Goal: Task Accomplishment & Management: Manage account settings

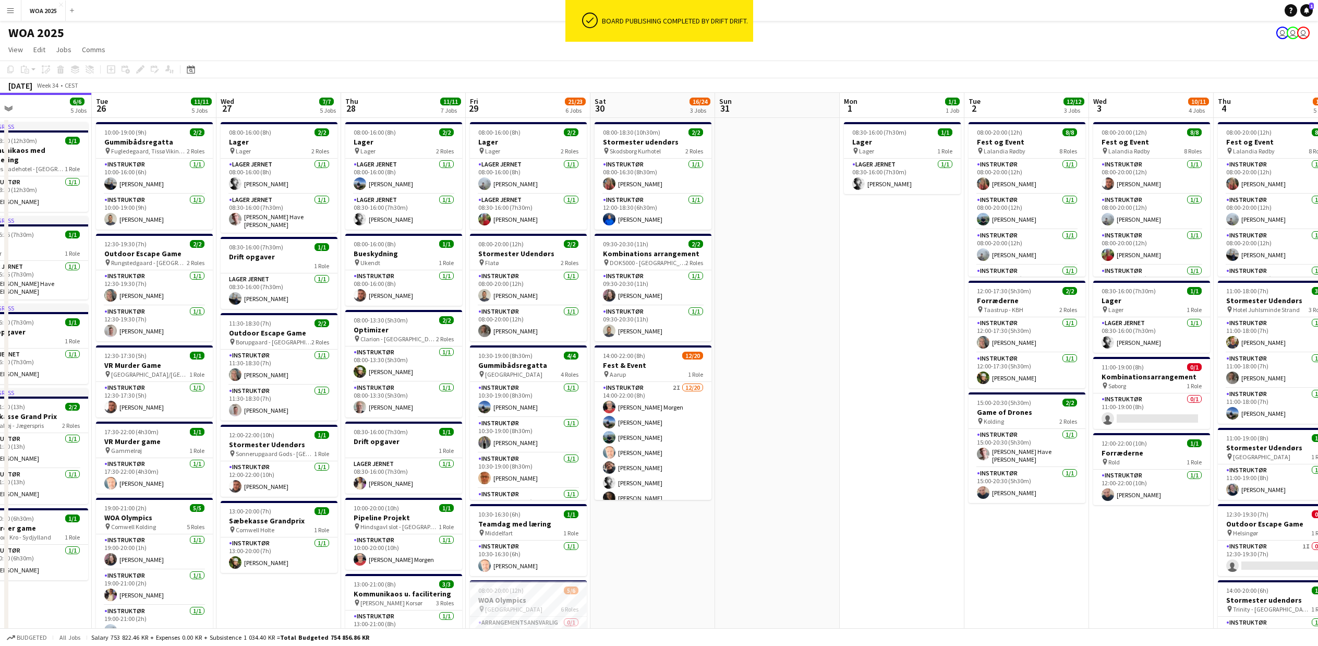
drag, startPoint x: 241, startPoint y: 391, endPoint x: 877, endPoint y: 412, distance: 636.1
click at [877, 412] on app-calendar-viewport "Sat 23 3/3 3 Jobs Sun 24 Mon 25 6/6 5 Jobs Tue 26 11/11 5 Jobs Wed 27 7/7 5 Job…" at bounding box center [659, 523] width 1318 height 860
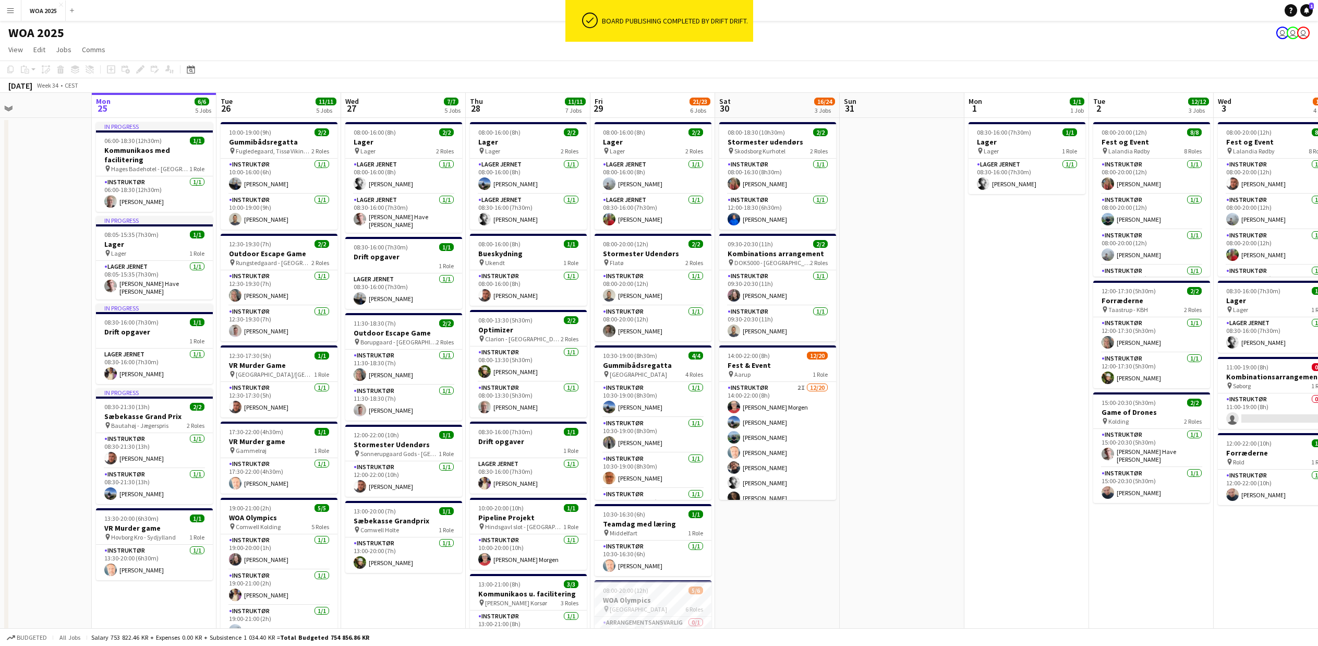
scroll to position [0, 321]
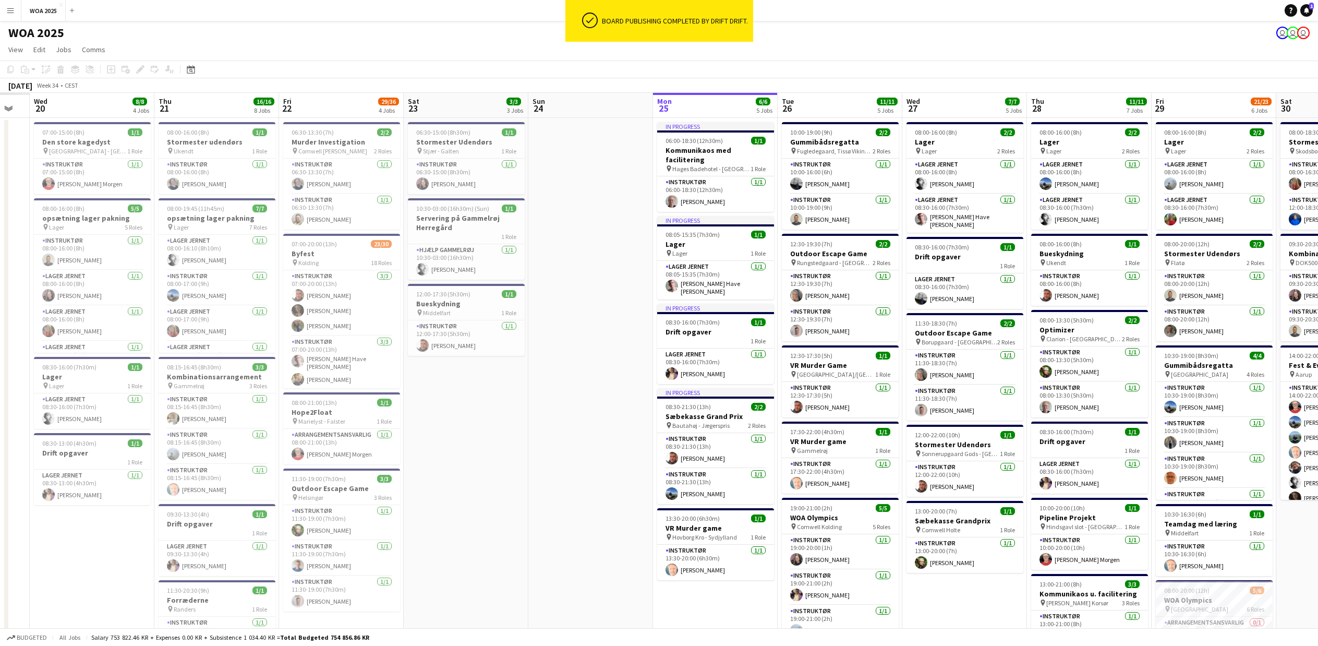
drag, startPoint x: 21, startPoint y: 428, endPoint x: 625, endPoint y: 515, distance: 610.7
click at [625, 515] on app-calendar-viewport "Mon 18 Tue 19 Wed 20 8/8 4 Jobs Thu 21 16/16 8 Jobs Fri 22 29/36 4 Jobs Sat 23 …" at bounding box center [659, 523] width 1318 height 860
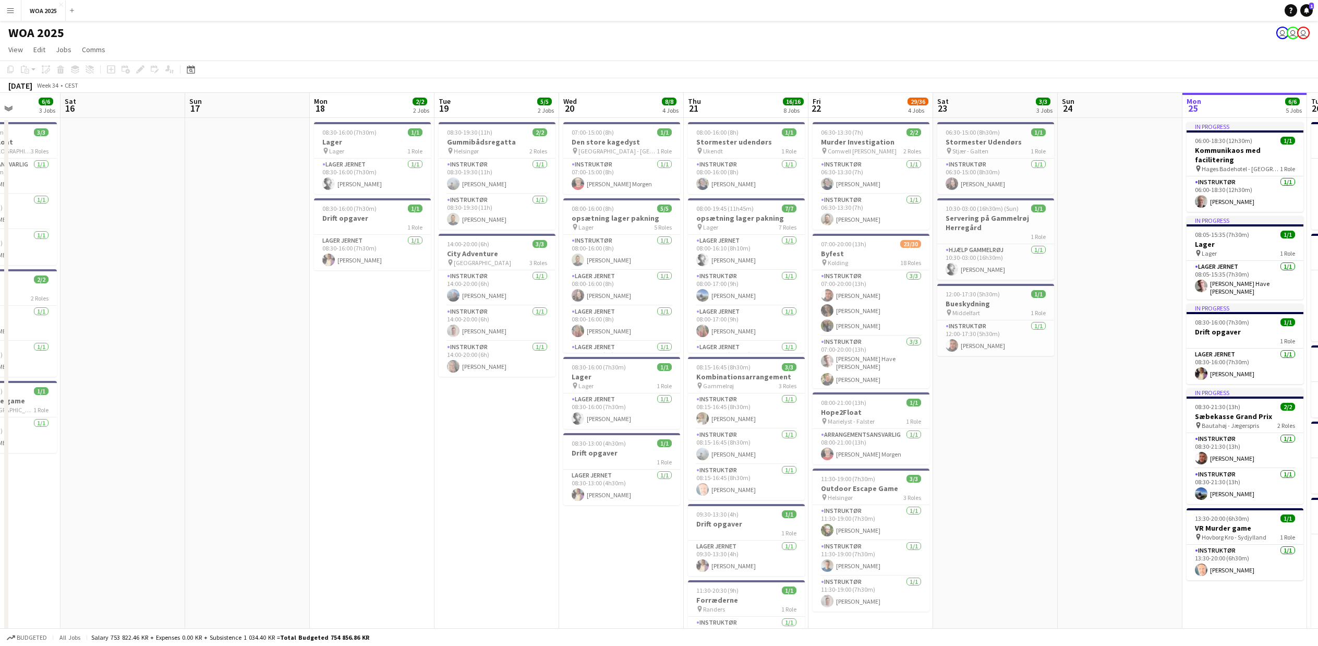
scroll to position [0, 330]
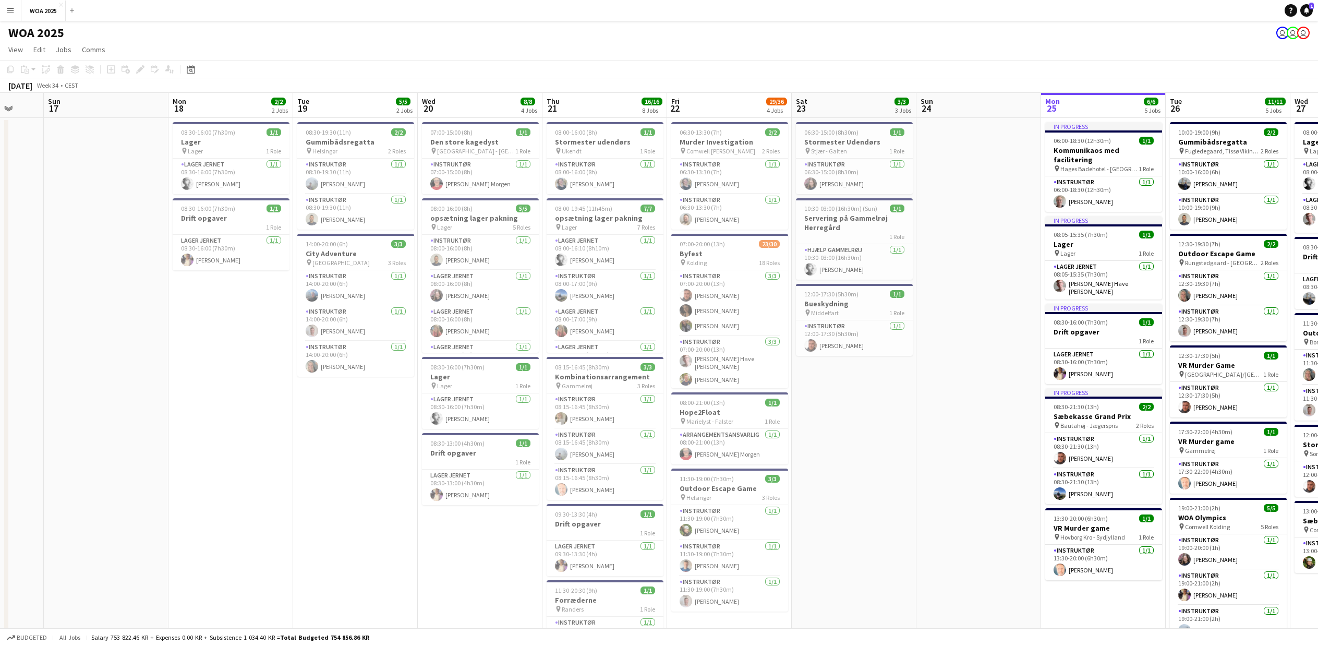
drag, startPoint x: 108, startPoint y: 524, endPoint x: 616, endPoint y: 547, distance: 508.5
click at [616, 547] on app-calendar-viewport "Thu 14 Fri 15 6/6 3 Jobs Sat 16 Sun 17 Mon 18 2/2 2 Jobs Tue 19 5/5 2 Jobs Wed …" at bounding box center [659, 523] width 1318 height 860
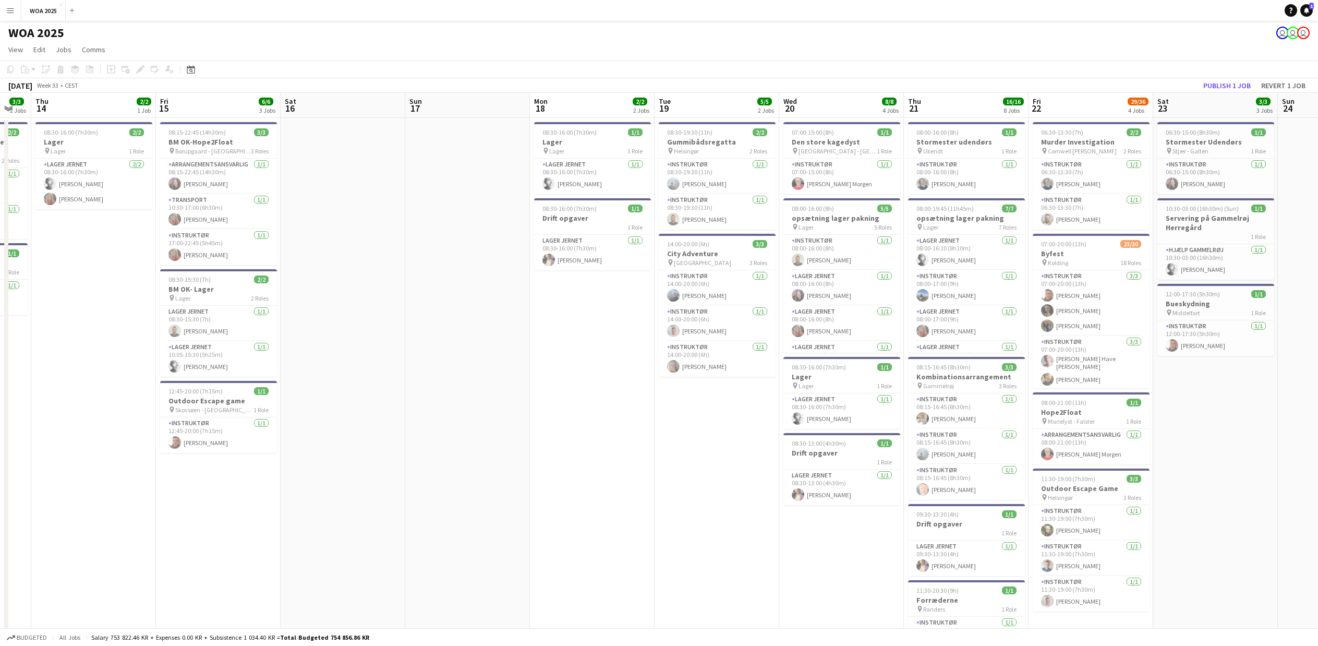
drag, startPoint x: 207, startPoint y: 473, endPoint x: 446, endPoint y: 493, distance: 239.7
click at [446, 493] on app-calendar-viewport "Tue 12 9/9 1 Job Wed 13 3/3 2 Jobs Thu 14 2/2 1 Job Fri 15 6/6 3 Jobs Sat 16 Su…" at bounding box center [659, 523] width 1318 height 860
click at [187, 403] on h3 "Outdoor Escape game" at bounding box center [220, 400] width 117 height 9
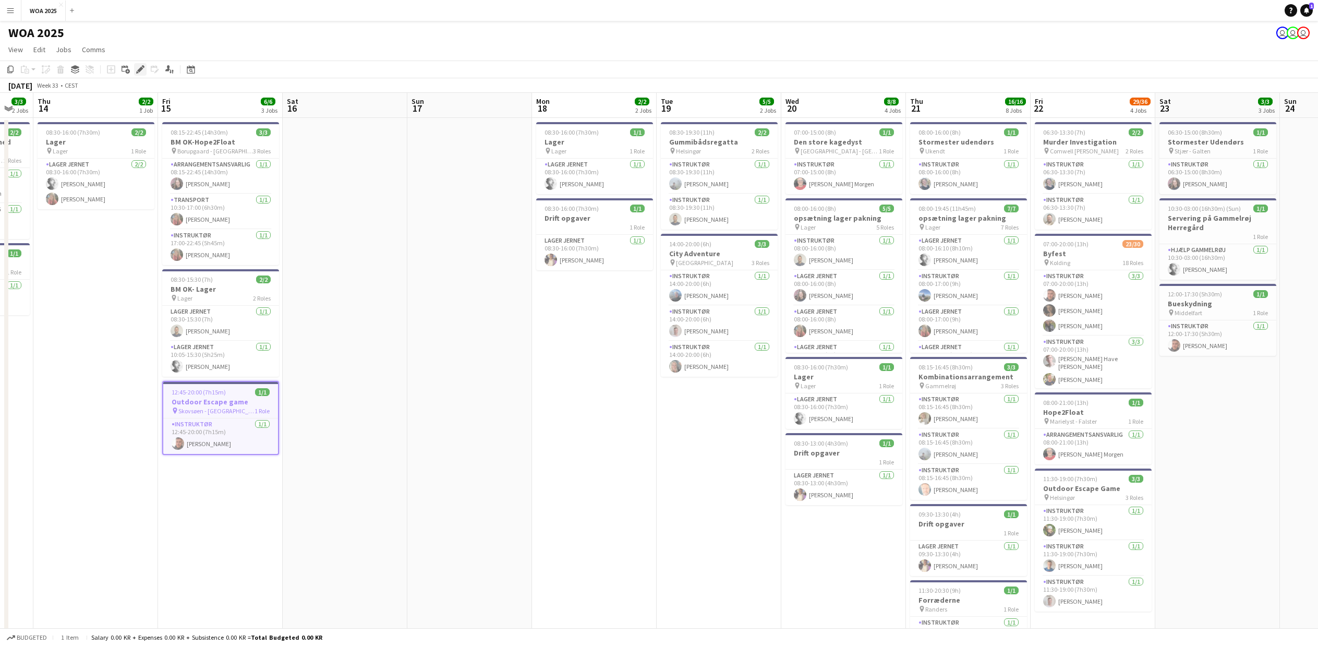
click at [141, 69] on icon at bounding box center [140, 70] width 6 height 6
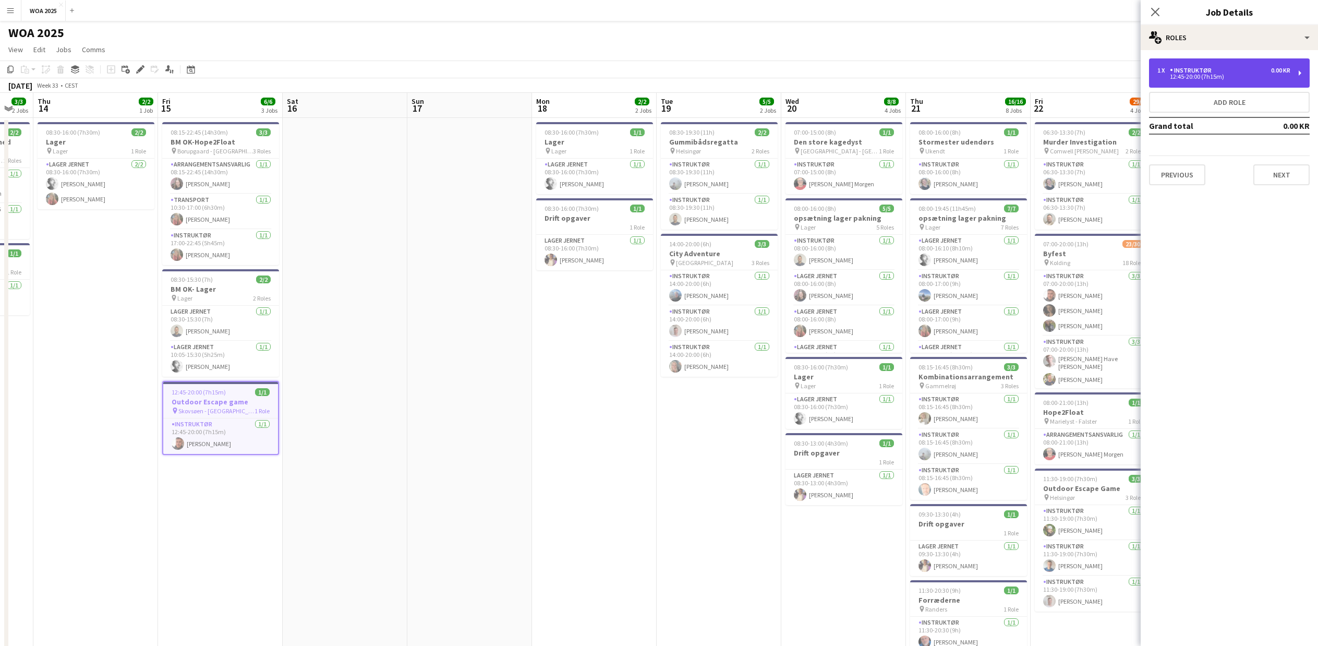
click at [1209, 67] on div "Instruktør" at bounding box center [1193, 70] width 46 height 7
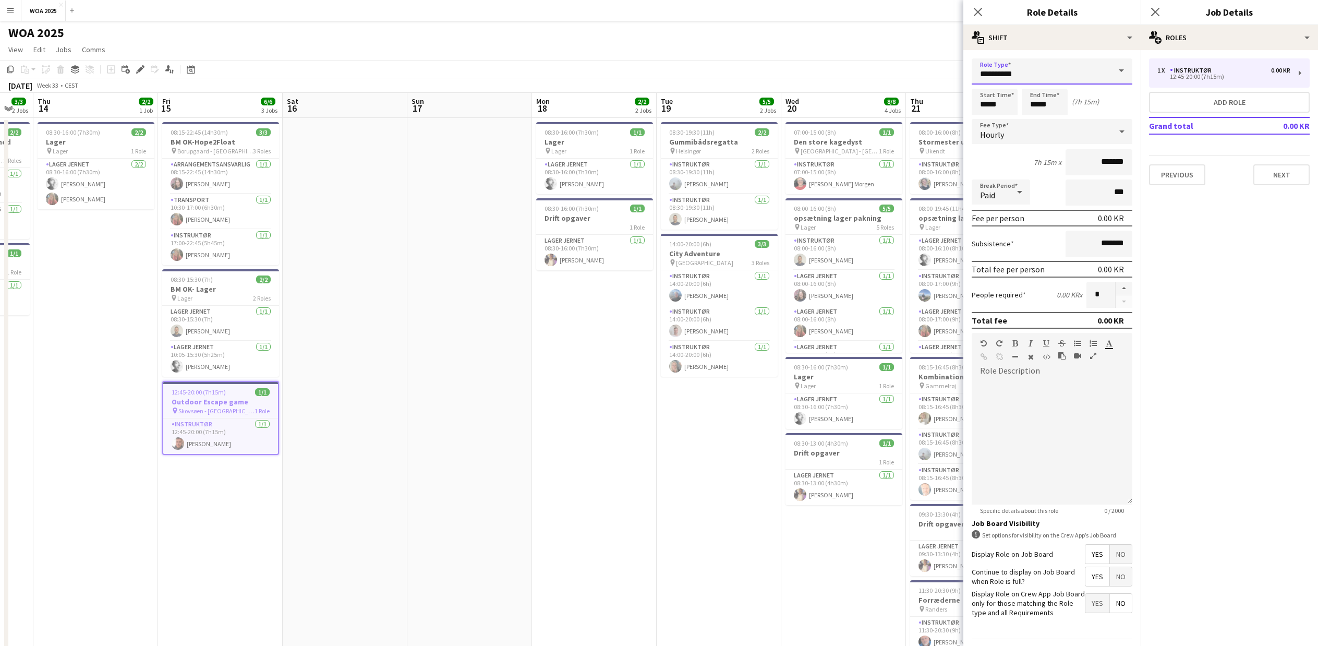
click at [1029, 64] on input "**********" at bounding box center [1052, 71] width 161 height 26
click at [1025, 97] on span "Arrangementsansvarlig" at bounding box center [1048, 101] width 136 height 10
type input "**********"
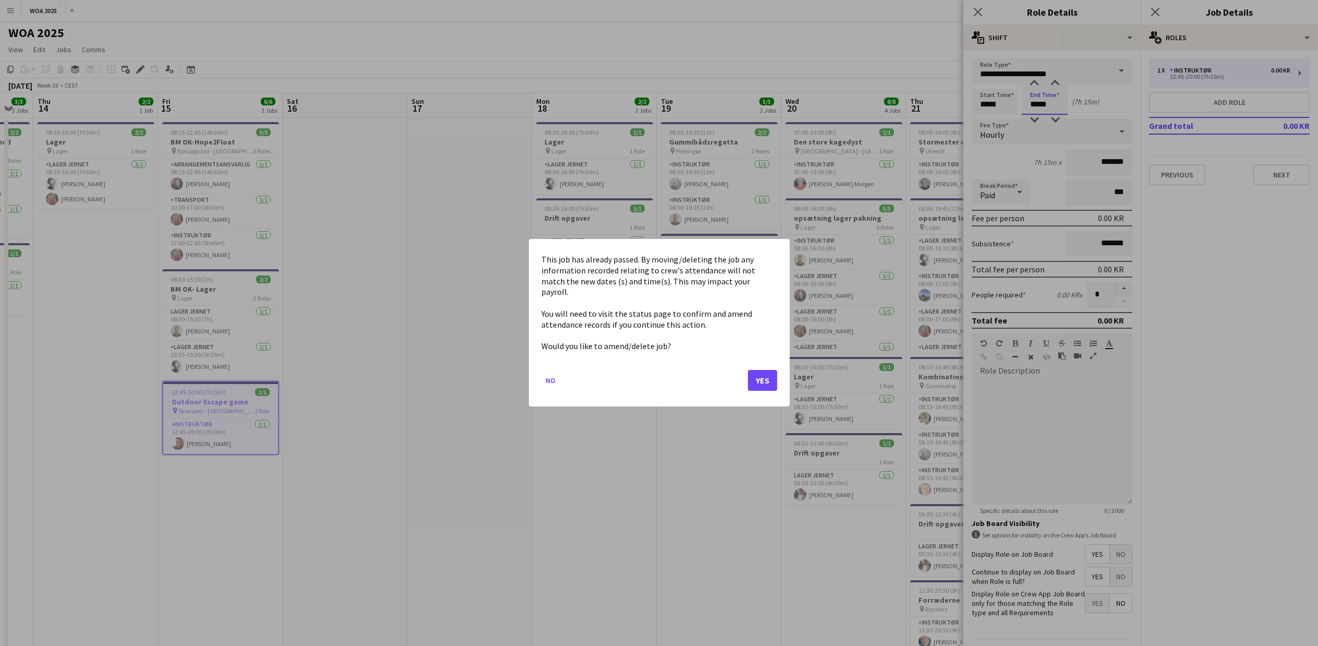
click at [1047, 108] on body "Menu Boards Boards Boards All jobs Status Workforce Workforce My Workforce Recr…" at bounding box center [659, 485] width 1318 height 970
click at [760, 373] on button "Yes" at bounding box center [762, 380] width 29 height 21
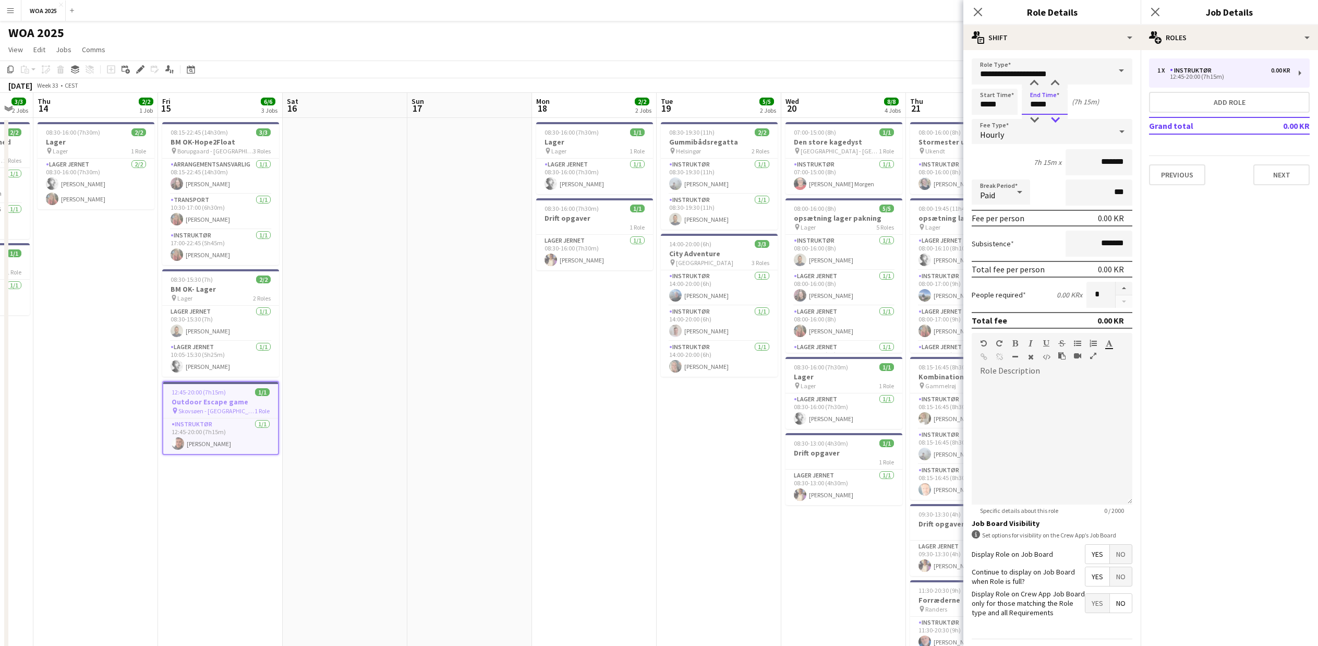
click at [1058, 119] on div at bounding box center [1055, 120] width 21 height 10
type input "*****"
click at [1029, 119] on div at bounding box center [1034, 120] width 21 height 10
click at [995, 106] on input "*****" at bounding box center [995, 102] width 46 height 26
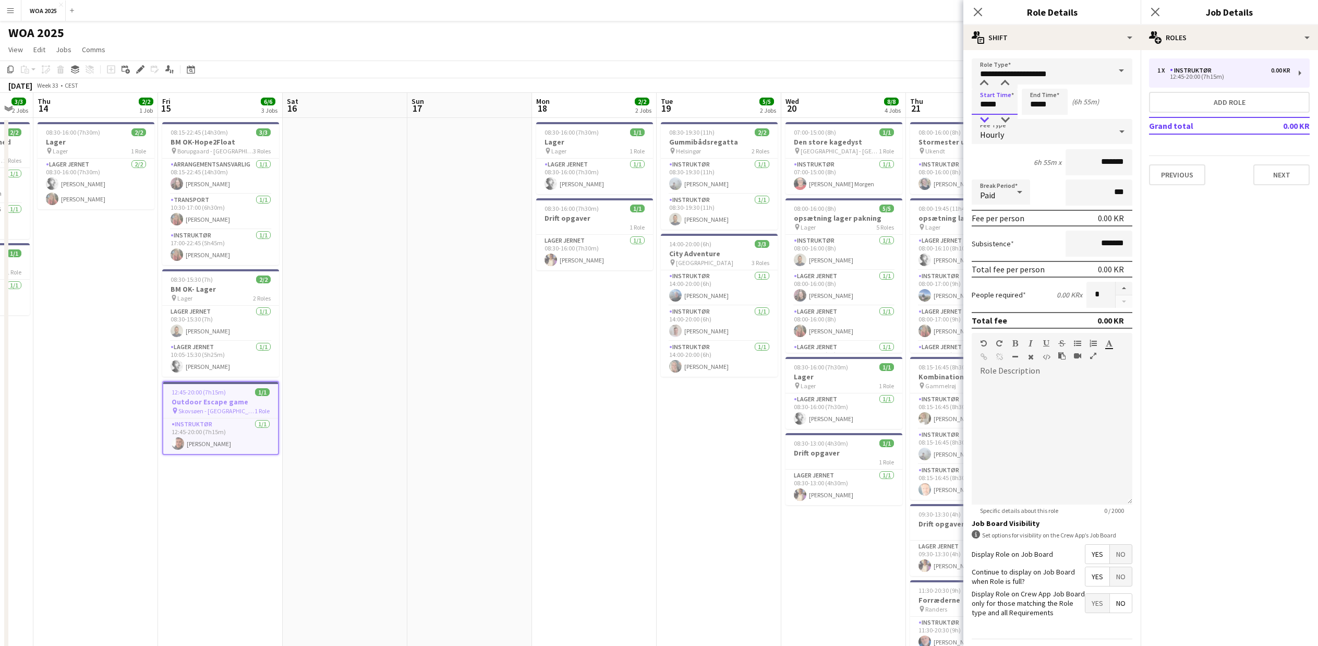
click at [984, 120] on div at bounding box center [984, 120] width 21 height 10
type input "*****"
click at [1071, 165] on input "*******" at bounding box center [1099, 162] width 67 height 26
type input "******"
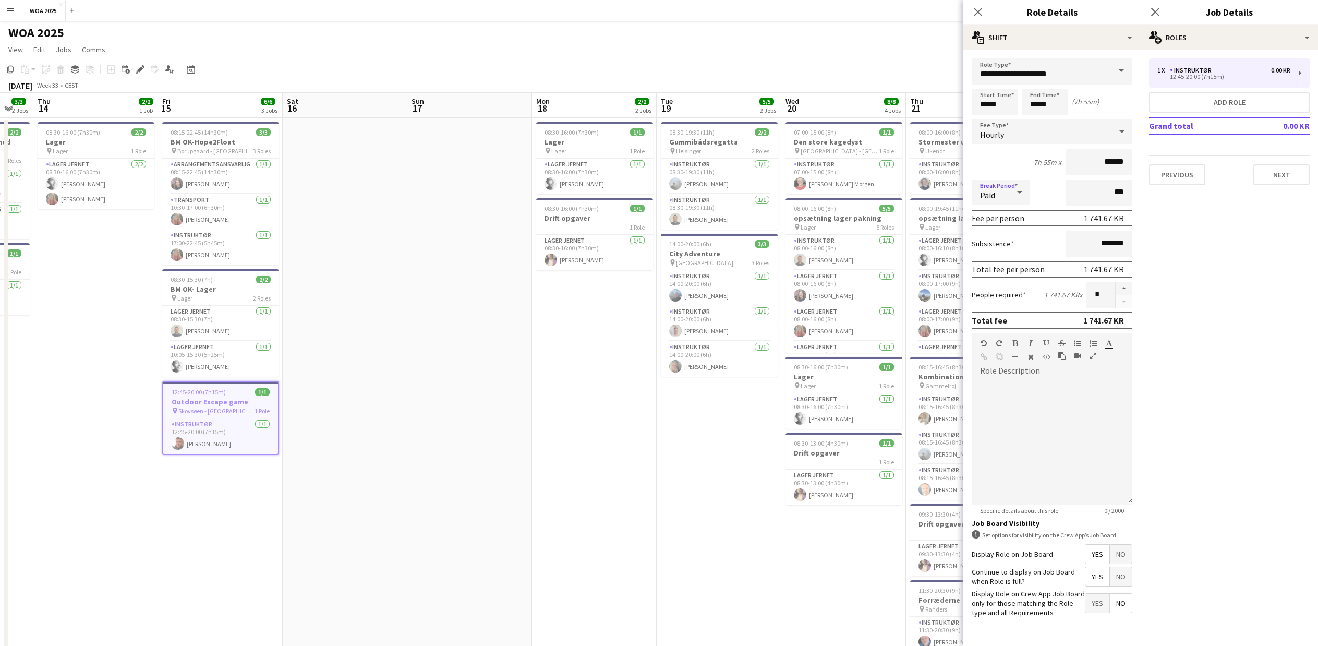
scroll to position [31, 0]
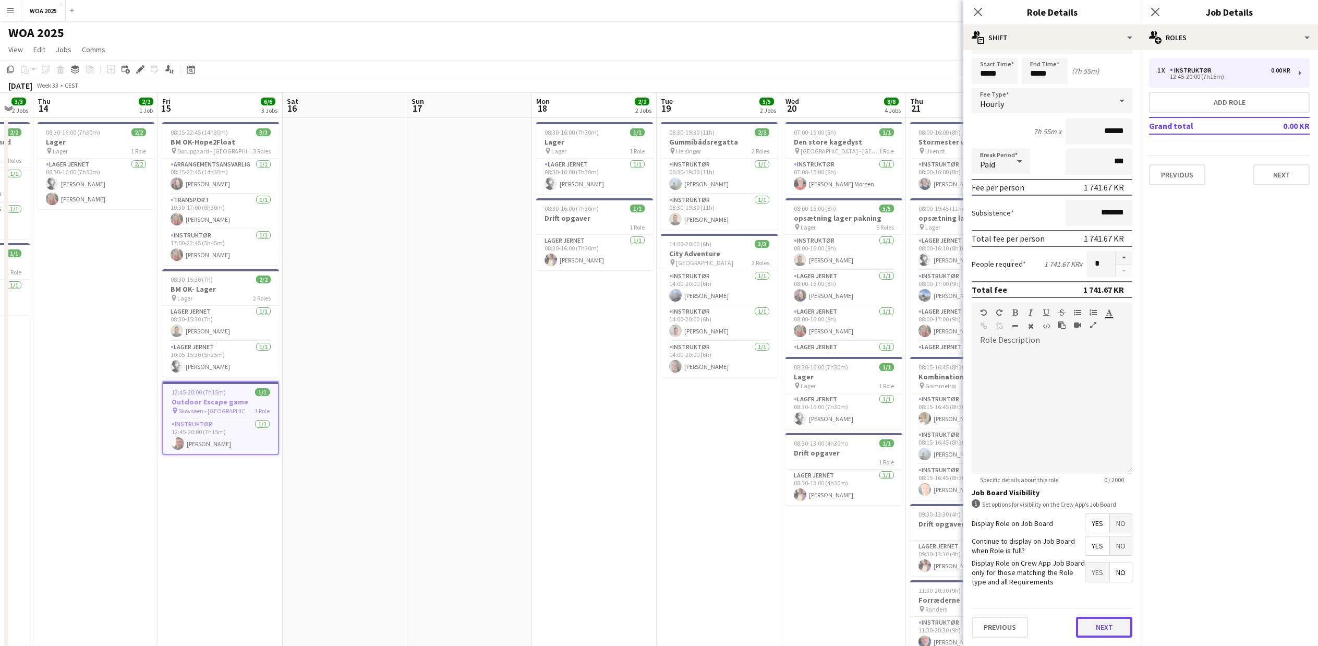
click at [1114, 625] on button "Next" at bounding box center [1104, 626] width 56 height 21
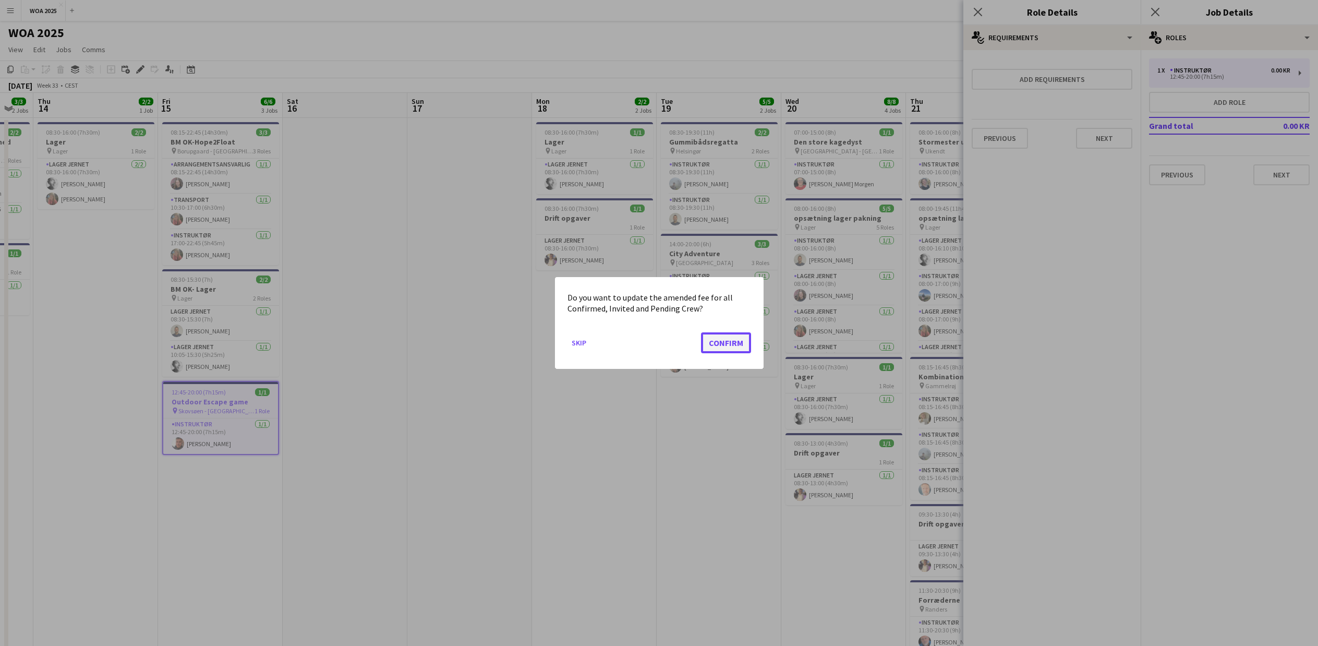
click at [738, 343] on button "Confirm" at bounding box center [726, 342] width 50 height 21
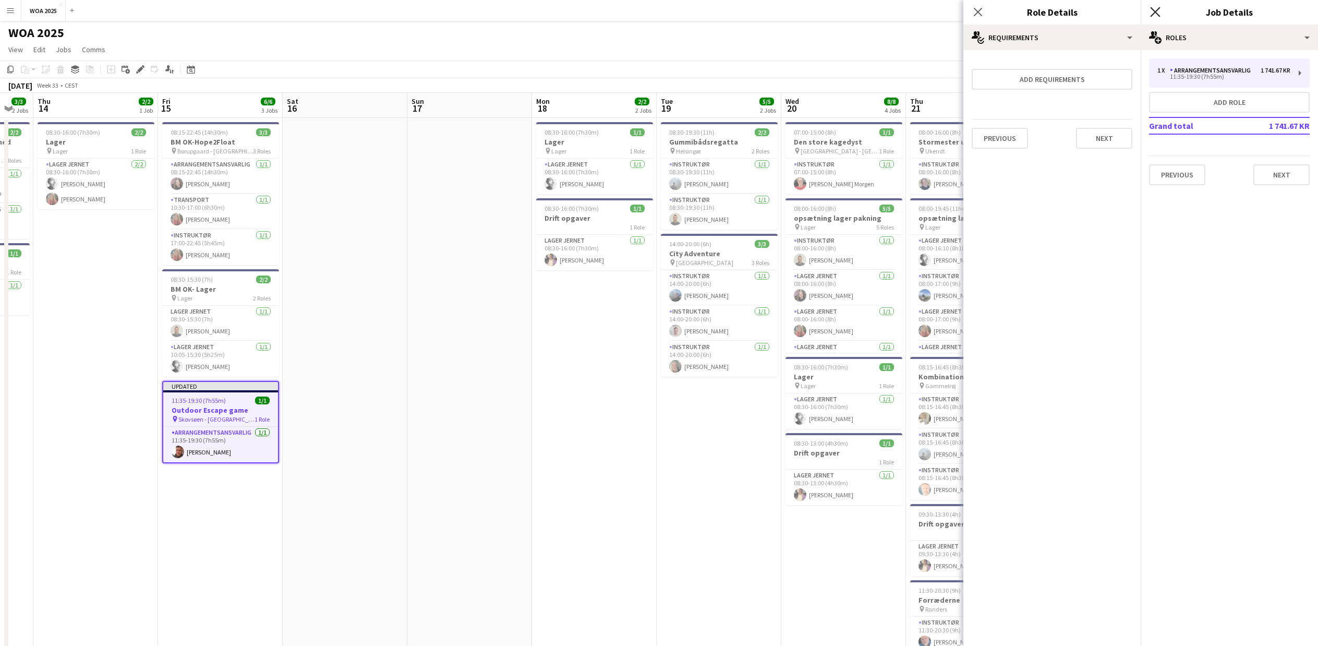
click at [1158, 10] on icon "Close pop-in" at bounding box center [1155, 12] width 10 height 10
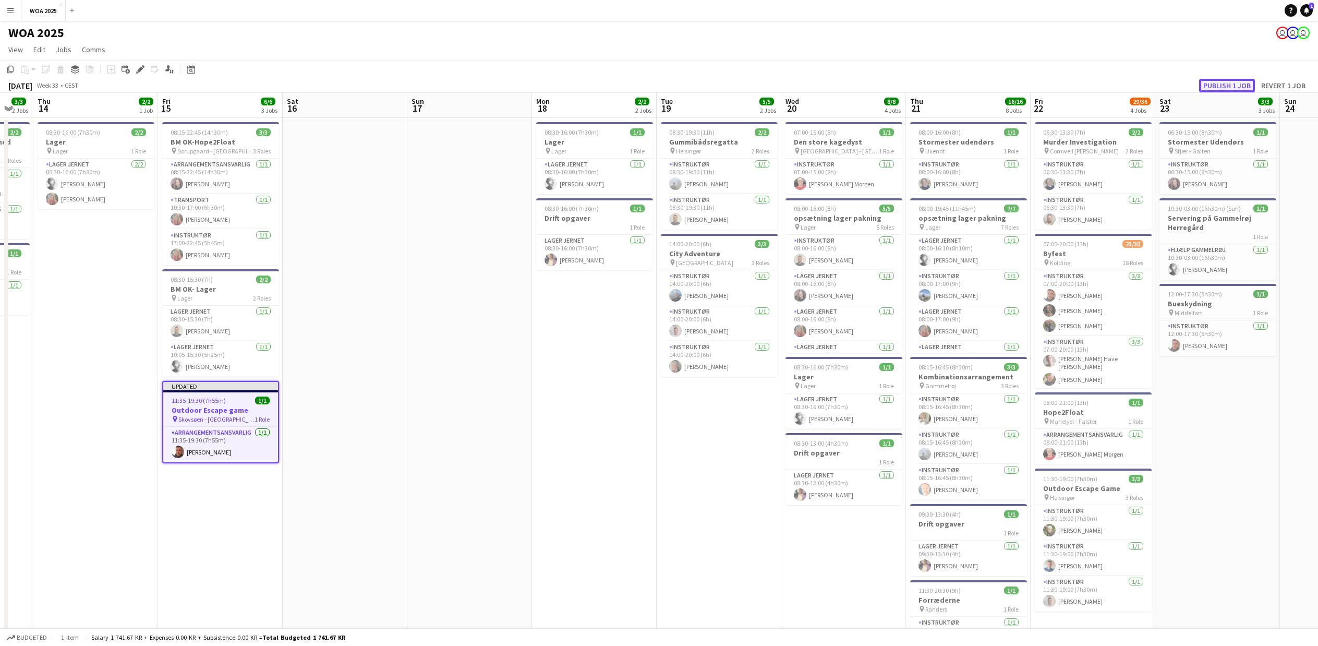
click at [1214, 86] on button "Publish 1 job" at bounding box center [1227, 86] width 56 height 14
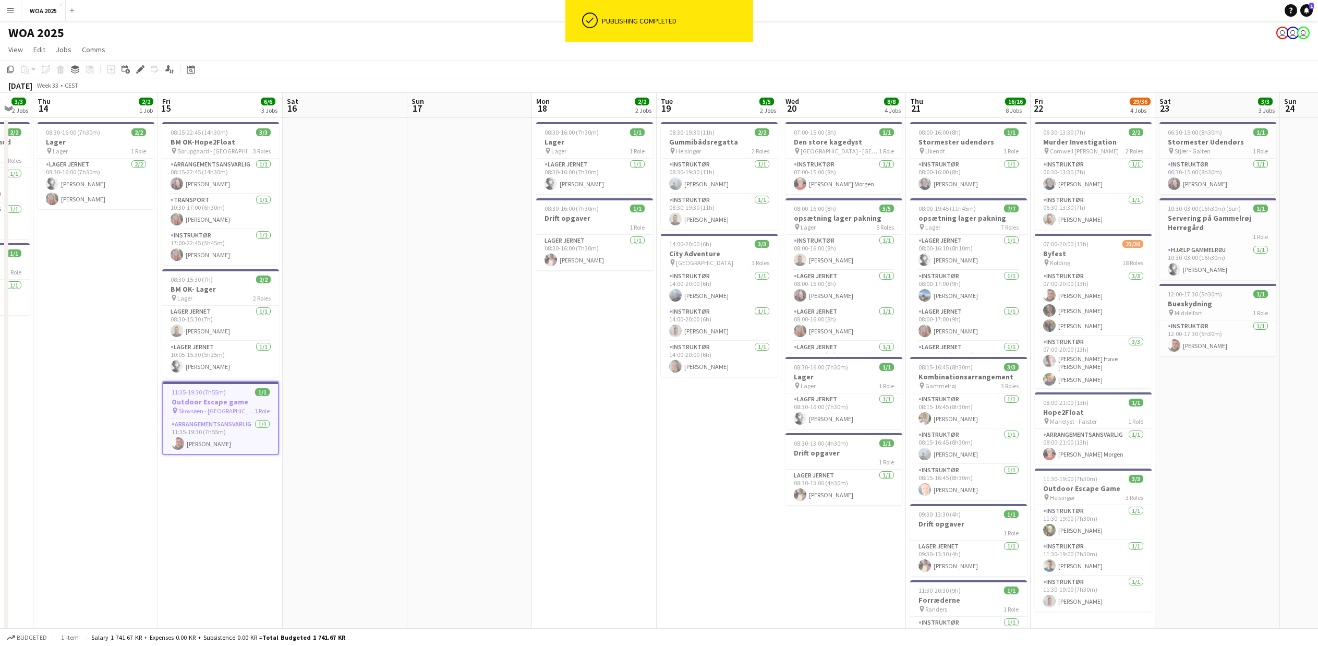
click at [137, 76] on app-toolbar "Copy Paste Paste Ctrl+V Paste with crew Ctrl+Shift+V Paste linked Job [GEOGRAPH…" at bounding box center [659, 70] width 1318 height 18
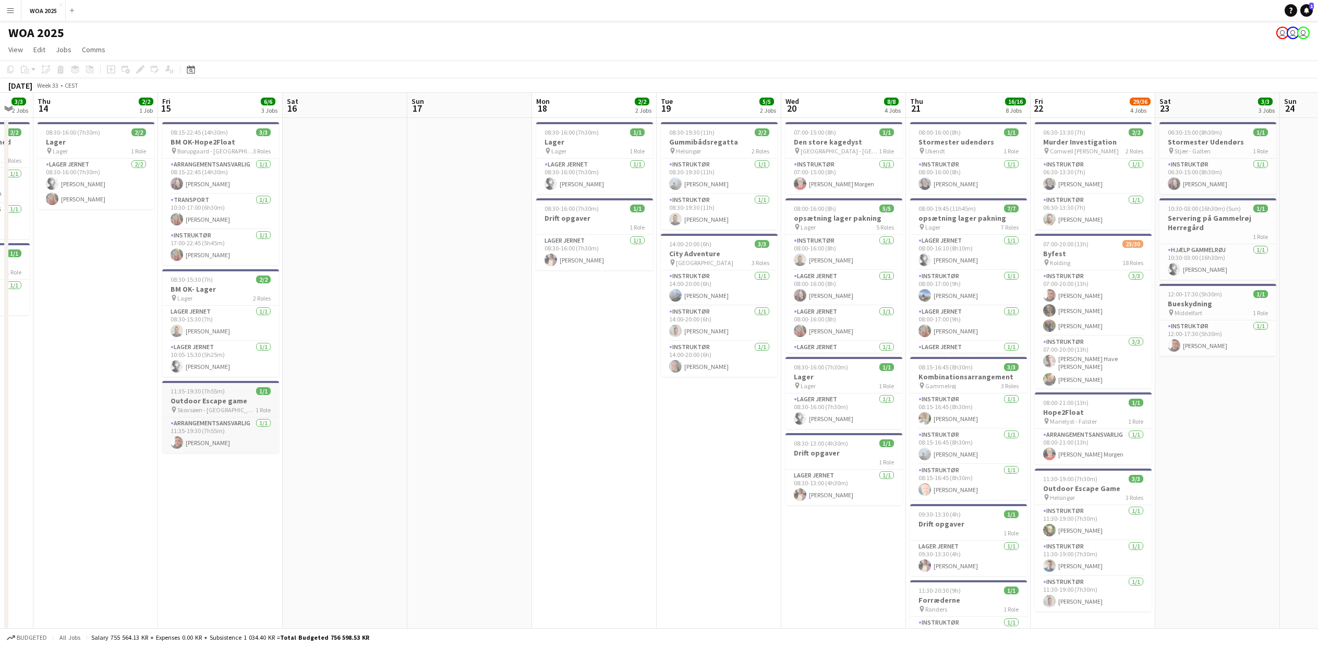
click at [204, 399] on h3 "Outdoor Escape game" at bounding box center [220, 400] width 117 height 9
click at [136, 69] on div "Edit" at bounding box center [140, 69] width 13 height 13
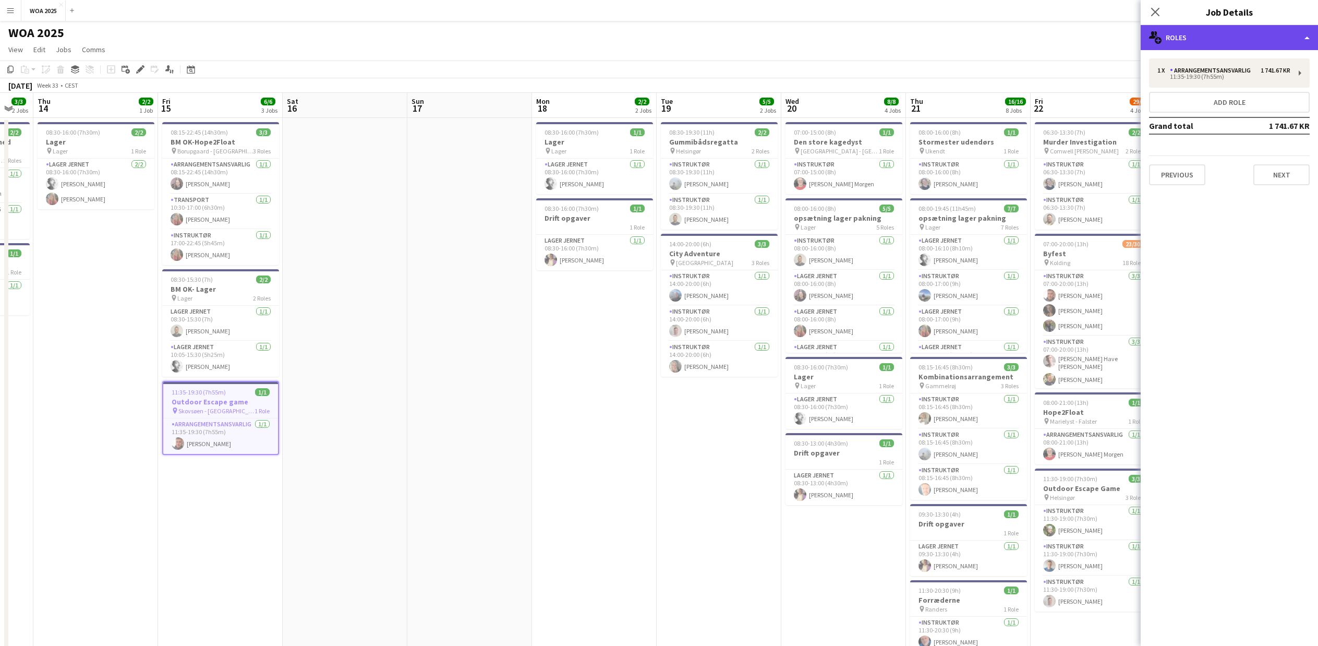
click at [1263, 47] on div "multiple-users-add Roles" at bounding box center [1229, 37] width 177 height 25
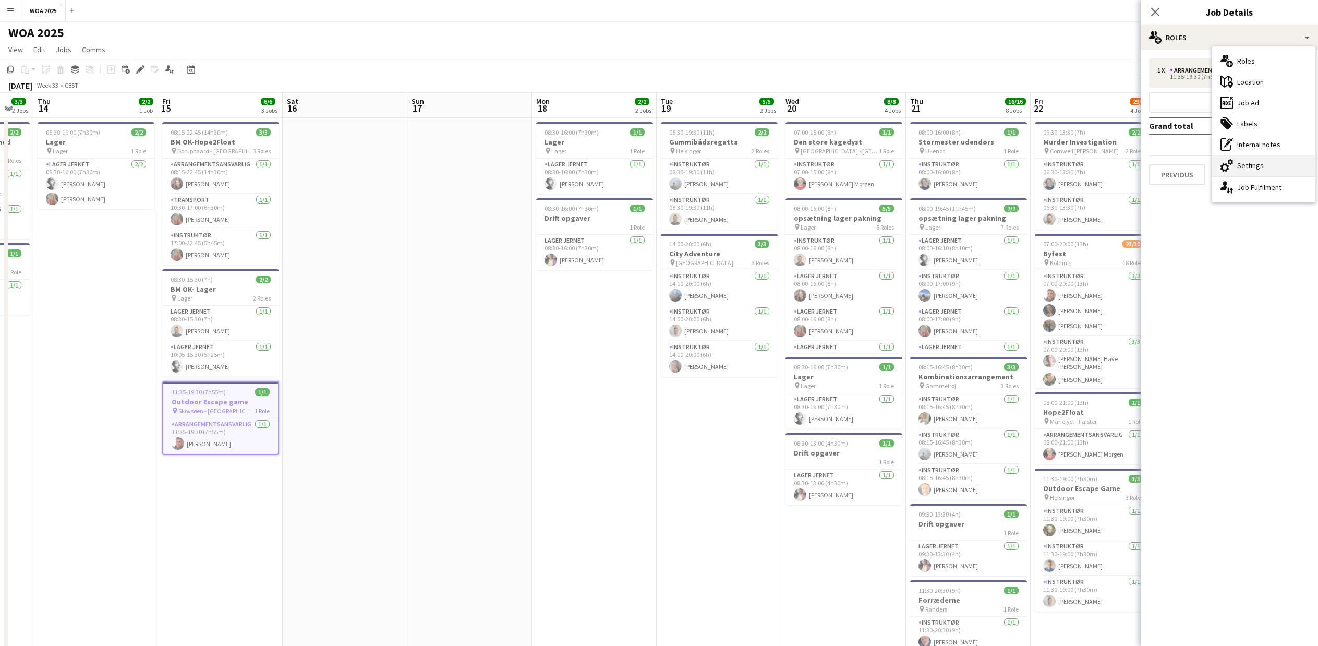
click at [1256, 167] on div "cog-double-3 Settings" at bounding box center [1263, 165] width 103 height 21
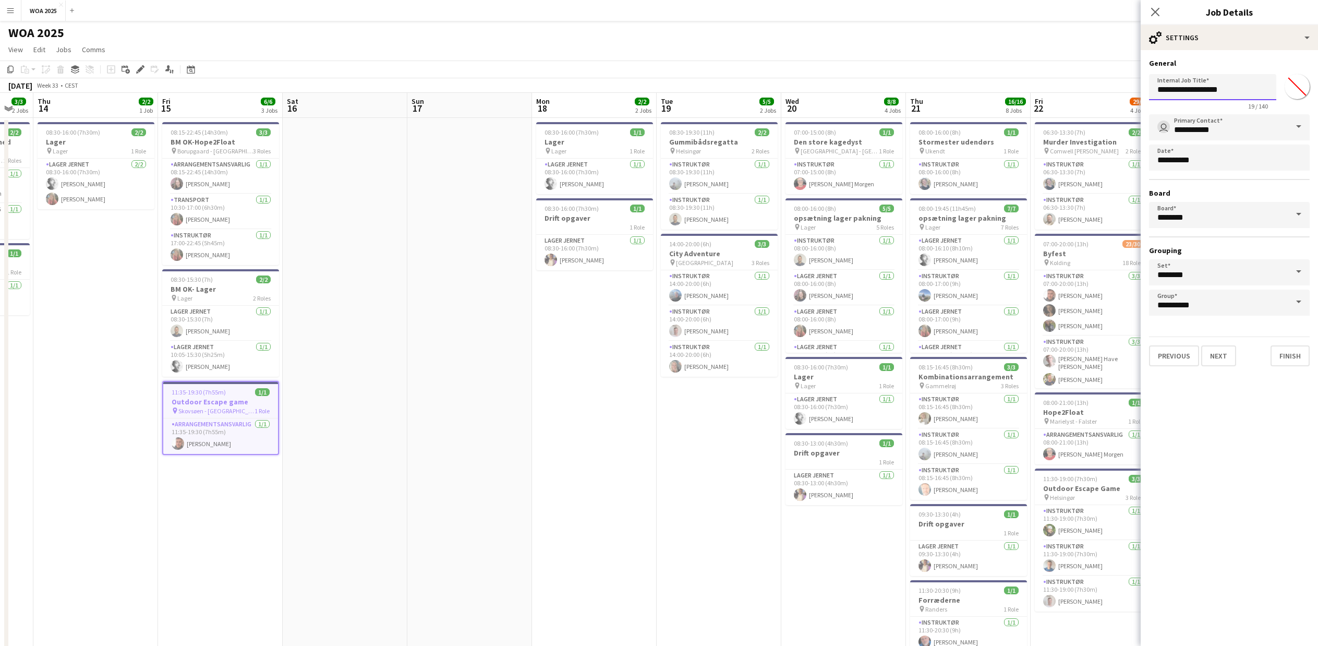
click at [1159, 90] on input "**********" at bounding box center [1212, 87] width 127 height 26
type input "**********"
click at [1295, 355] on button "Finish" at bounding box center [1290, 355] width 39 height 21
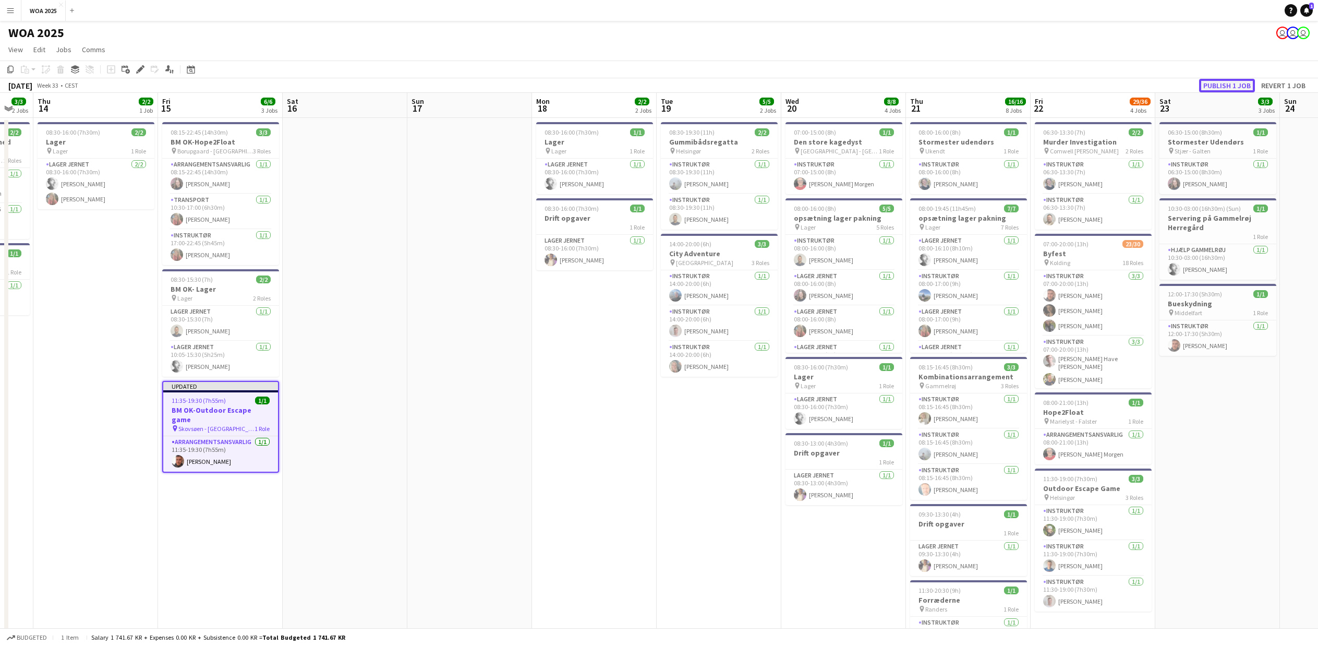
click at [1211, 82] on button "Publish 1 job" at bounding box center [1227, 86] width 56 height 14
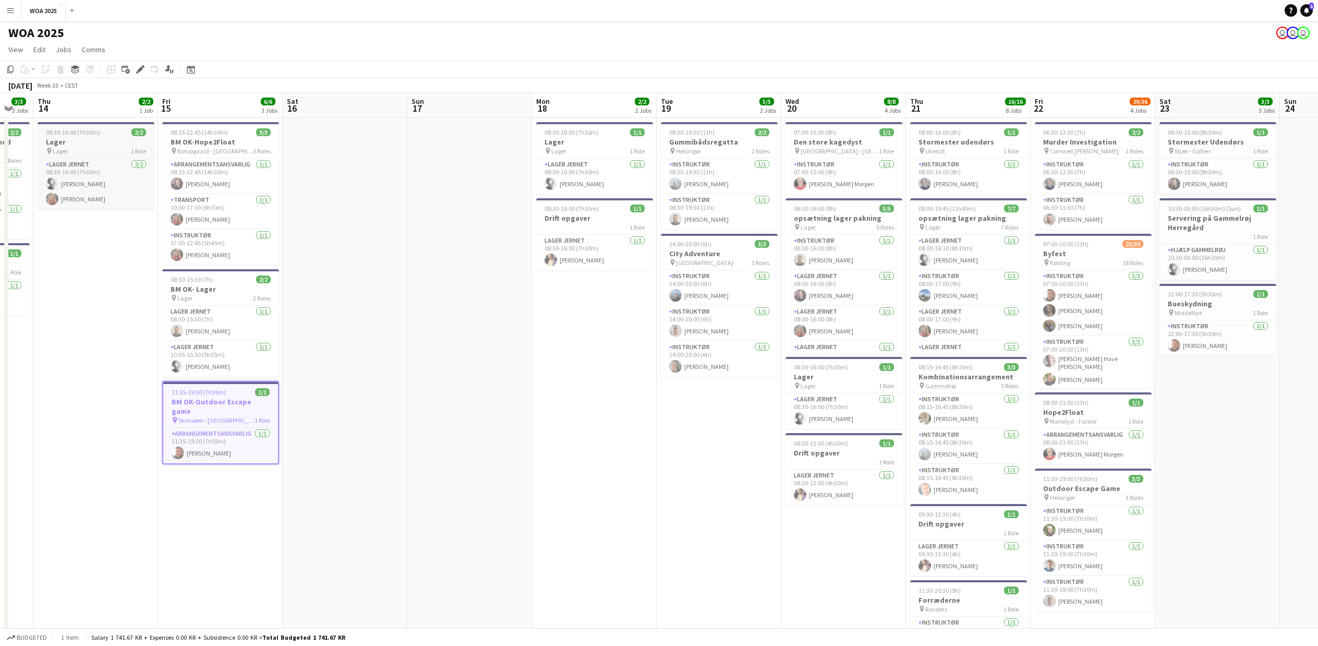
click at [71, 144] on h3 "Lager" at bounding box center [96, 141] width 117 height 9
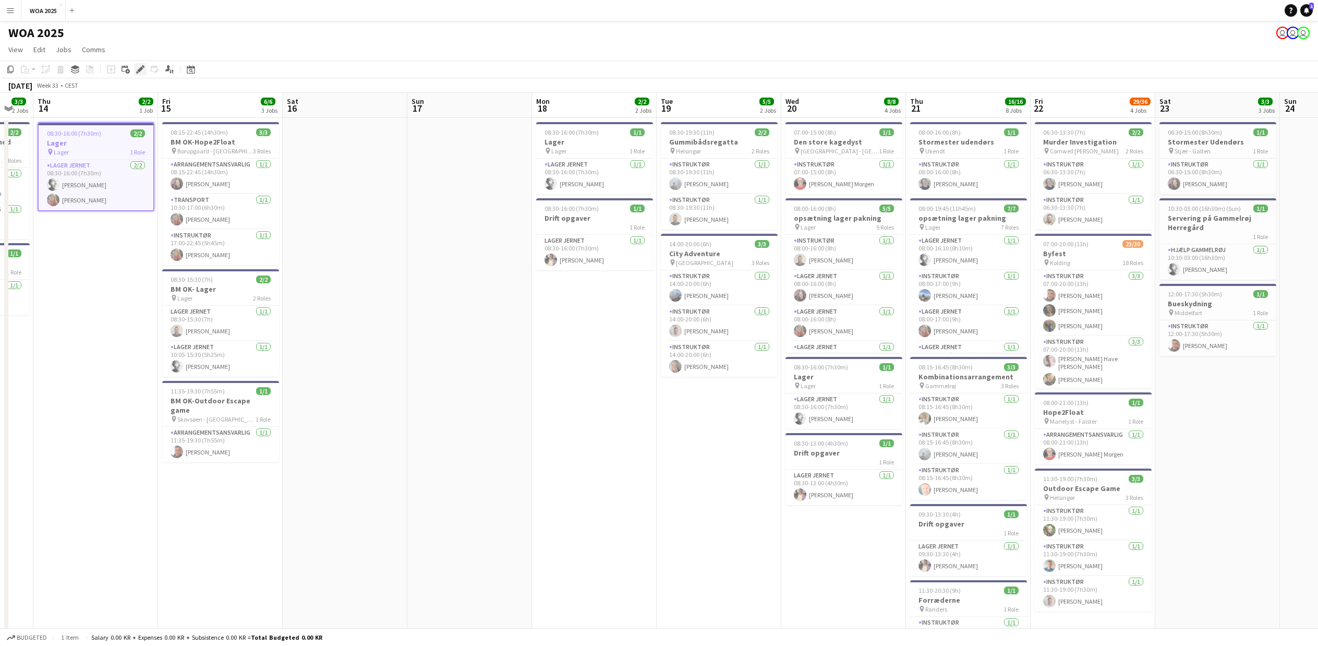
click at [144, 64] on div "Edit" at bounding box center [140, 69] width 13 height 13
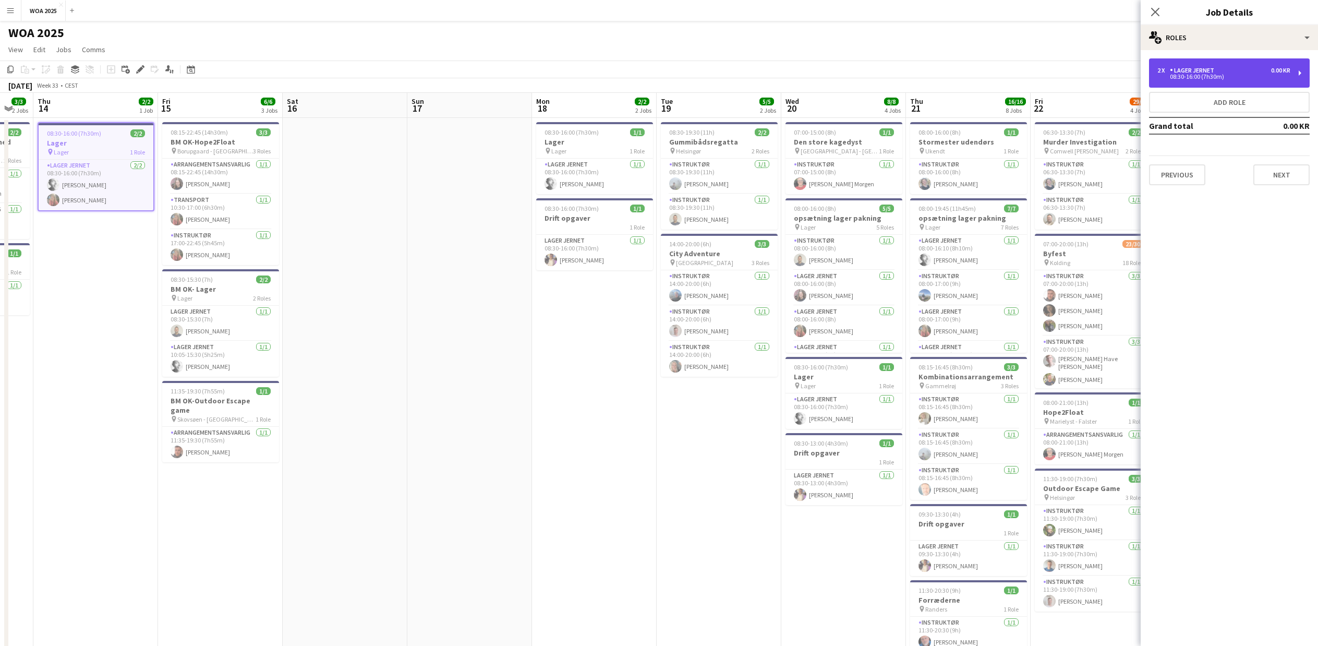
click at [1226, 73] on div "2 x Lager Jernet 0.00 KR" at bounding box center [1223, 70] width 133 height 7
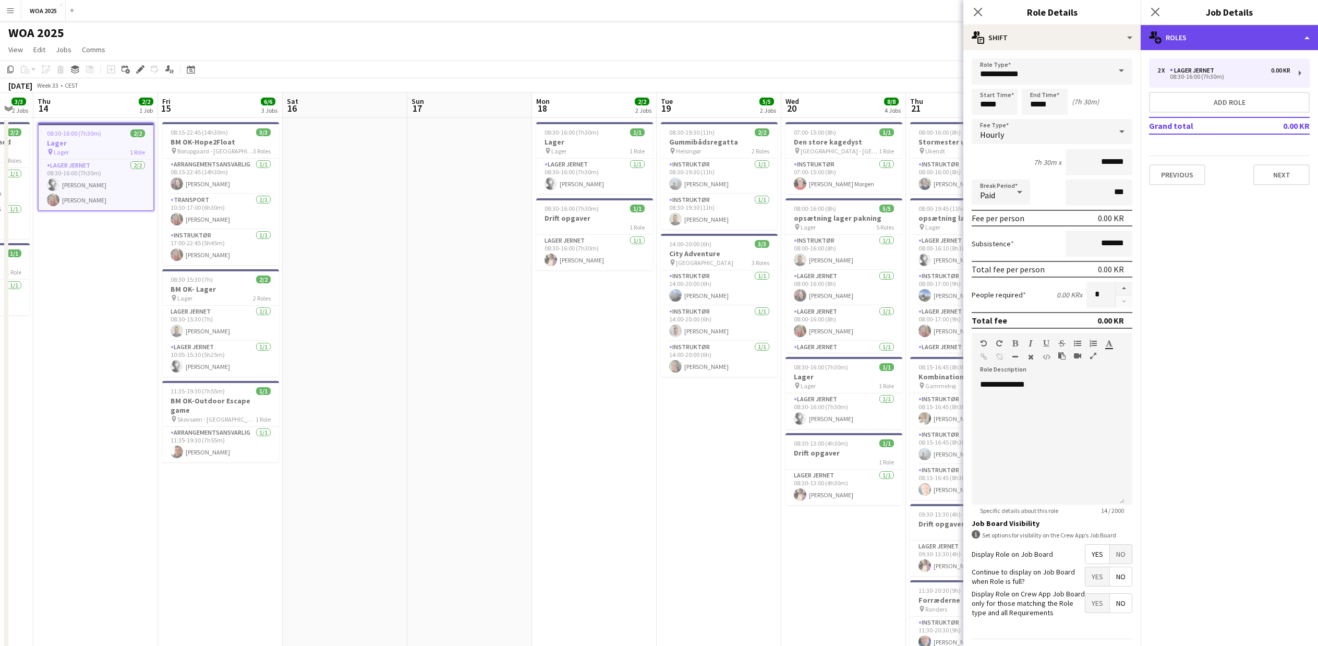
click at [1254, 33] on div "multiple-users-add Roles" at bounding box center [1229, 37] width 177 height 25
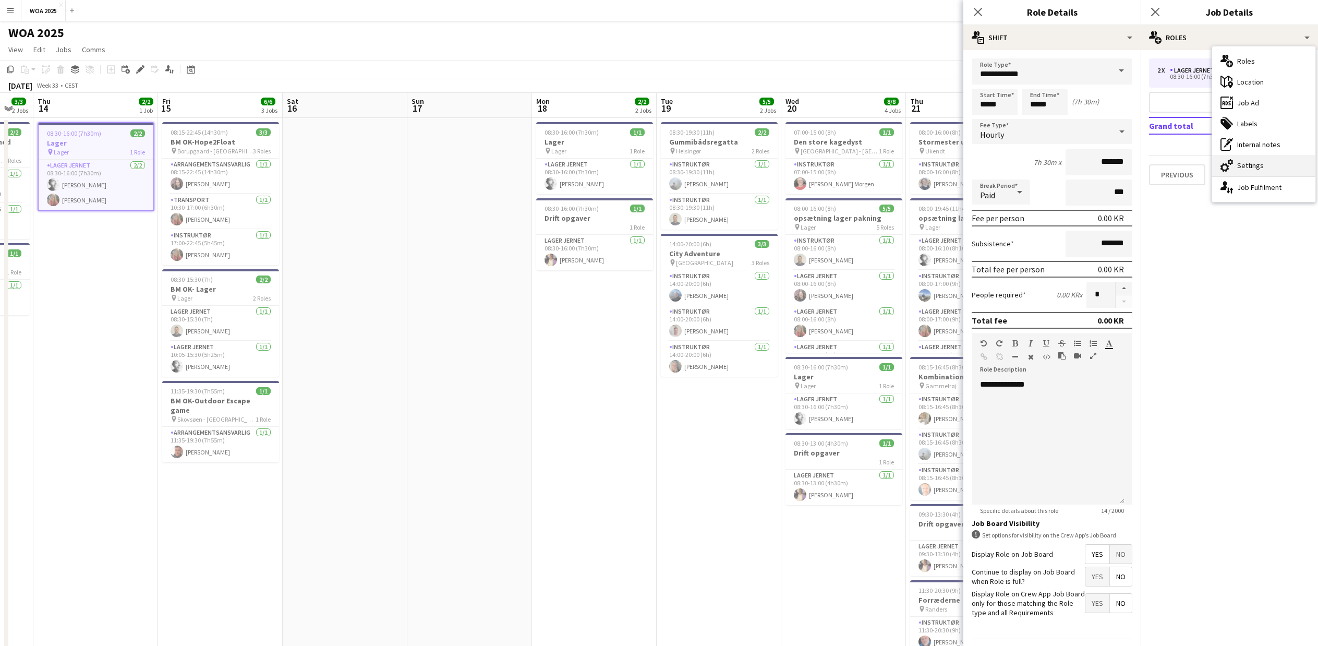
click at [1248, 164] on div "cog-double-3 Settings" at bounding box center [1263, 165] width 103 height 21
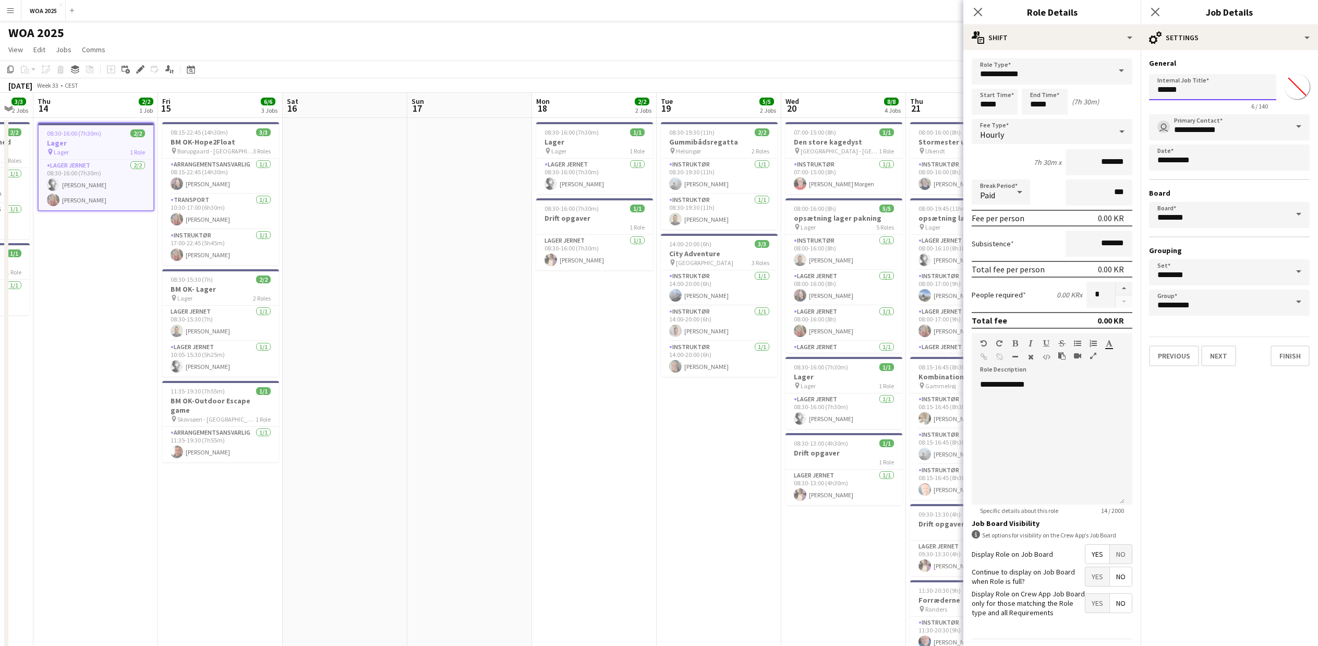
click at [1158, 89] on input "*****" at bounding box center [1212, 87] width 127 height 26
type input "**********"
click at [1223, 360] on button "Next" at bounding box center [1218, 355] width 35 height 21
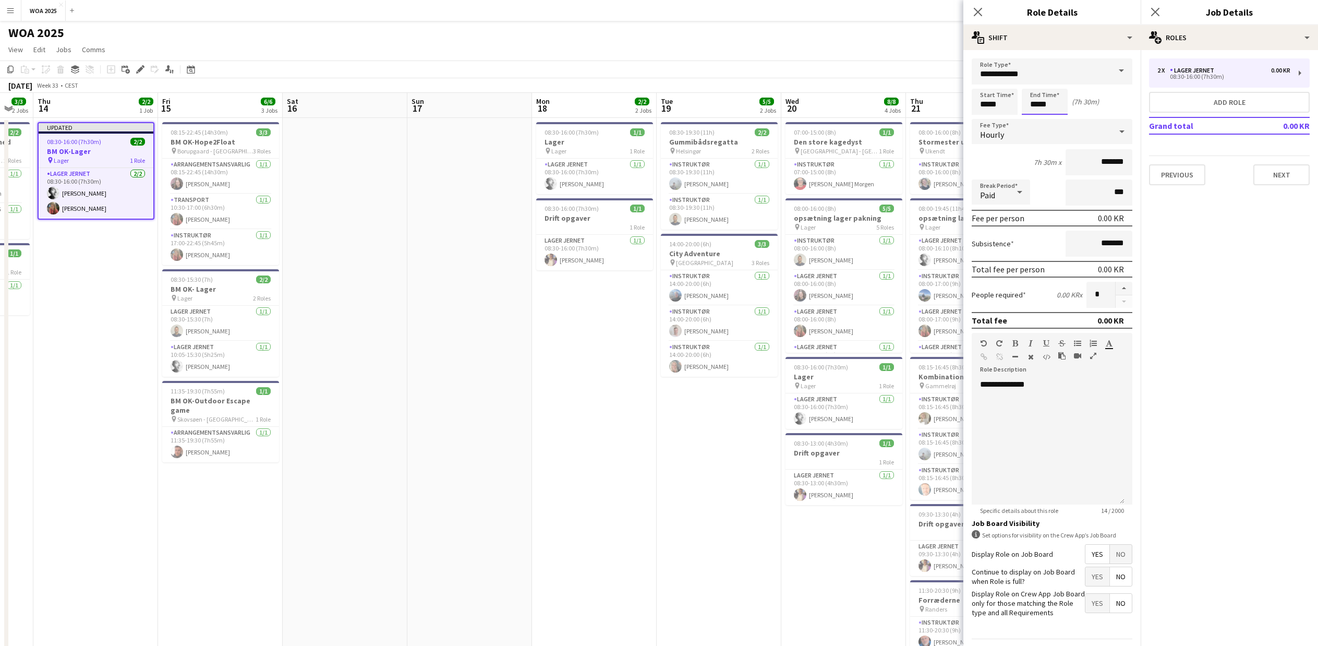
click at [1053, 100] on body "Menu Boards Boards Boards All jobs Status Workforce Workforce My Workforce Recr…" at bounding box center [659, 485] width 1318 height 970
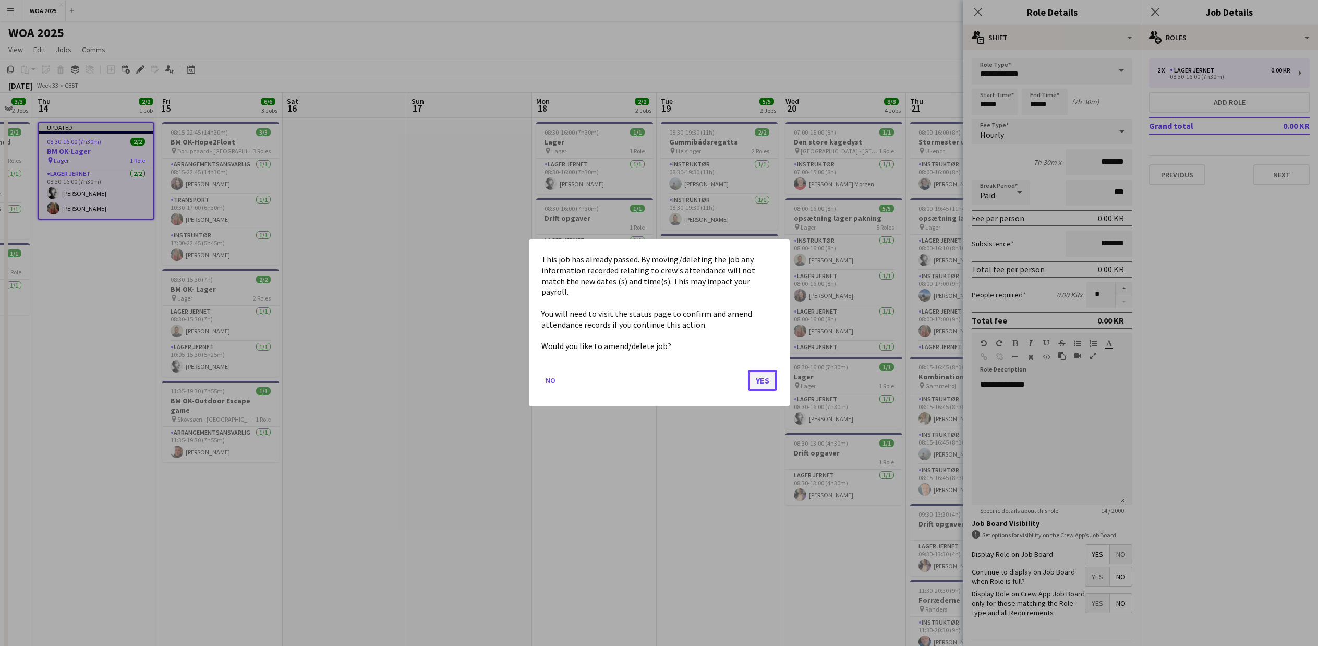
click at [764, 381] on button "Yes" at bounding box center [762, 380] width 29 height 21
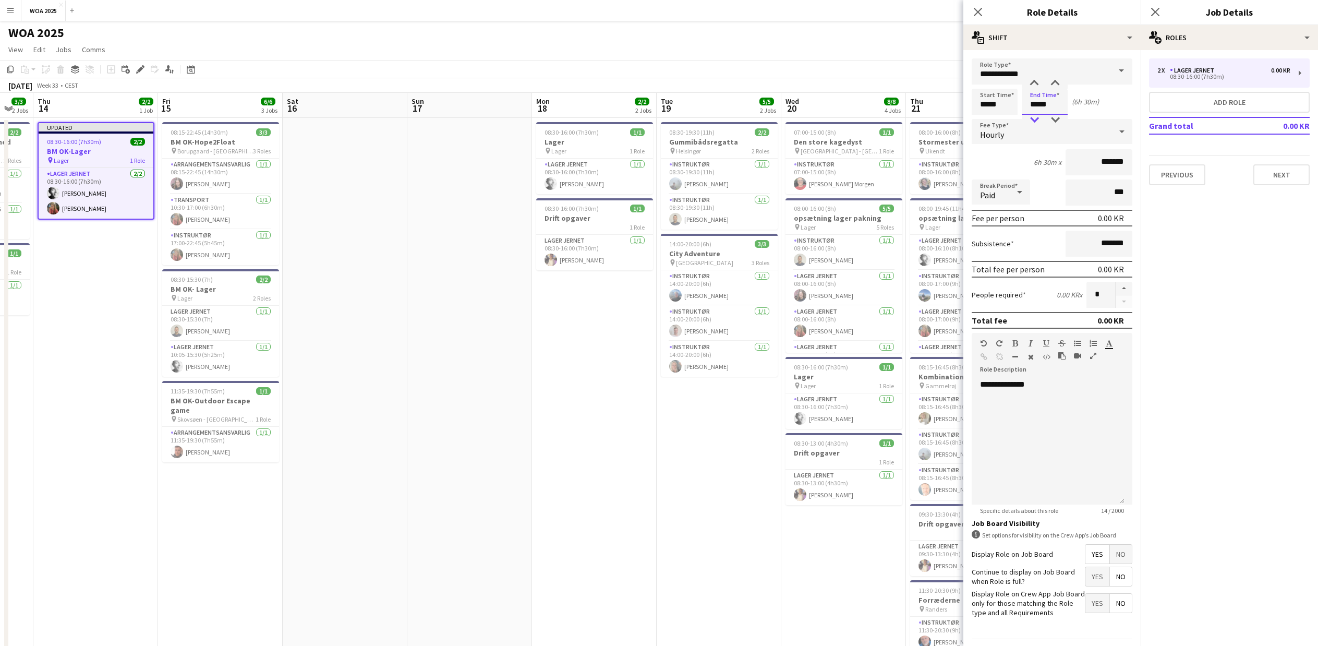
click at [1036, 121] on div at bounding box center [1034, 120] width 21 height 10
click at [1055, 121] on div at bounding box center [1055, 120] width 21 height 10
type input "*****"
click at [1055, 121] on div at bounding box center [1055, 120] width 21 height 10
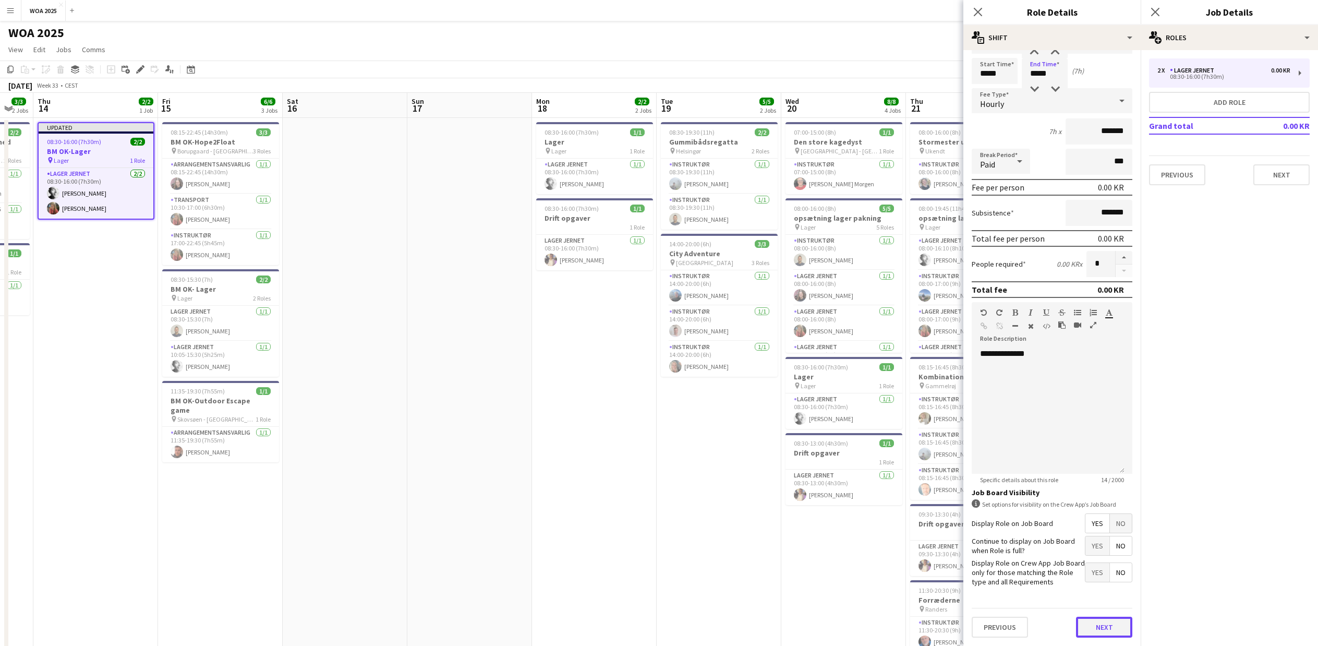
click at [1110, 628] on button "Next" at bounding box center [1104, 626] width 56 height 21
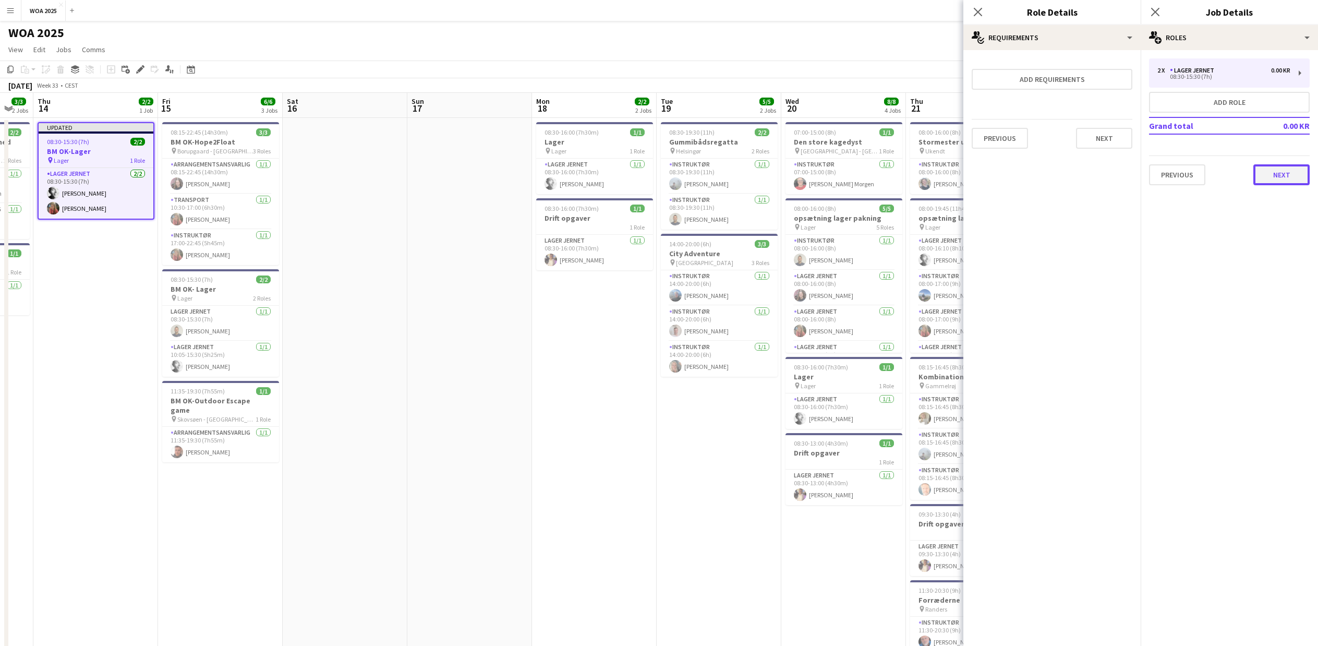
click at [1295, 175] on button "Next" at bounding box center [1281, 174] width 56 height 21
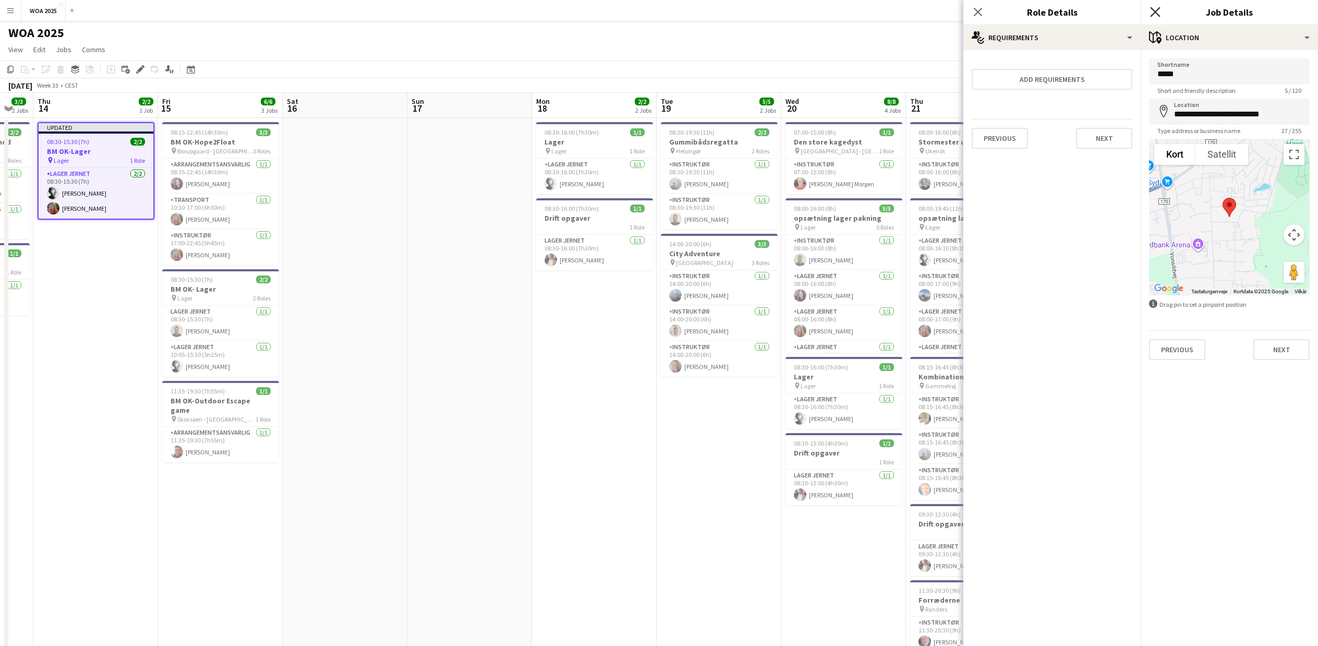
click at [1157, 11] on icon "Close pop-in" at bounding box center [1155, 12] width 10 height 10
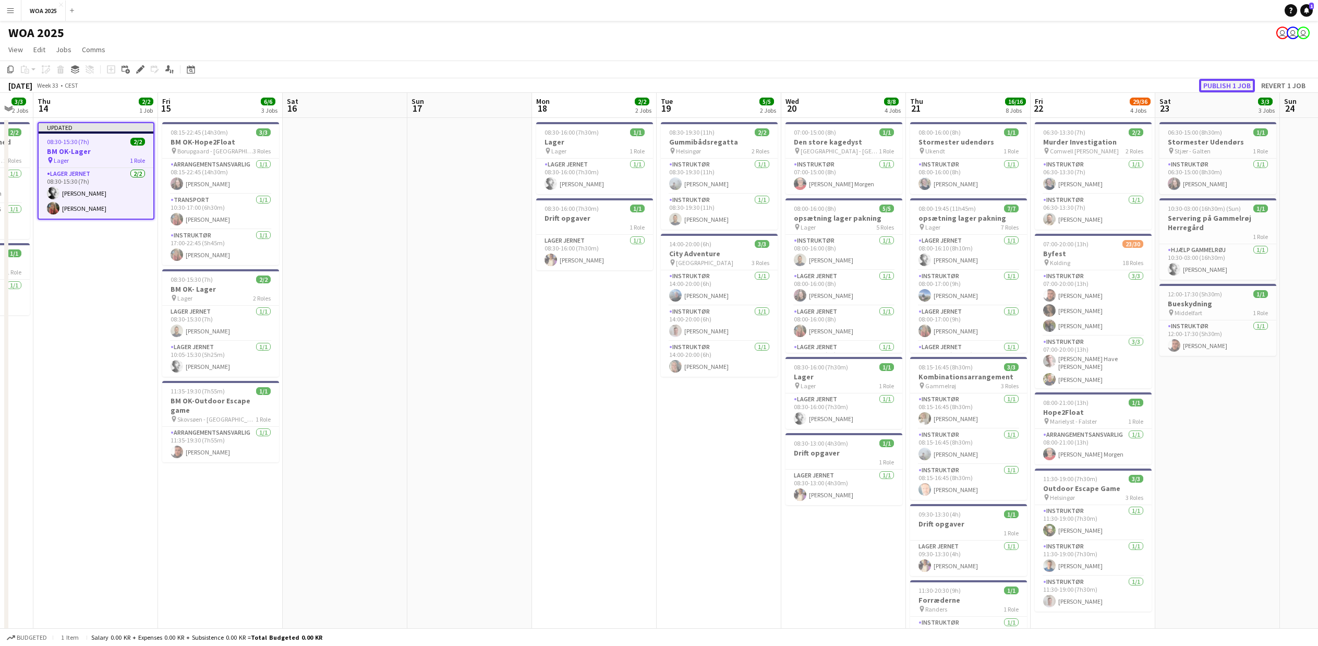
click at [1213, 84] on button "Publish 1 job" at bounding box center [1227, 86] width 56 height 14
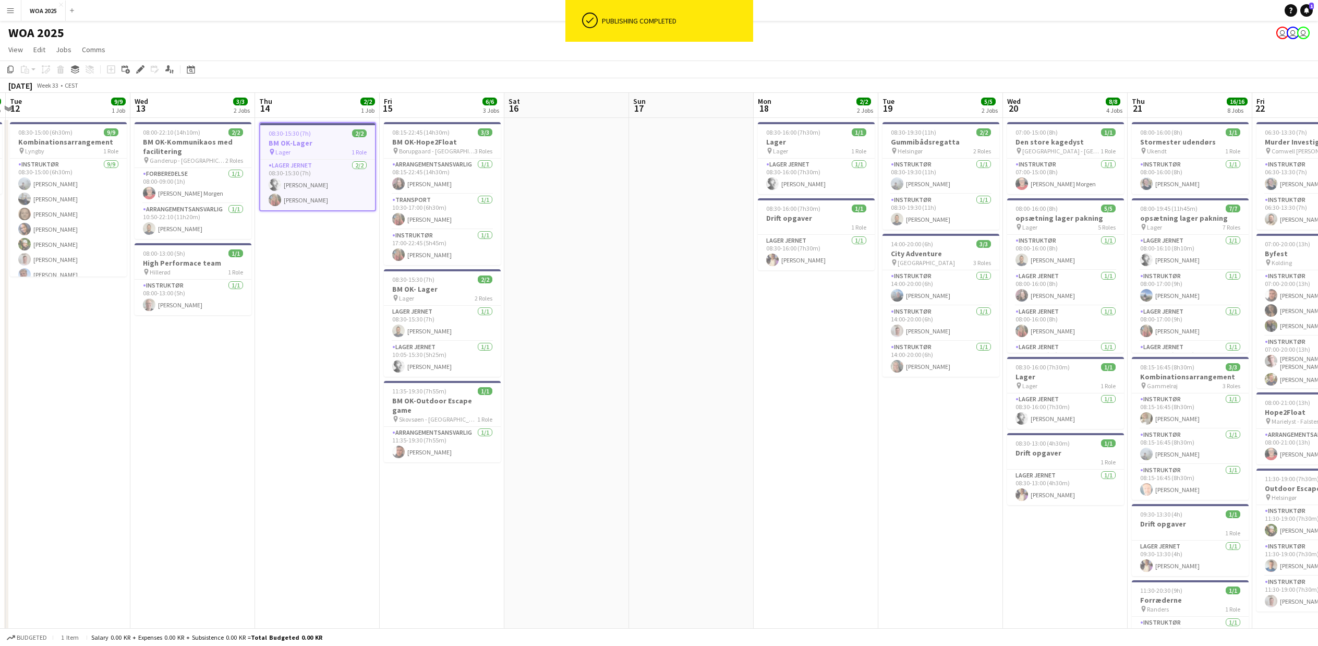
scroll to position [0, 241]
drag, startPoint x: 116, startPoint y: 485, endPoint x: 340, endPoint y: 485, distance: 223.7
click at [340, 485] on app-calendar-viewport "Sun 10 Mon 11 1/1 1 Job Tue 12 9/9 1 Job Wed 13 3/3 2 Jobs Thu 14 2/2 1 Job Fri…" at bounding box center [659, 523] width 1318 height 860
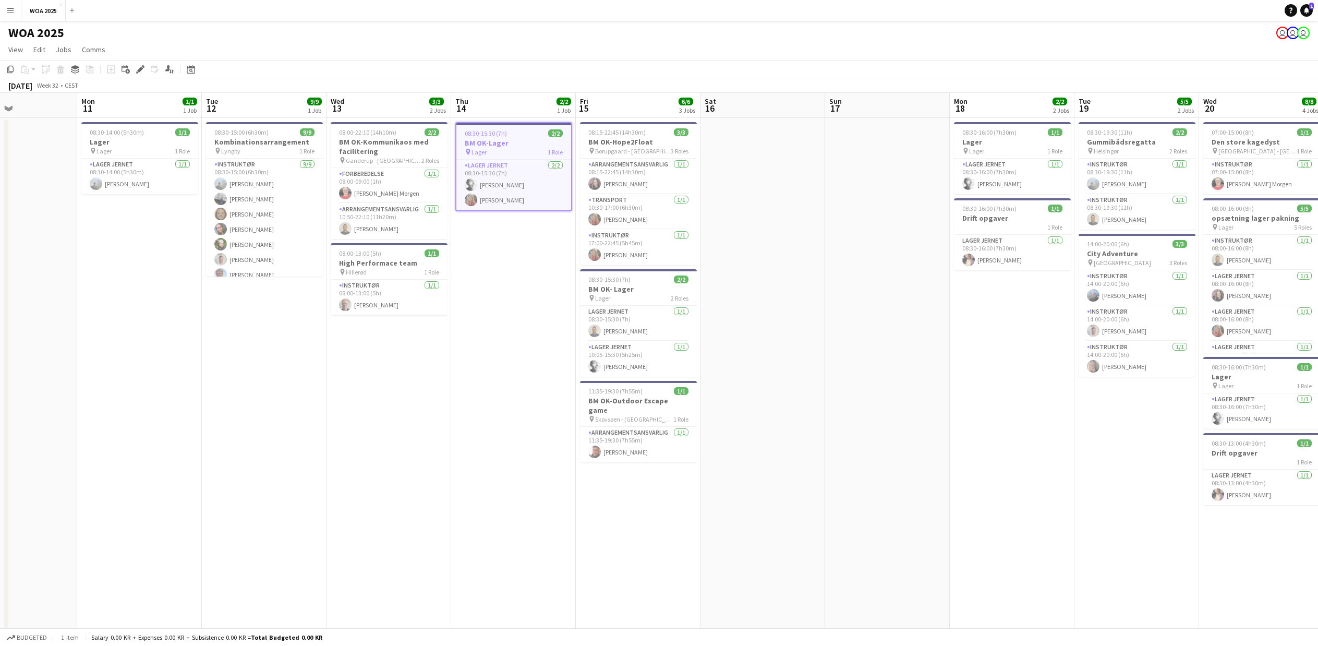
drag, startPoint x: 98, startPoint y: 450, endPoint x: 293, endPoint y: 450, distance: 195.6
click at [293, 450] on app-calendar-viewport "Fri 8 Sat 9 Sun 10 Mon 11 1/1 1 Job Tue 12 9/9 1 Job Wed 13 3/3 2 Jobs Thu 14 2…" at bounding box center [659, 523] width 1318 height 860
click at [103, 134] on span "08:30-14:00 (5h30m)" at bounding box center [118, 132] width 54 height 8
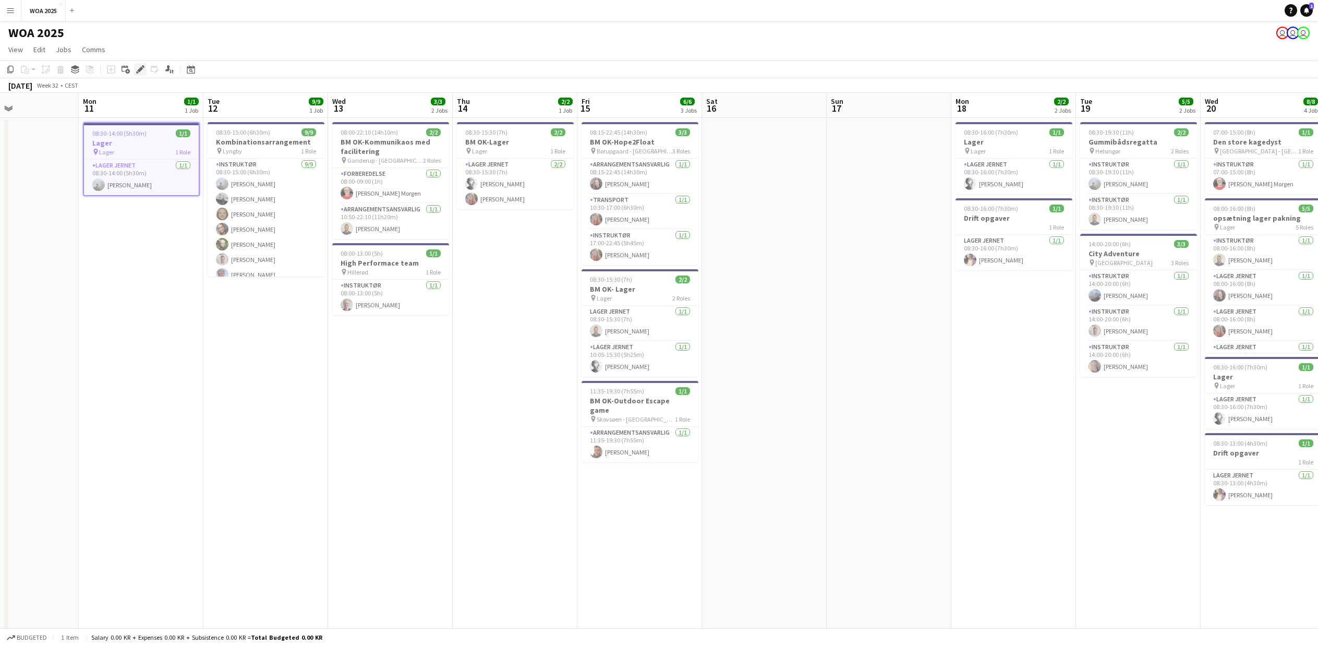
click at [144, 71] on div "Edit" at bounding box center [140, 69] width 13 height 13
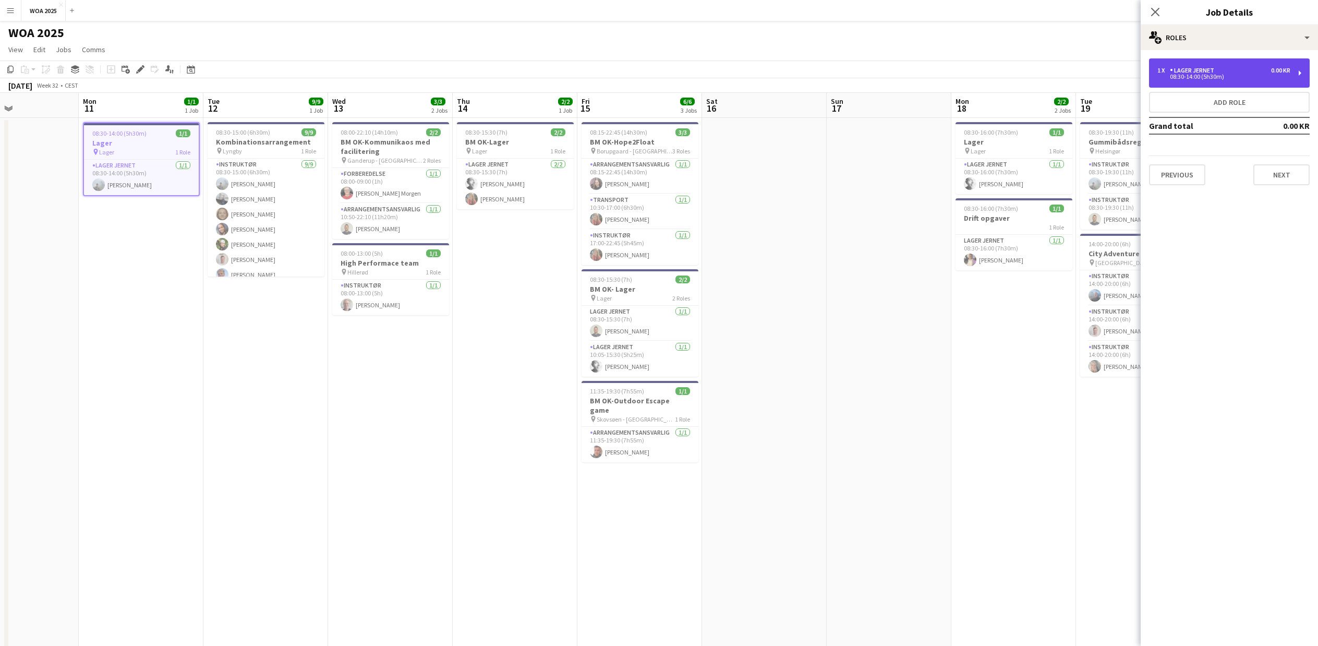
click at [1192, 67] on div "Lager Jernet" at bounding box center [1194, 70] width 49 height 7
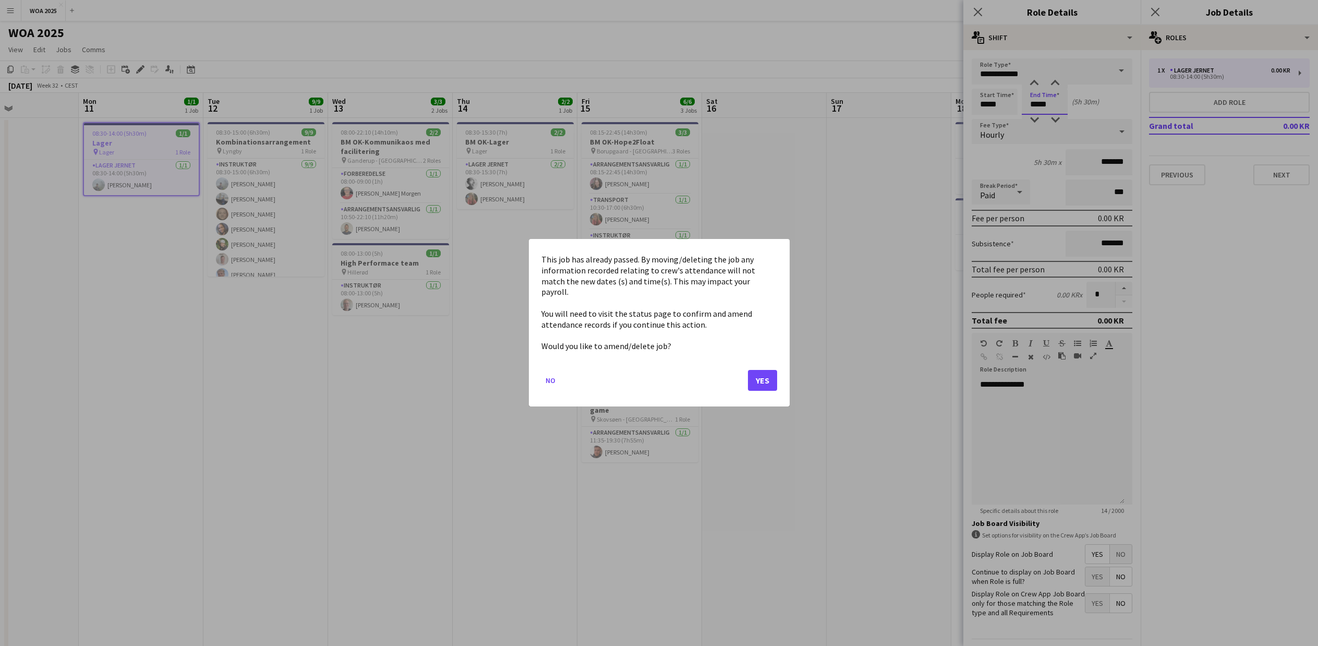
click at [1031, 107] on body "Menu Boards Boards Boards All jobs Status Workforce Workforce My Workforce Recr…" at bounding box center [659, 485] width 1318 height 970
click at [769, 378] on button "Yes" at bounding box center [762, 380] width 29 height 21
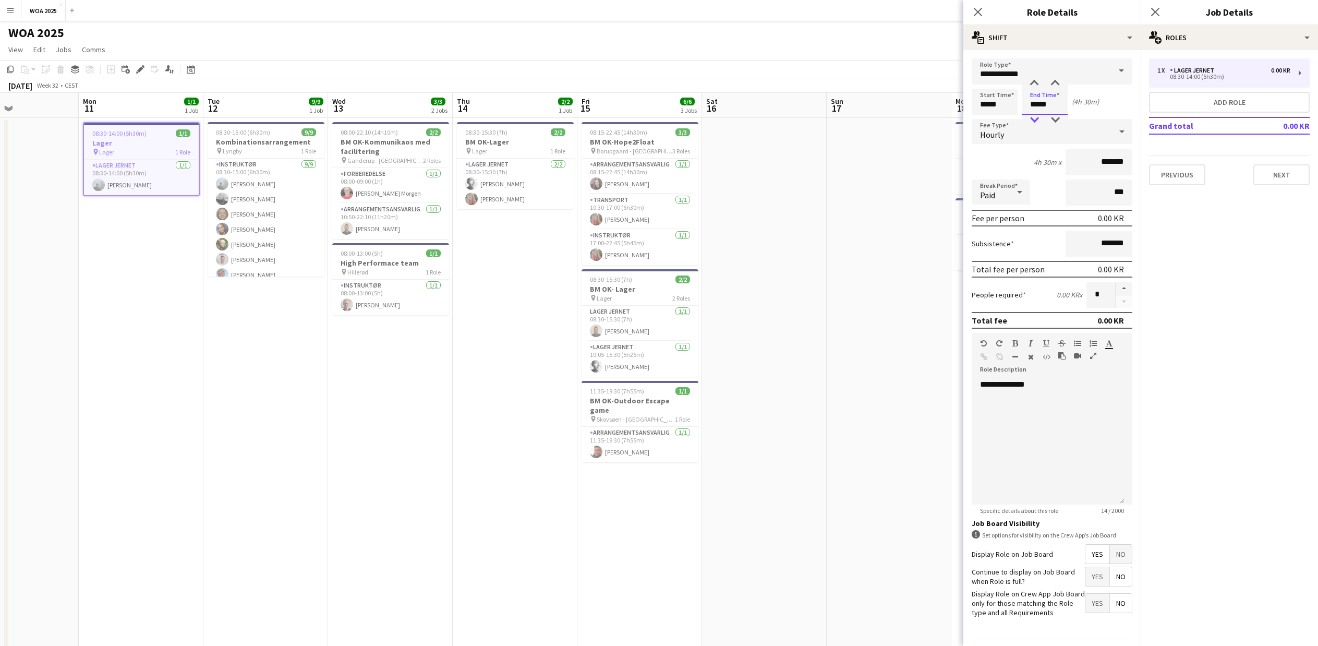
click at [1033, 120] on div at bounding box center [1034, 120] width 21 height 10
click at [1059, 120] on div at bounding box center [1055, 120] width 21 height 10
type input "*****"
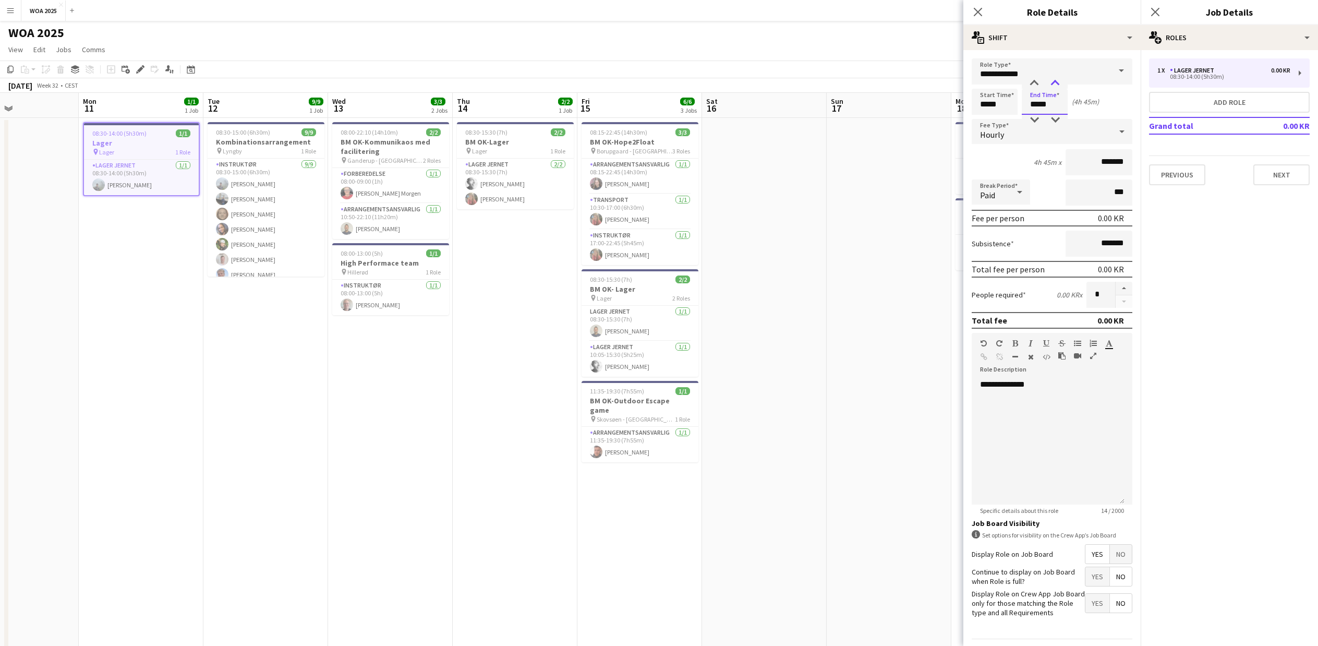
click at [1055, 83] on div at bounding box center [1055, 83] width 21 height 10
click at [1072, 164] on input "*******" at bounding box center [1099, 162] width 67 height 26
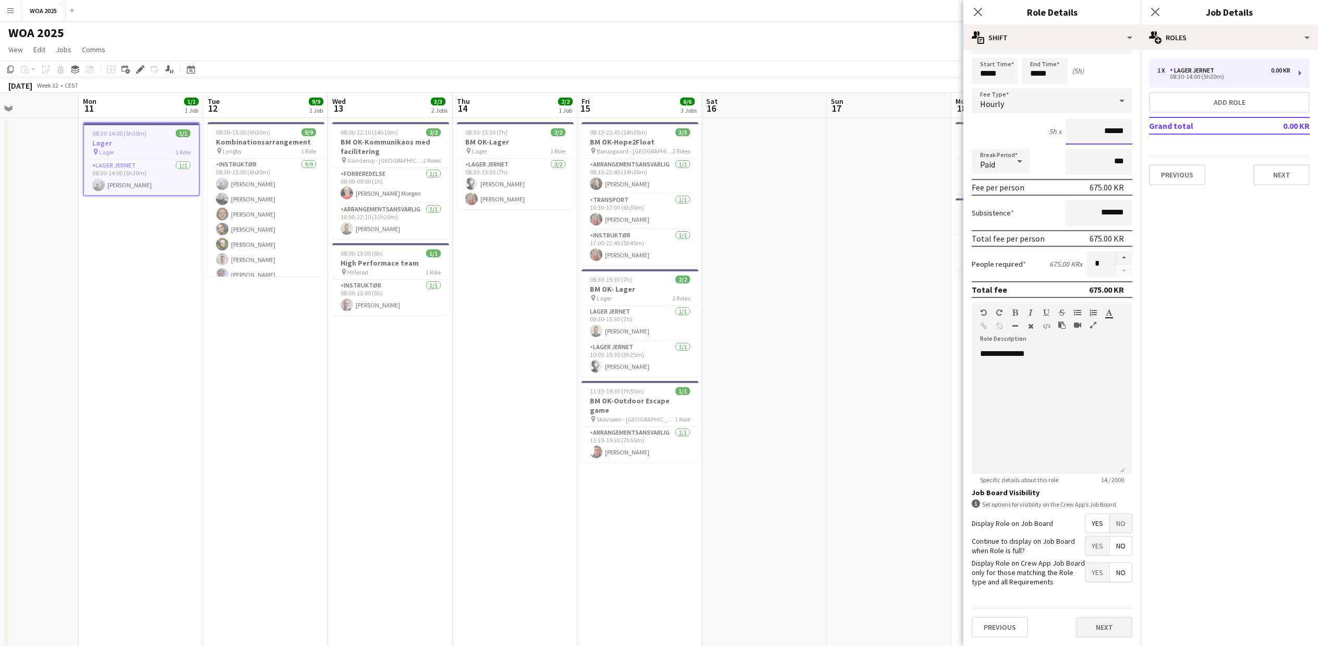
type input "******"
click at [1111, 632] on button "Next" at bounding box center [1104, 626] width 56 height 21
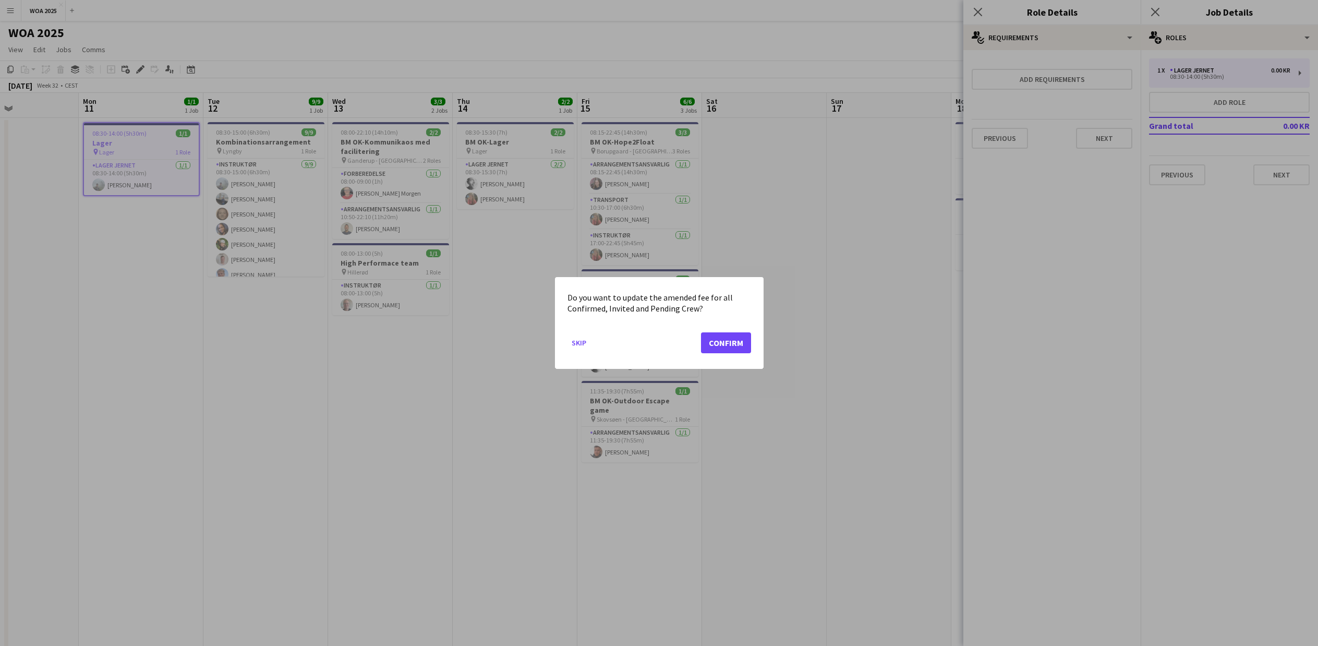
scroll to position [0, 0]
click at [728, 344] on button "Confirm" at bounding box center [726, 342] width 50 height 21
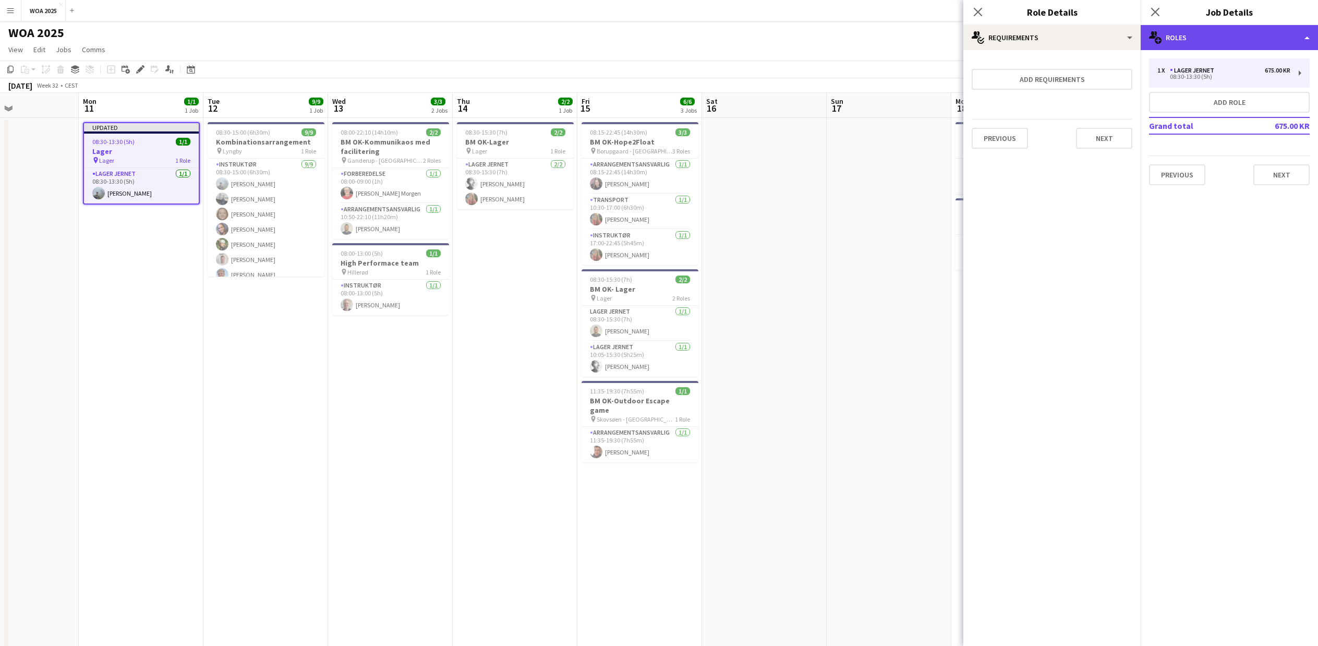
click at [1189, 35] on div "multiple-users-add Roles" at bounding box center [1229, 37] width 177 height 25
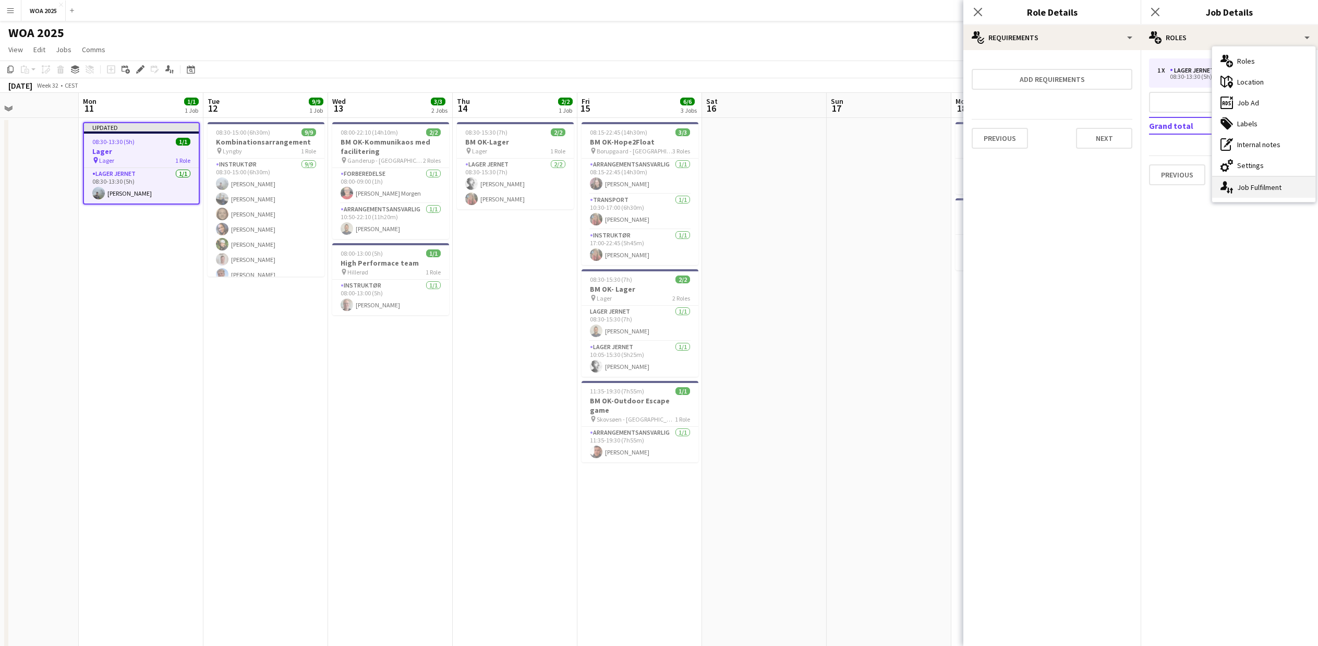
click at [1257, 188] on div "single-neutral-actions-up-down Job Fulfilment" at bounding box center [1263, 187] width 103 height 21
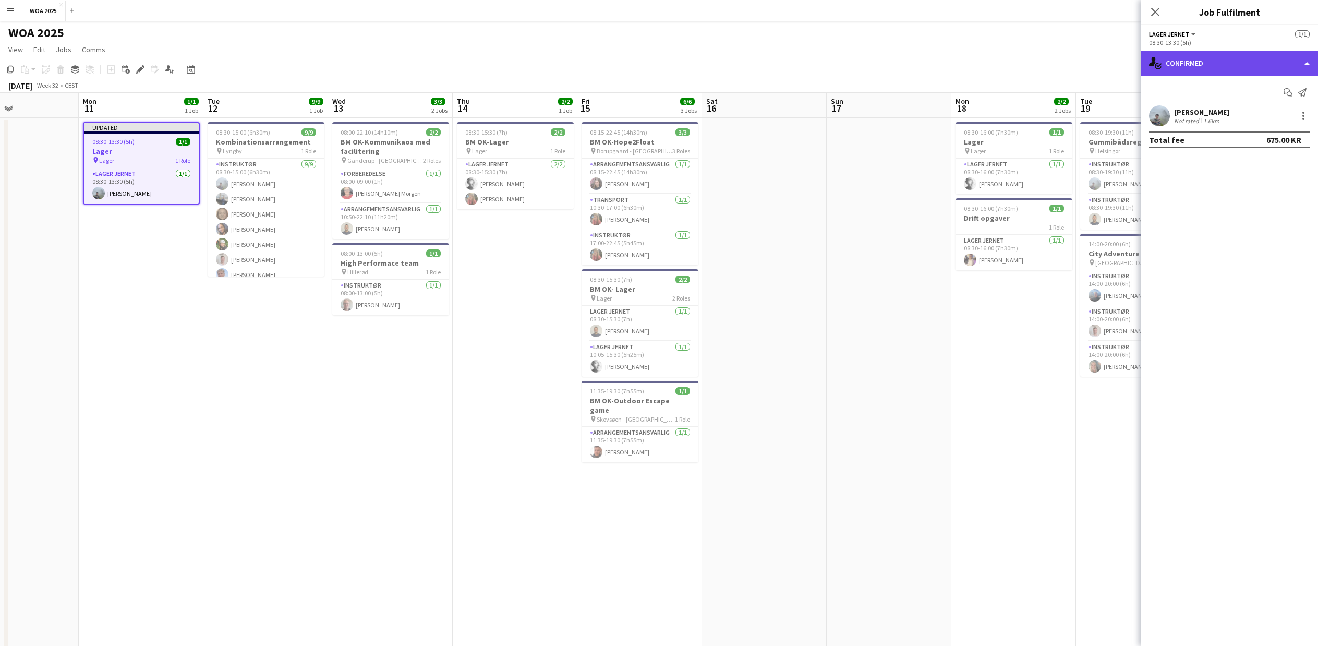
click at [1210, 65] on div "single-neutral-actions-check-2 Confirmed" at bounding box center [1229, 63] width 177 height 25
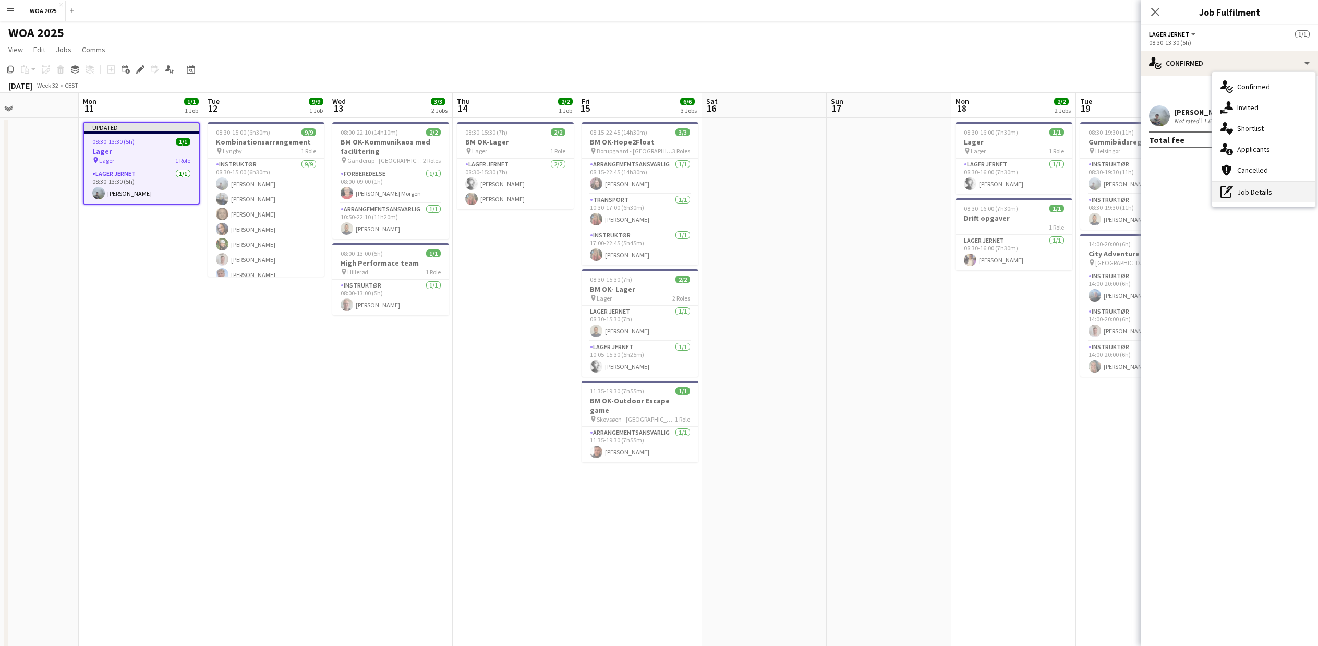
click at [1240, 191] on div "pen-write Job Details" at bounding box center [1263, 192] width 103 height 21
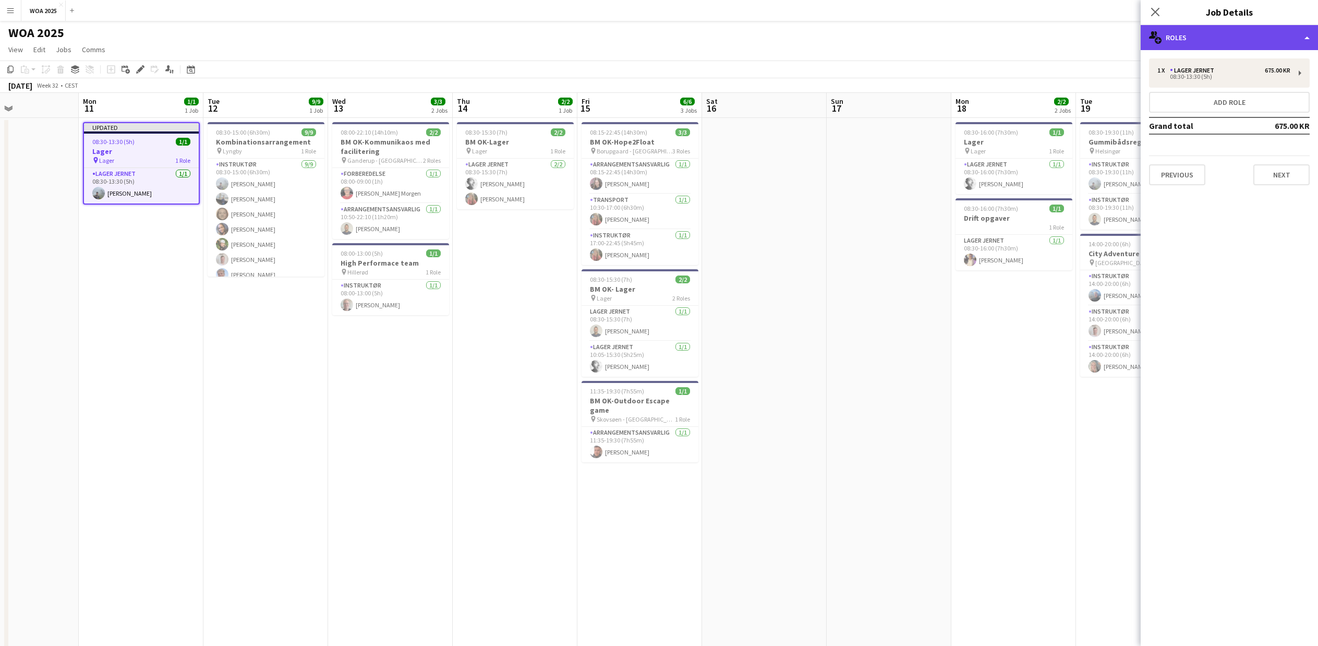
click at [1238, 37] on div "multiple-users-add Roles" at bounding box center [1229, 37] width 177 height 25
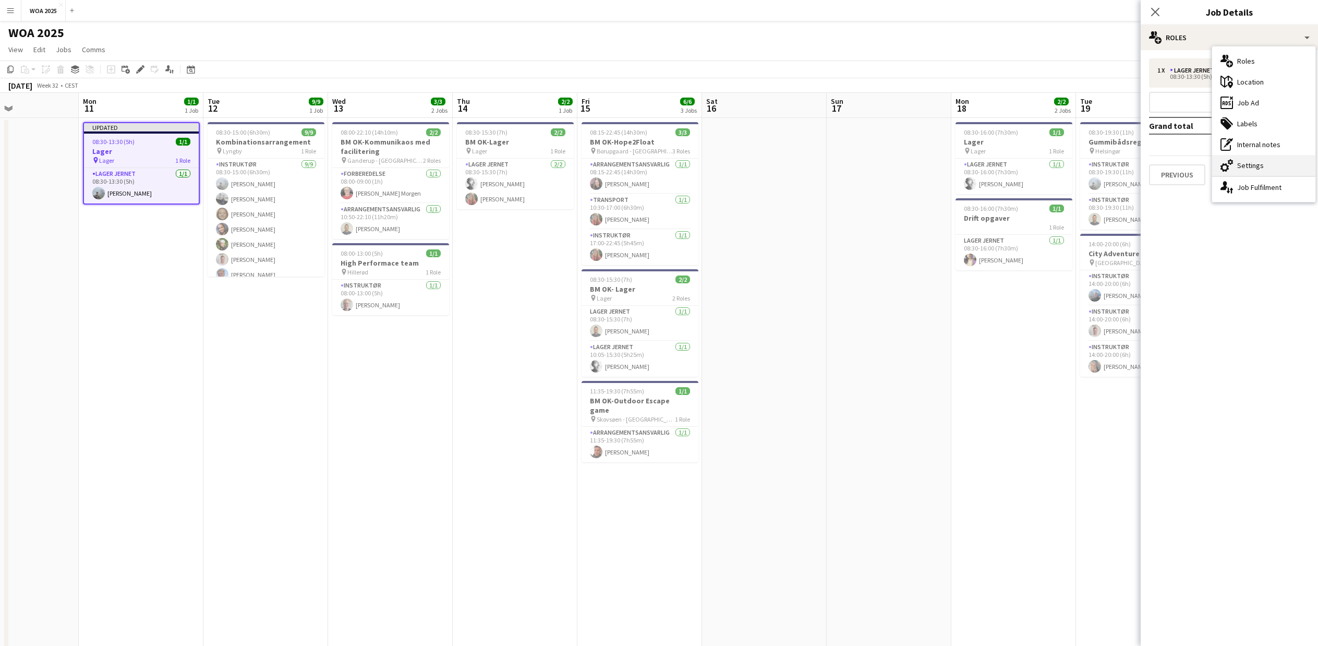
click at [1239, 163] on div "cog-double-3 Settings" at bounding box center [1263, 165] width 103 height 21
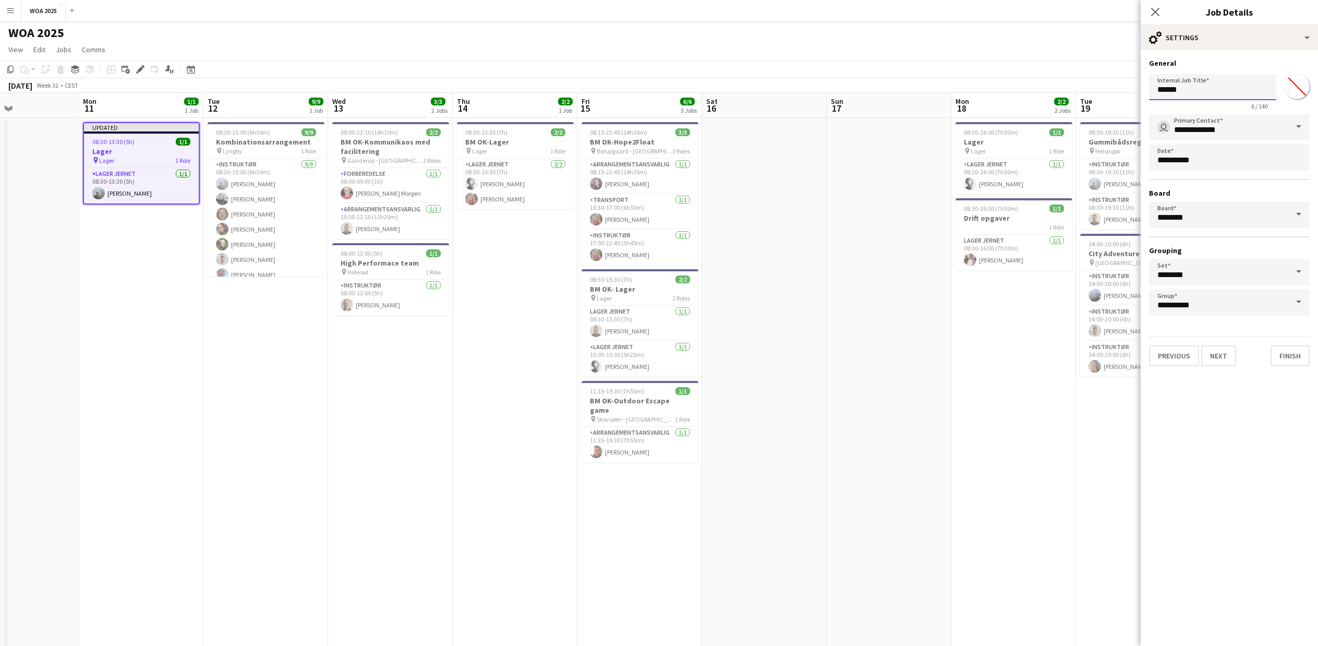
click at [1157, 90] on input "*****" at bounding box center [1212, 87] width 127 height 26
type input "**********"
click at [1292, 353] on button "Finish" at bounding box center [1290, 355] width 39 height 21
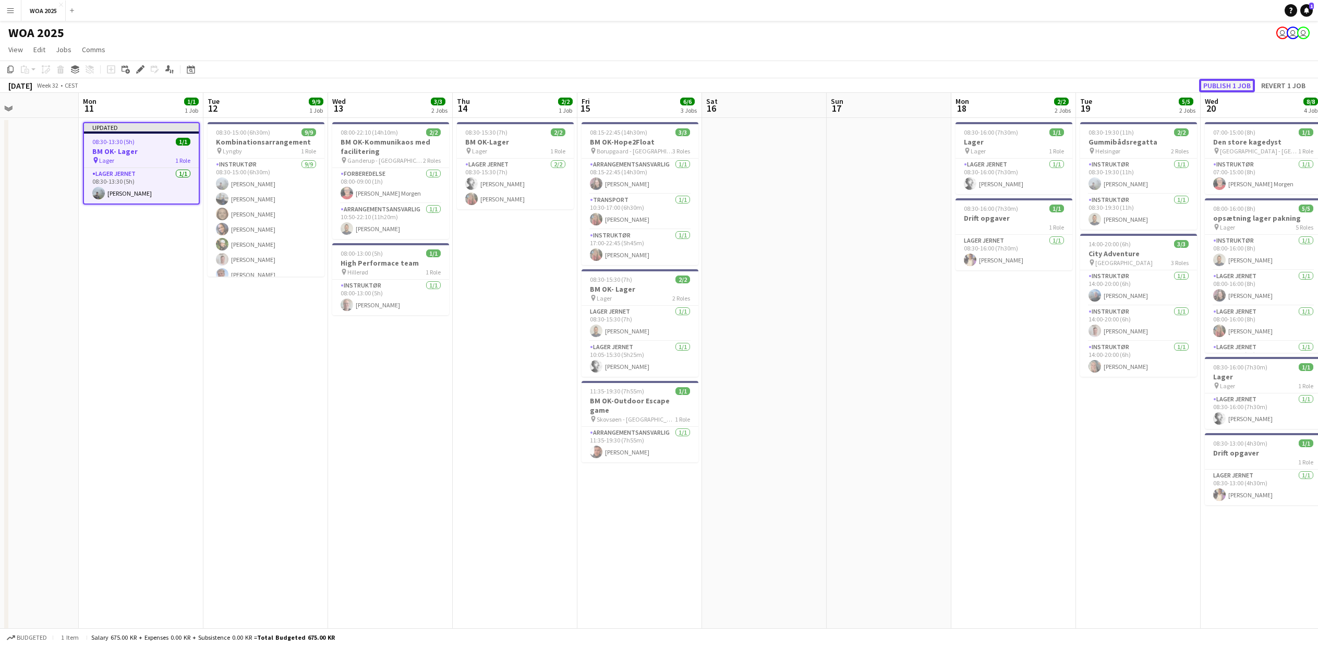
click at [1237, 87] on button "Publish 1 job" at bounding box center [1227, 86] width 56 height 14
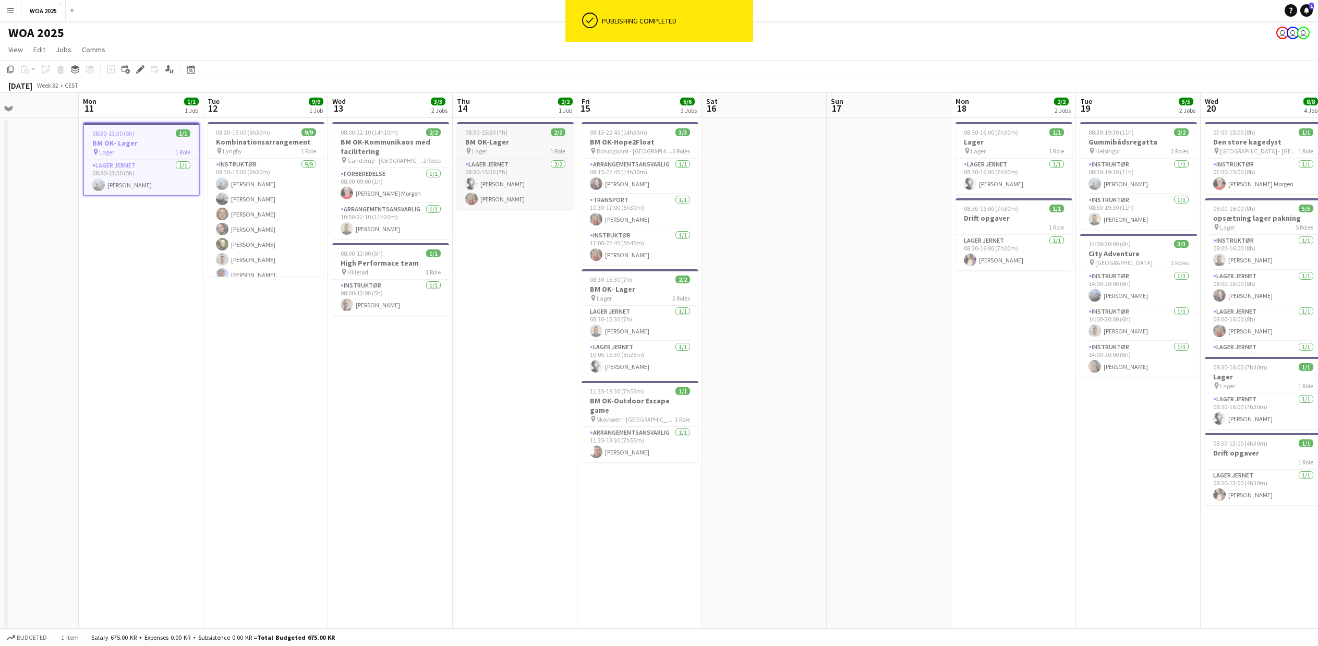
click at [507, 130] on div "08:30-15:30 (7h) 2/2" at bounding box center [515, 132] width 117 height 8
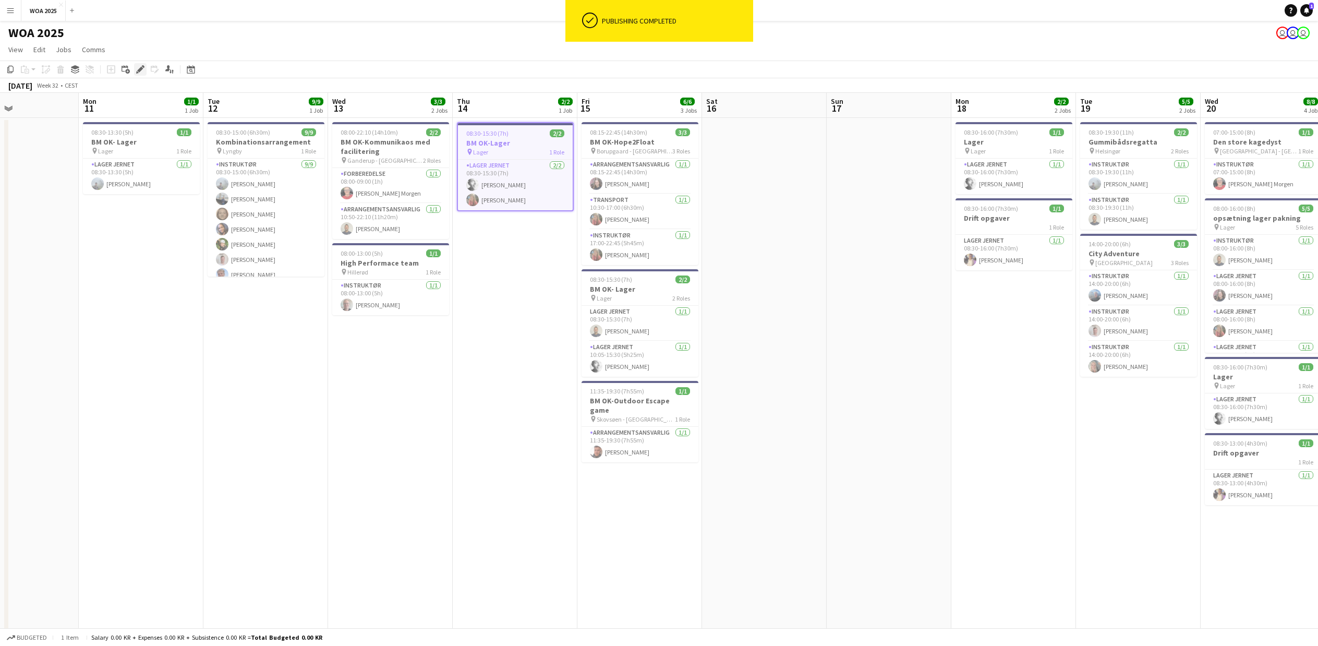
click at [142, 74] on icon "Edit" at bounding box center [140, 69] width 8 height 8
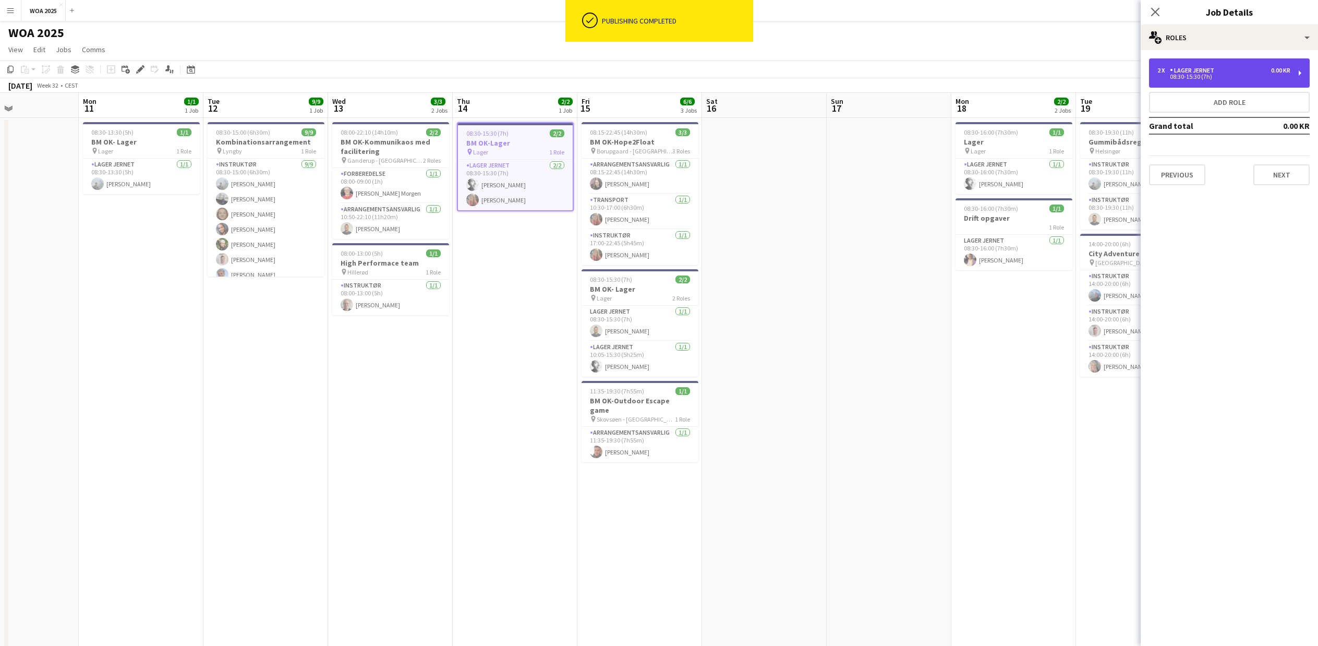
click at [1242, 75] on div "08:30-15:30 (7h)" at bounding box center [1223, 76] width 133 height 5
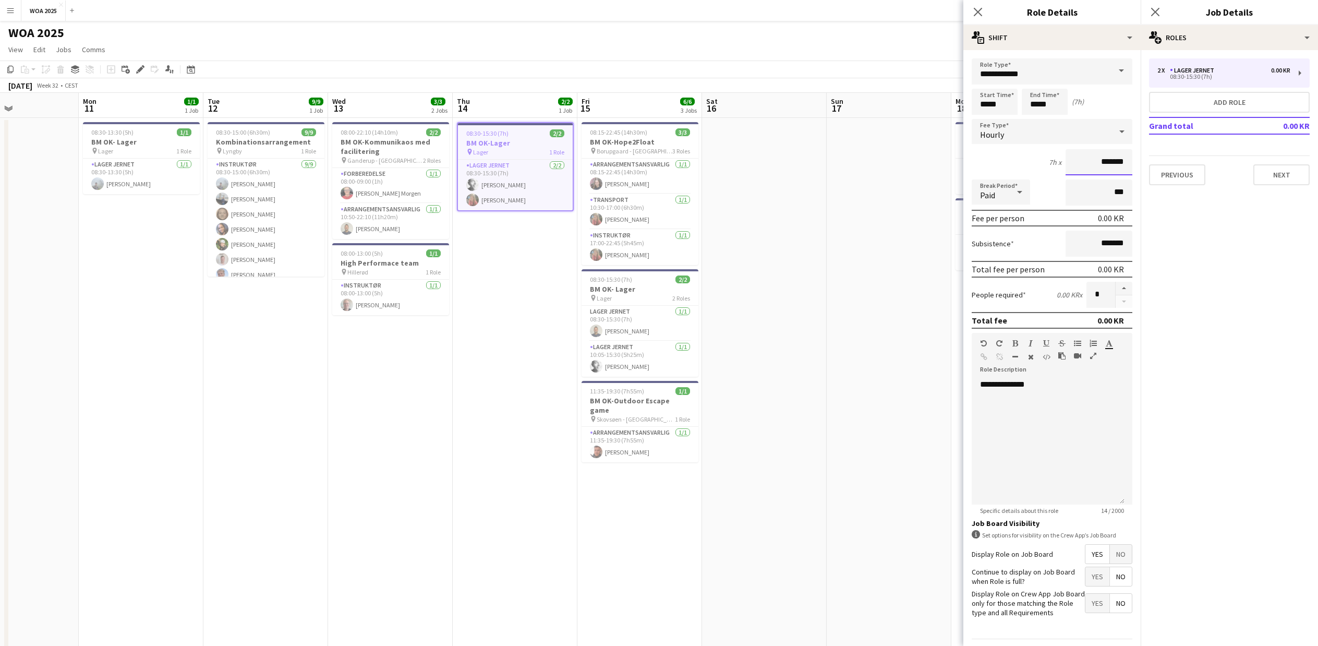
click at [1073, 157] on input "*******" at bounding box center [1099, 162] width 67 height 26
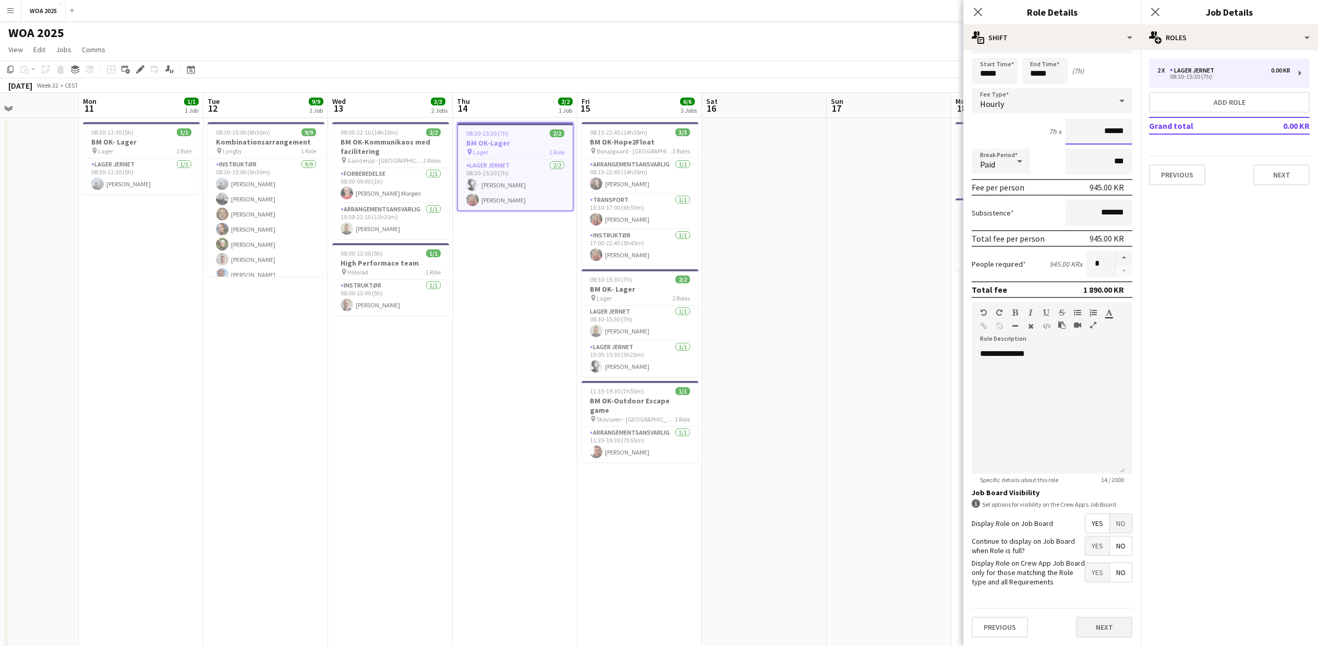
type input "******"
click at [1088, 626] on button "Next" at bounding box center [1104, 626] width 56 height 21
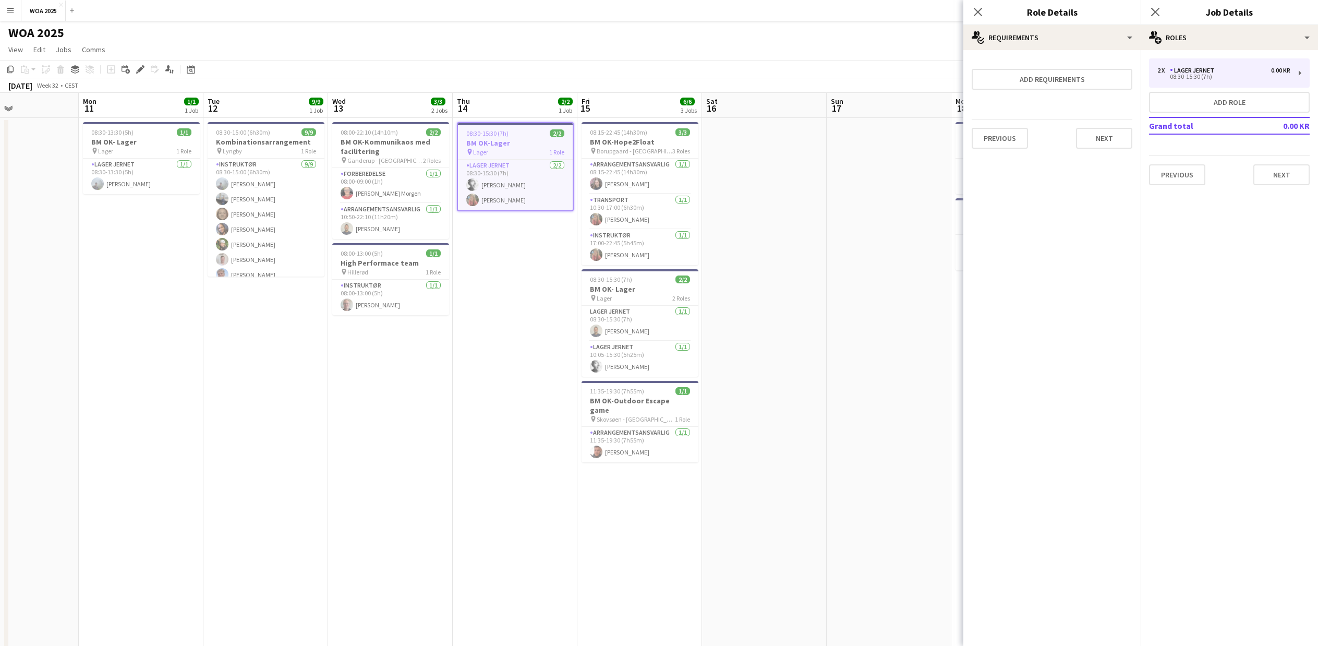
scroll to position [0, 0]
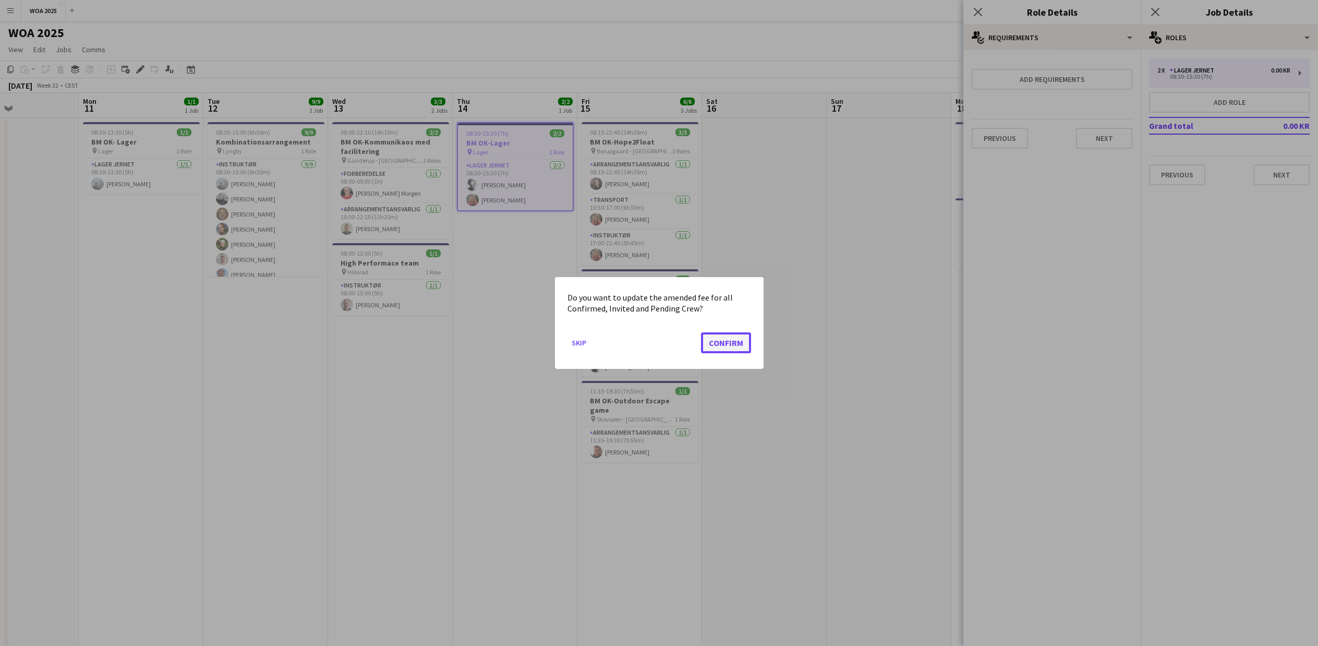
click at [736, 338] on button "Confirm" at bounding box center [726, 342] width 50 height 21
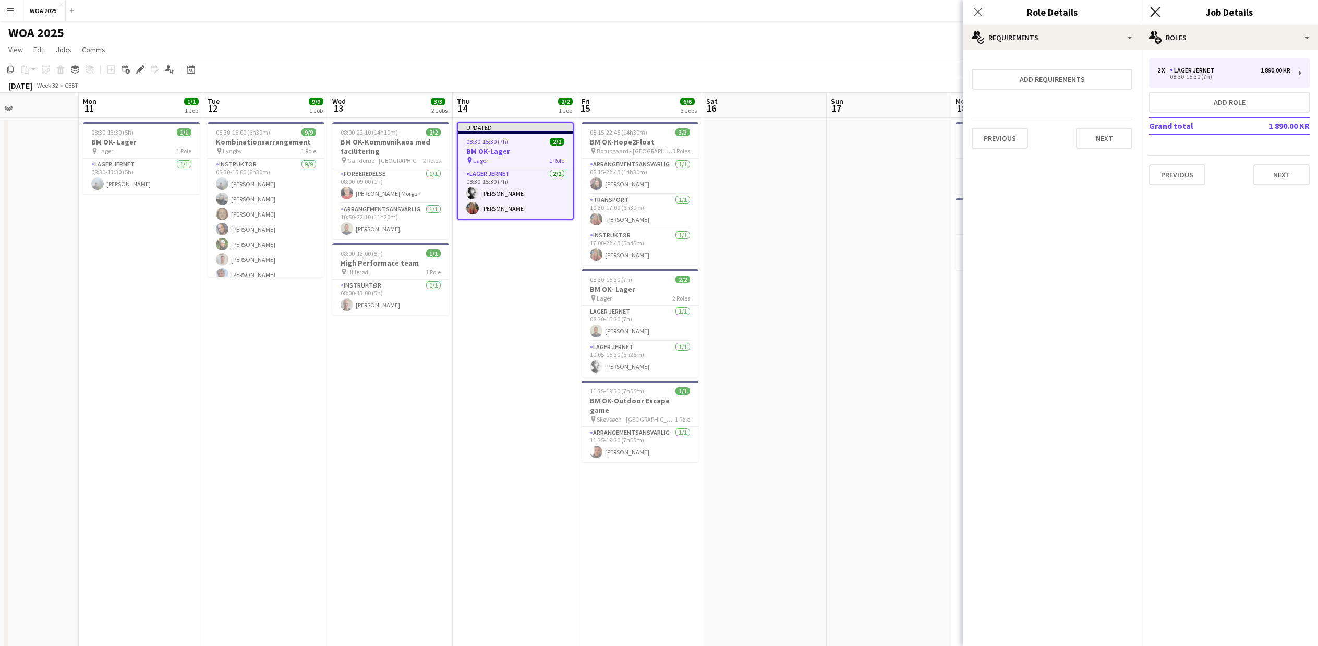
click at [1153, 7] on icon "Close pop-in" at bounding box center [1155, 12] width 10 height 10
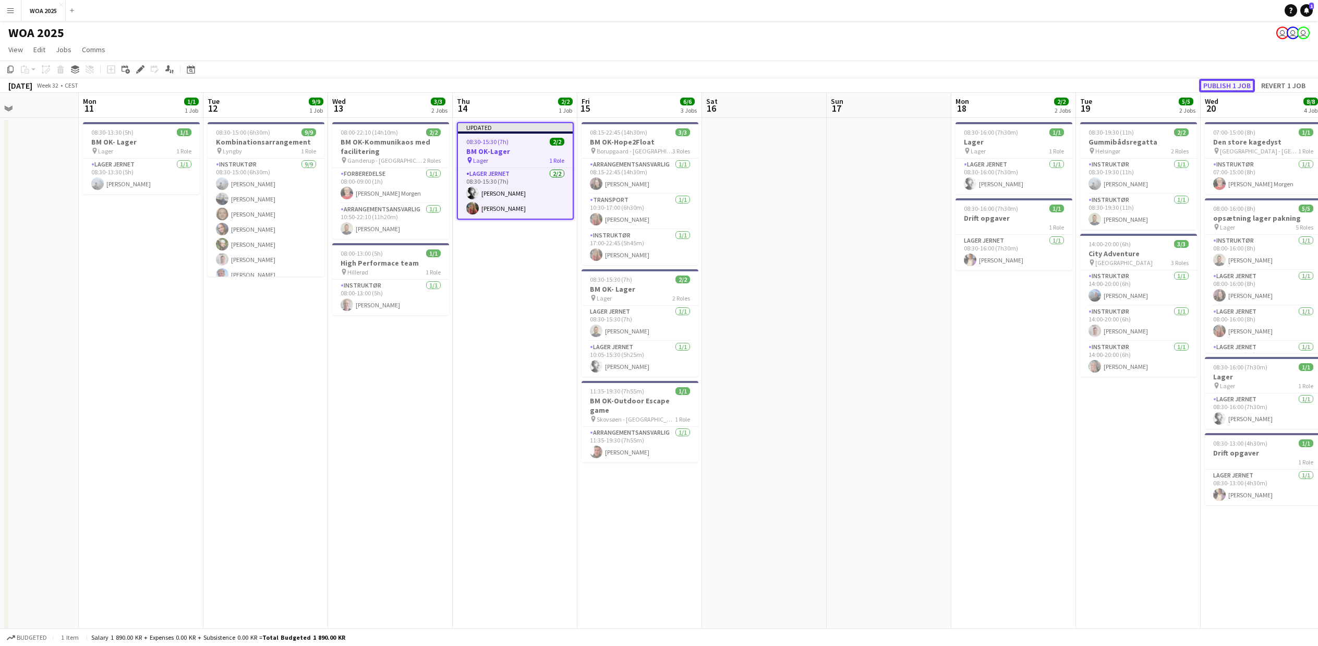
click at [1237, 89] on button "Publish 1 job" at bounding box center [1227, 86] width 56 height 14
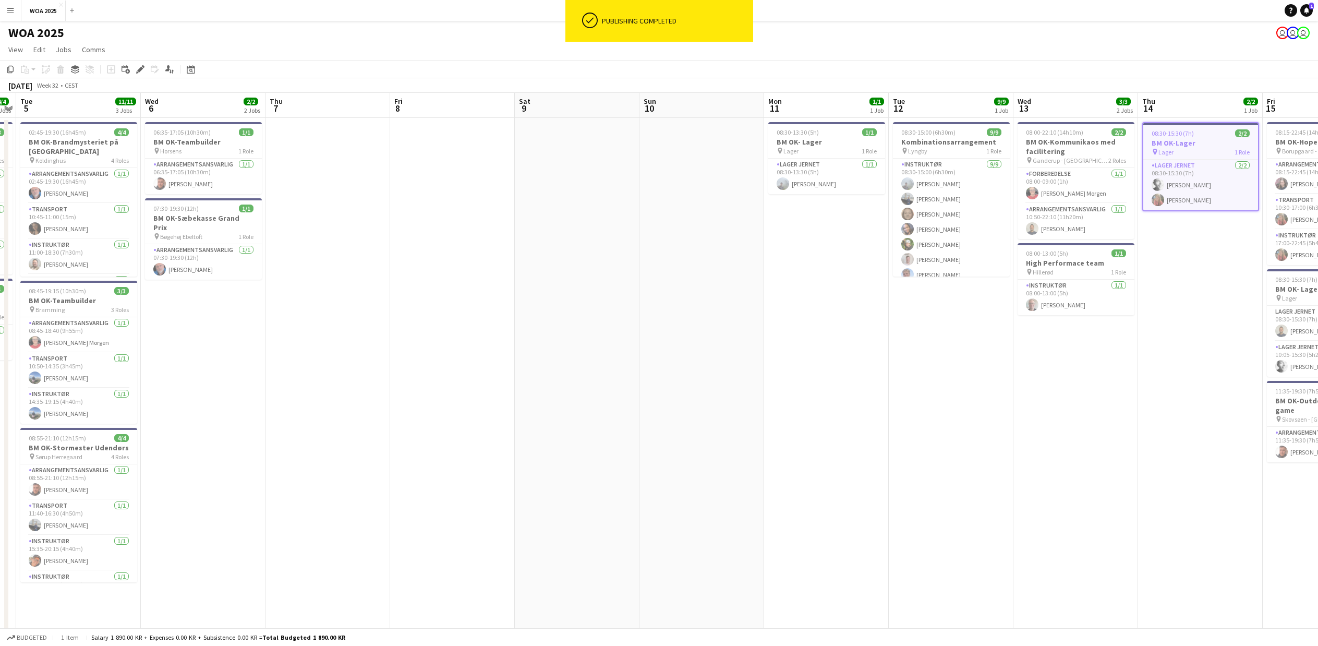
drag, startPoint x: 155, startPoint y: 343, endPoint x: 755, endPoint y: 350, distance: 599.3
click at [755, 350] on app-calendar-viewport "Sun 3 Mon 4 4/4 2 Jobs Tue 5 11/11 3 Jobs Wed 6 2/2 2 Jobs Thu 7 Fri 8 Sat 9 Su…" at bounding box center [659, 523] width 1318 height 860
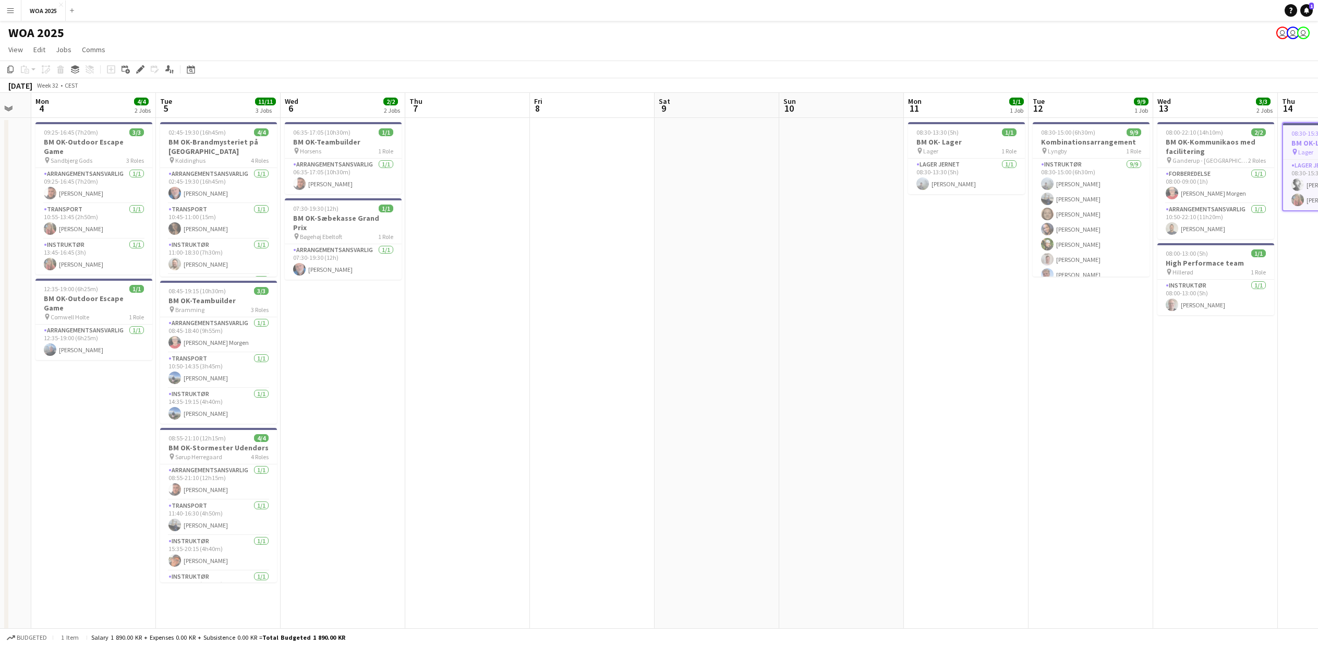
drag, startPoint x: 148, startPoint y: 398, endPoint x: 374, endPoint y: 399, distance: 226.4
click at [374, 399] on app-calendar-viewport "Sat 2 Sun 3 Mon 4 4/4 2 Jobs Tue 5 11/11 3 Jobs Wed 6 2/2 2 Jobs Thu 7 Fri 8 Sa…" at bounding box center [659, 523] width 1318 height 860
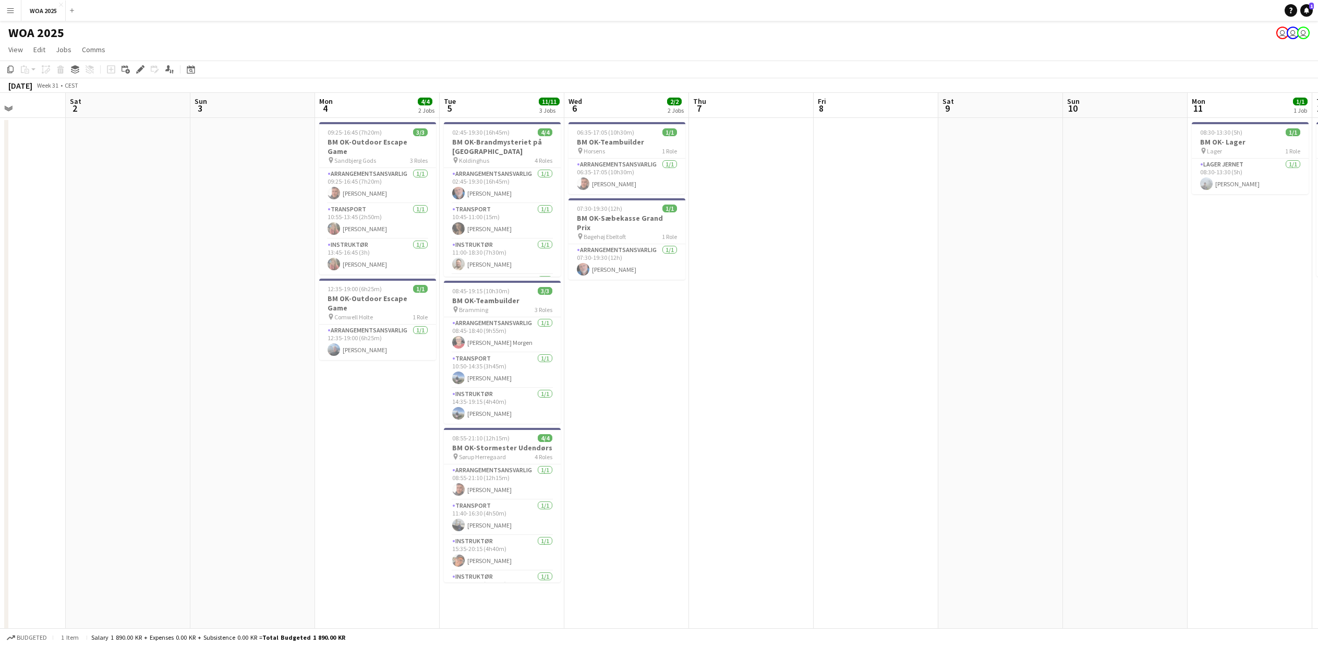
drag, startPoint x: 374, startPoint y: 399, endPoint x: 885, endPoint y: 388, distance: 511.2
click at [885, 388] on app-calendar-viewport "Wed 30 Thu 31 Fri 1 Sat 2 Sun 3 Mon 4 4/4 2 Jobs Tue 5 11/11 3 Jobs Wed 6 2/2 2…" at bounding box center [659, 523] width 1318 height 860
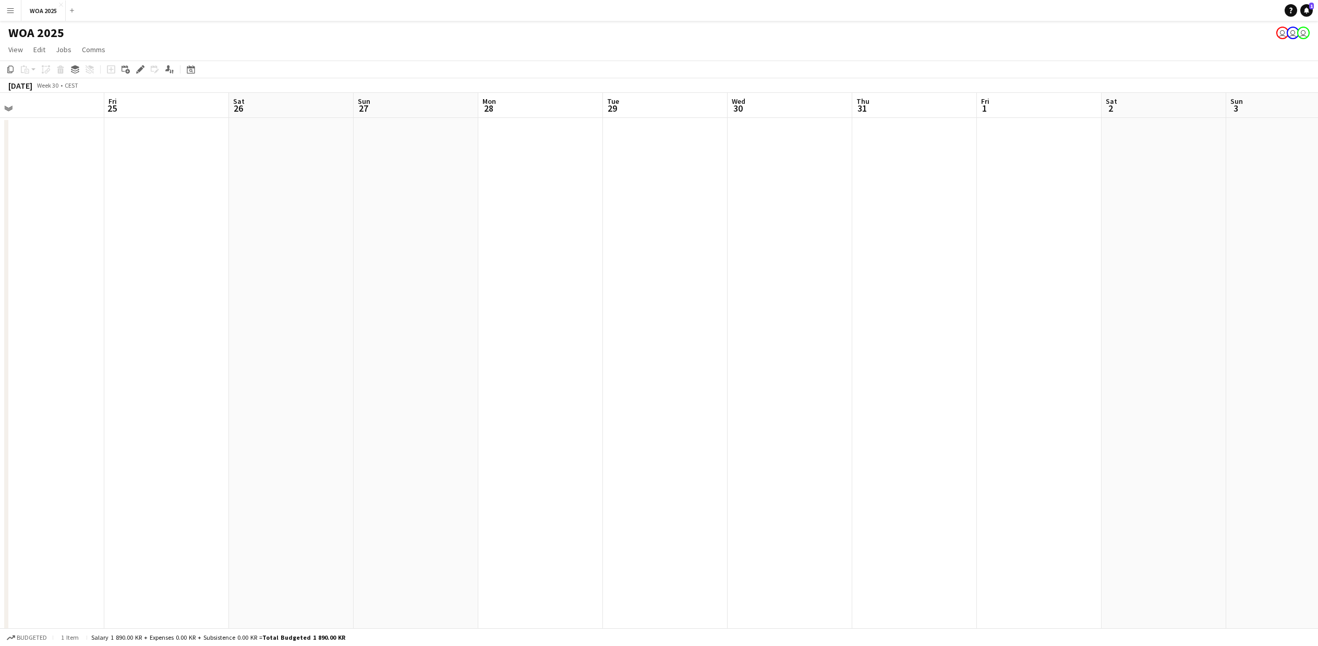
drag, startPoint x: 217, startPoint y: 391, endPoint x: 962, endPoint y: 391, distance: 745.3
click at [1017, 391] on app-calendar-viewport "Tue 22 Wed 23 Thu 24 Fri 25 Sat 26 Sun 27 Mon 28 Tue 29 Wed 30 Thu 31 Fri 1 Sat…" at bounding box center [659, 523] width 1318 height 860
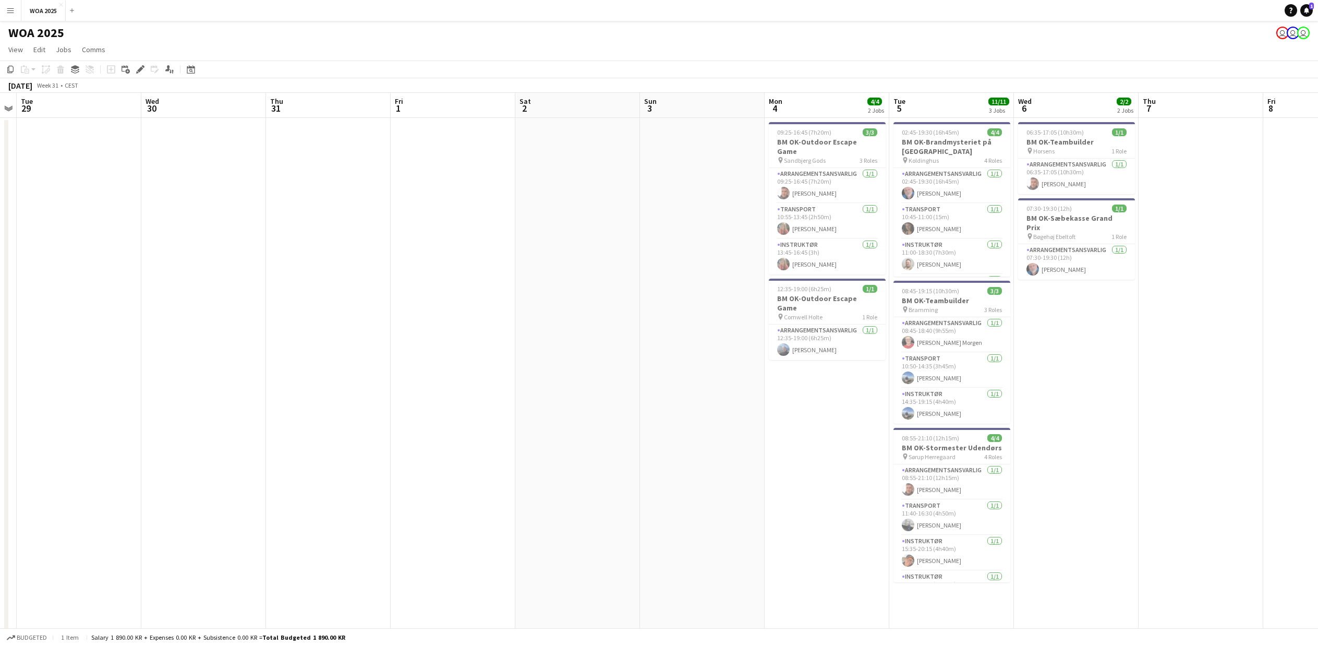
drag, startPoint x: 918, startPoint y: 395, endPoint x: 476, endPoint y: 395, distance: 441.8
click at [475, 395] on app-calendar-viewport "Sat 26 Sun 27 Mon 28 Tue 29 Wed 30 Thu 31 Fri 1 Sat 2 Sun 3 Mon 4 4/4 2 Jobs Tu…" at bounding box center [659, 523] width 1318 height 860
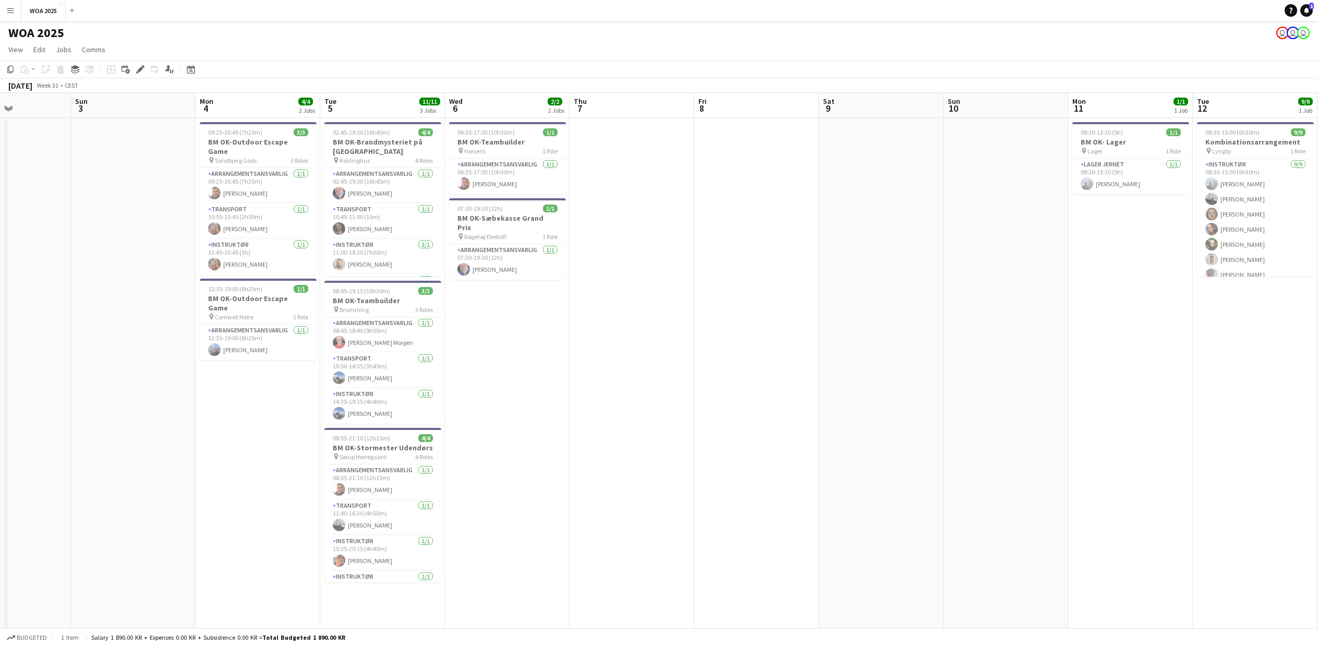
drag, startPoint x: 1112, startPoint y: 424, endPoint x: 414, endPoint y: 425, distance: 698.9
click at [414, 425] on app-calendar-viewport "Wed 30 Thu 31 Fri 1 Sat 2 Sun 3 Mon 4 4/4 2 Jobs Tue 5 11/11 3 Jobs Wed 6 2/2 2…" at bounding box center [659, 523] width 1318 height 860
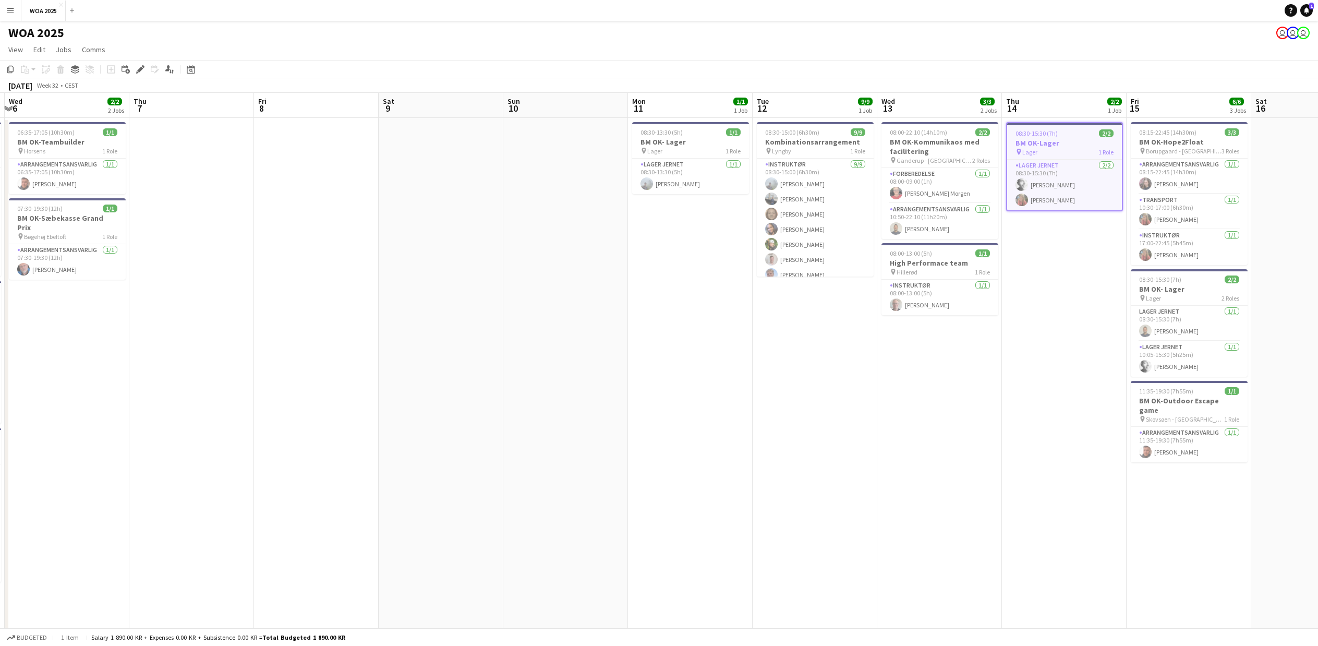
drag, startPoint x: 784, startPoint y: 425, endPoint x: 201, endPoint y: 425, distance: 583.1
click at [201, 425] on app-calendar-viewport "Sun 3 Mon 4 4/4 2 Jobs Tue 5 11/11 3 Jobs Wed 6 2/2 2 Jobs Thu 7 Fri 8 Sat 9 Su…" at bounding box center [659, 523] width 1318 height 860
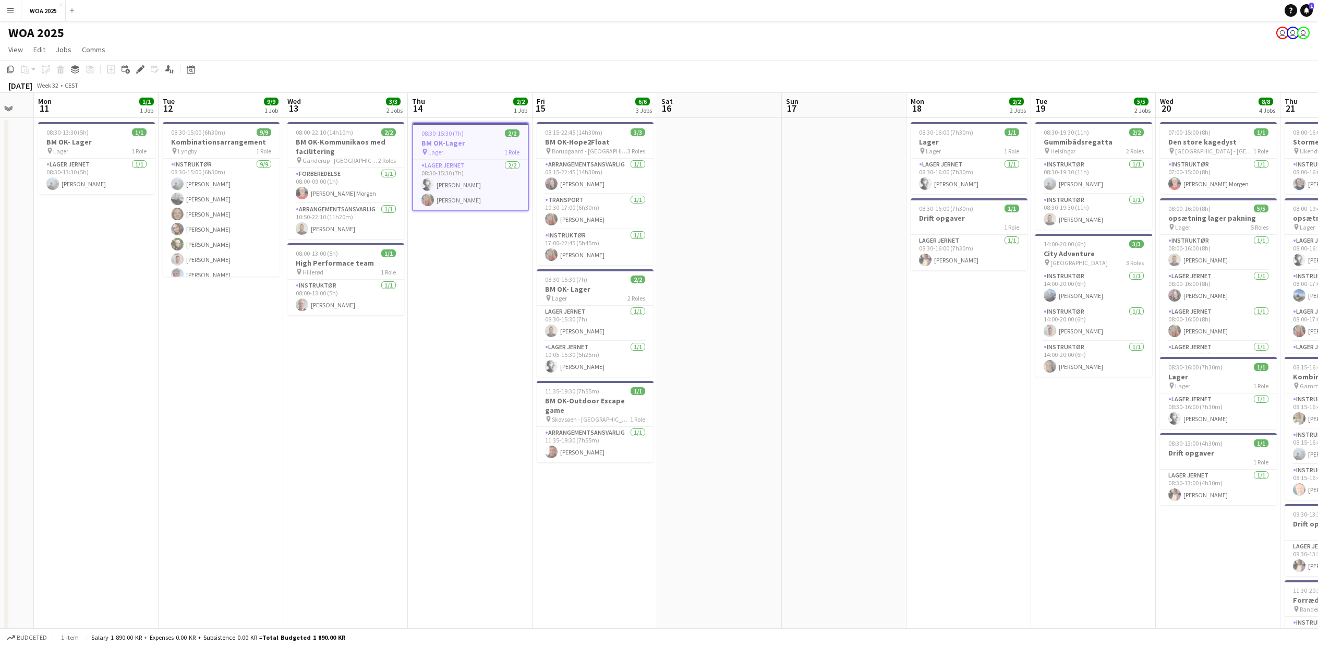
drag, startPoint x: 787, startPoint y: 507, endPoint x: 460, endPoint y: 504, distance: 326.5
click at [460, 504] on app-calendar-viewport "Thu 7 Fri 8 Sat 9 Sun 10 Mon 11 1/1 1 Job Tue 12 9/9 1 Job Wed 13 3/3 2 Jobs Th…" at bounding box center [659, 523] width 1318 height 860
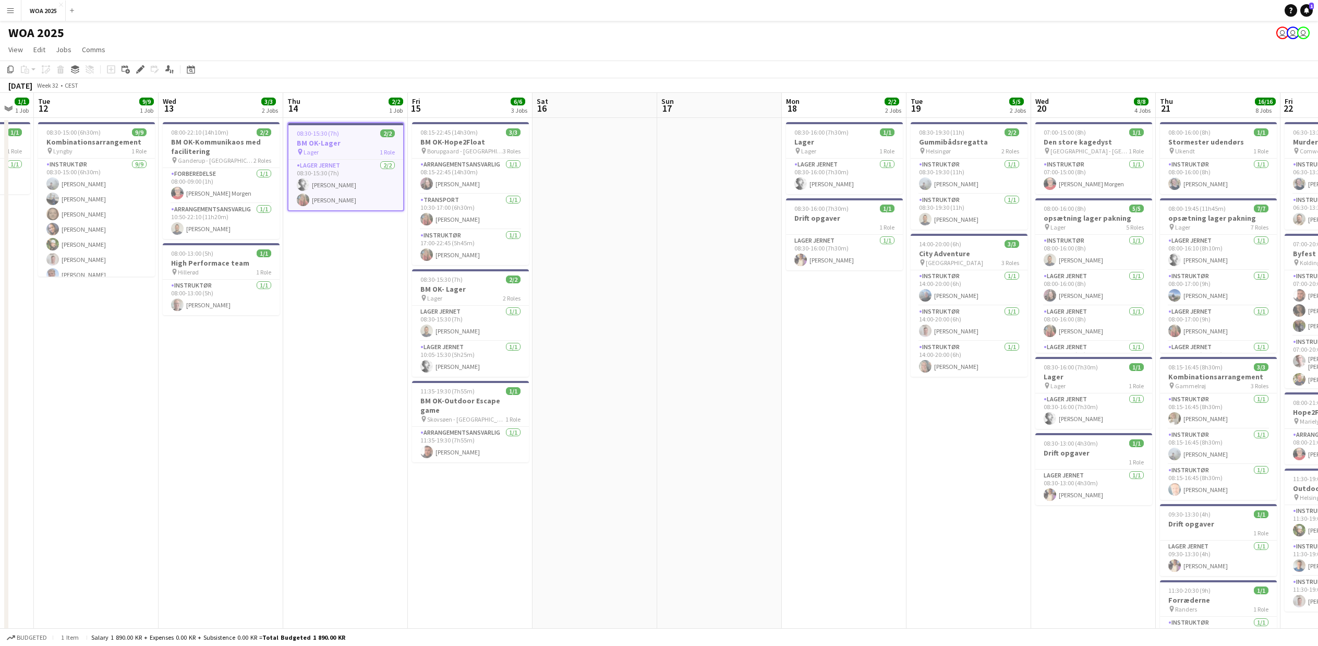
scroll to position [0, 356]
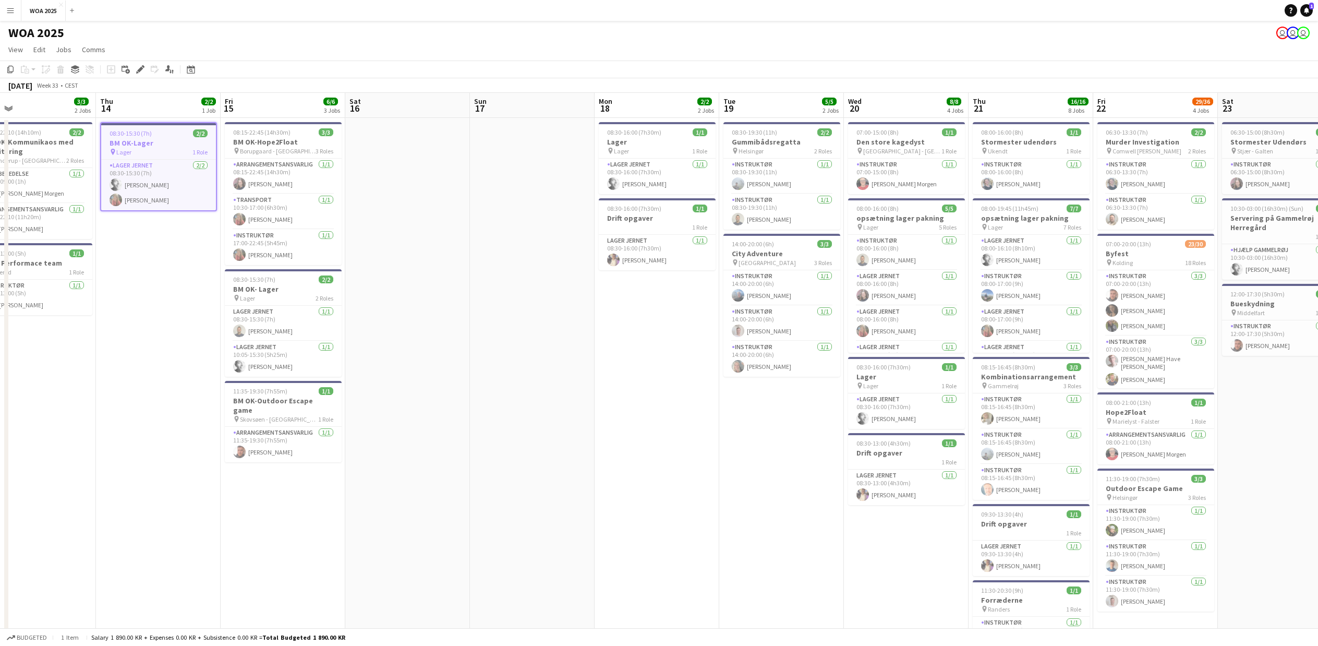
drag, startPoint x: 863, startPoint y: 413, endPoint x: 563, endPoint y: 413, distance: 299.9
click at [563, 413] on app-calendar-viewport "Sun 10 Mon 11 1/1 1 Job Tue 12 9/9 1 Job Wed 13 3/3 2 Jobs Thu 14 2/2 1 Job Fri…" at bounding box center [659, 523] width 1318 height 860
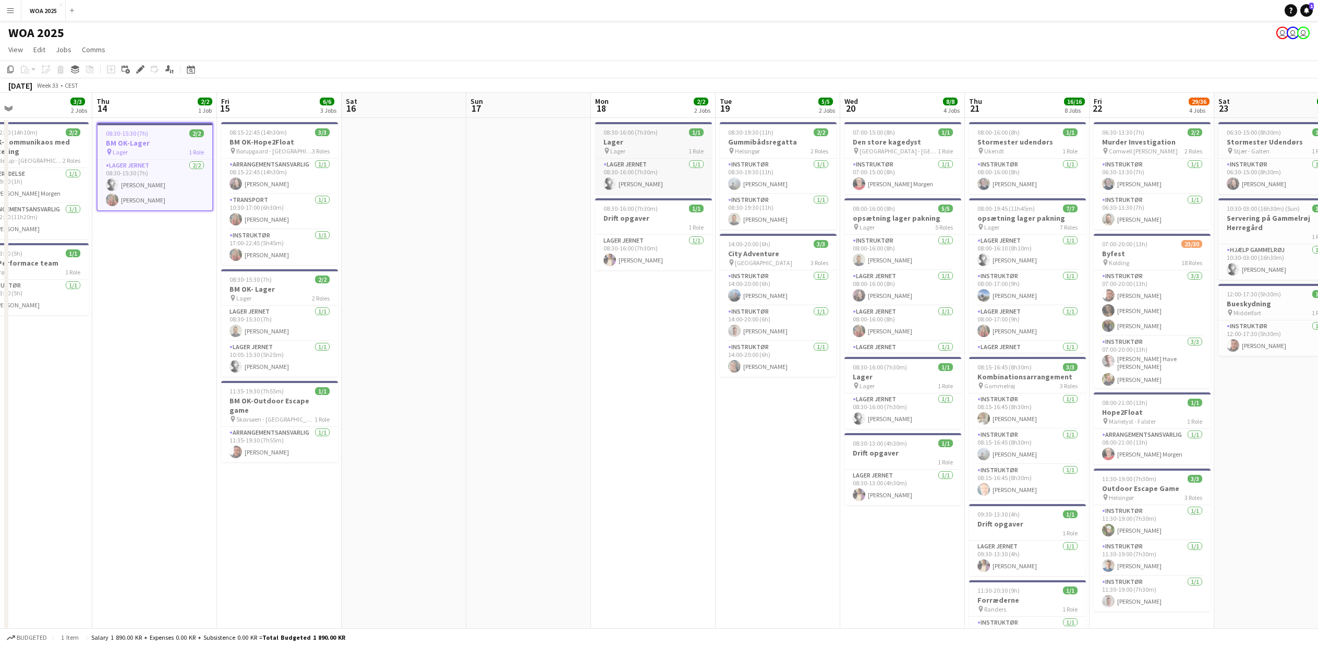
click at [640, 137] on app-job-card "08:30-16:00 (7h30m) 1/1 Lager pin Lager 1 Role Lager Jernet [DATE] 08:30-16:00 …" at bounding box center [653, 158] width 117 height 72
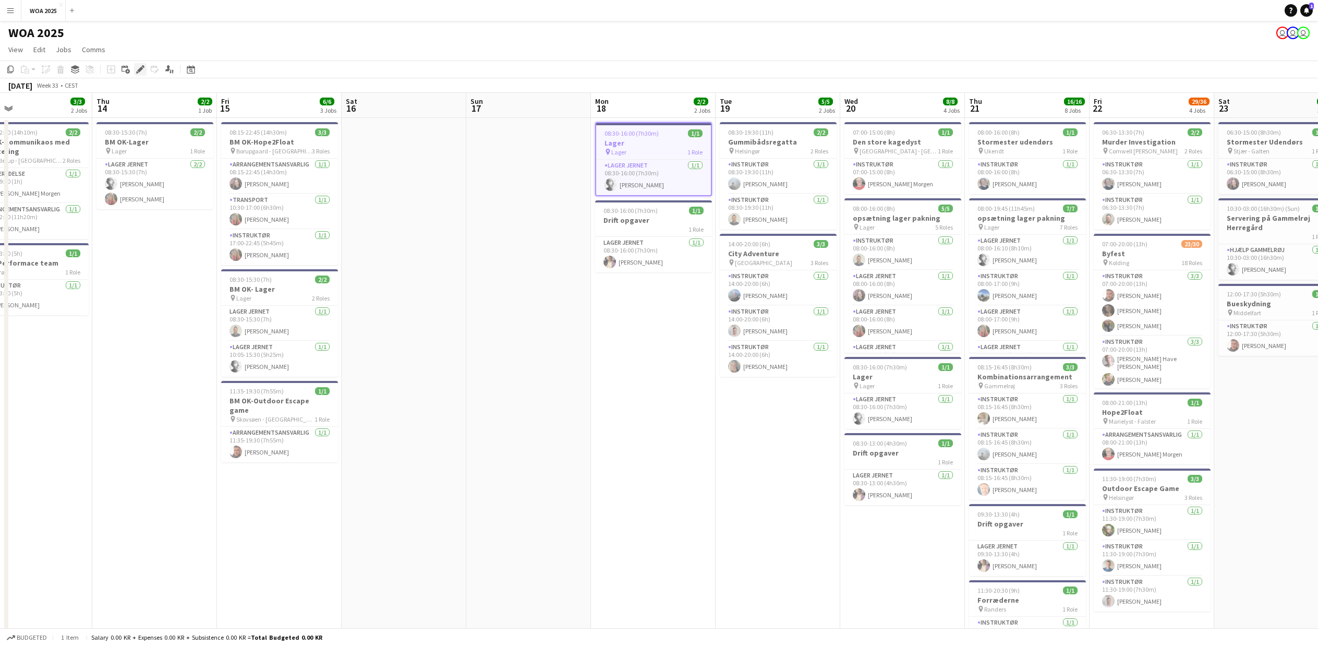
click at [139, 65] on icon "Edit" at bounding box center [140, 69] width 8 height 8
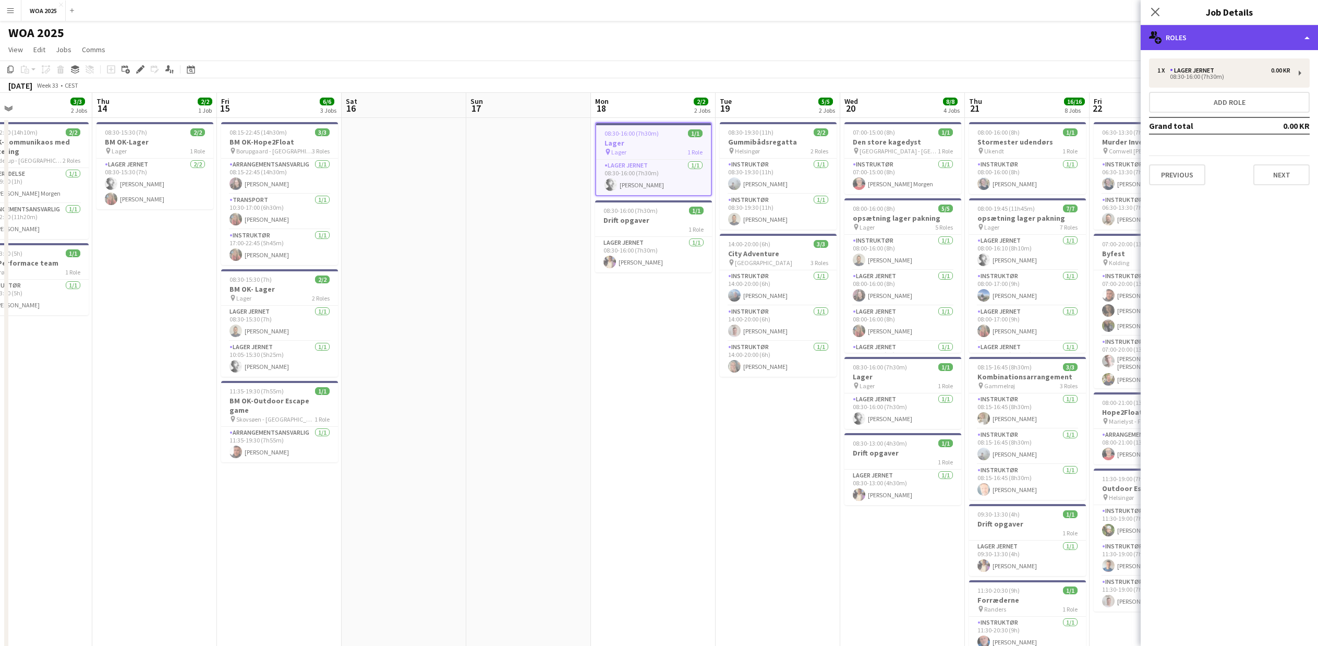
click at [1255, 34] on div "multiple-users-add Roles" at bounding box center [1229, 37] width 177 height 25
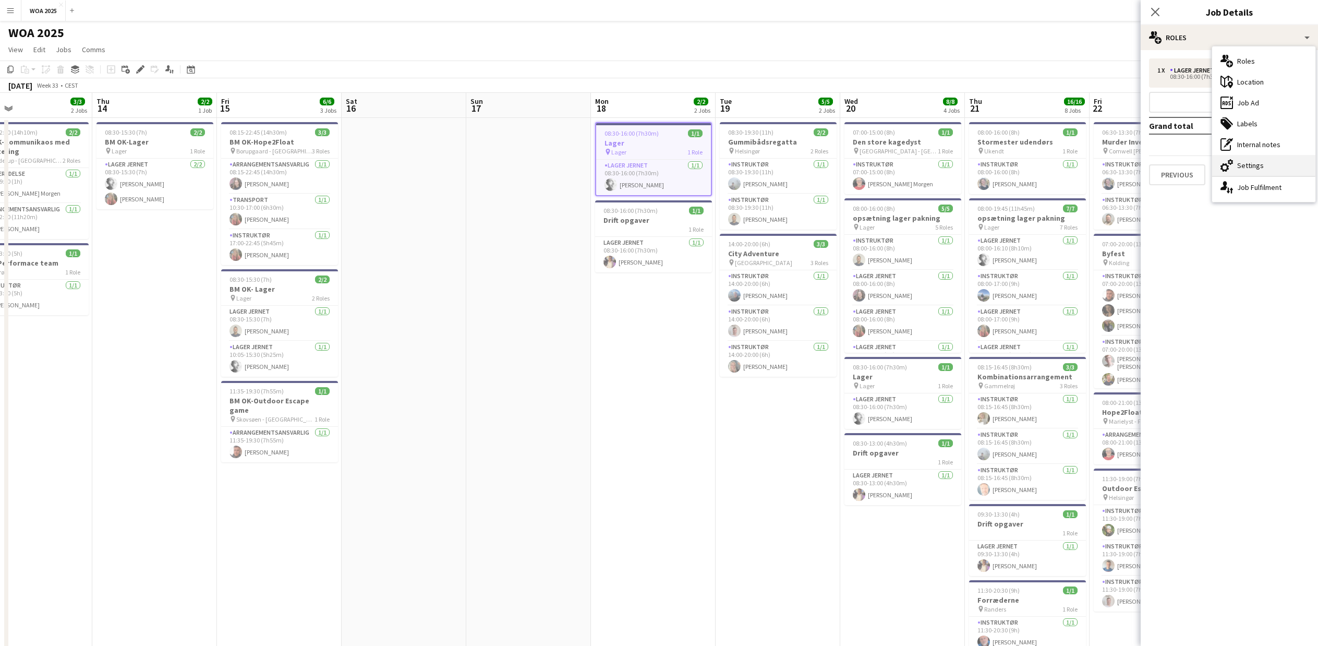
click at [1254, 164] on div "cog-double-3 Settings" at bounding box center [1263, 165] width 103 height 21
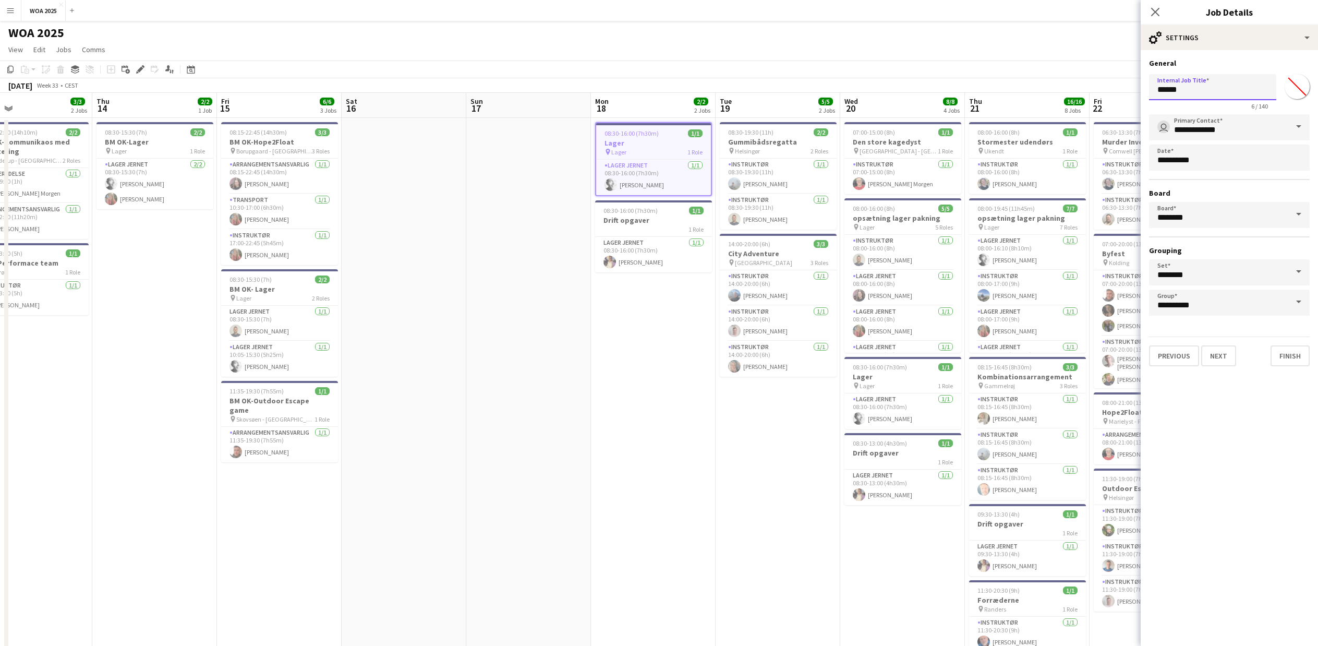
click at [1154, 90] on input "*****" at bounding box center [1212, 87] width 127 height 26
type input "**********"
click at [1296, 355] on button "Finish" at bounding box center [1290, 355] width 39 height 21
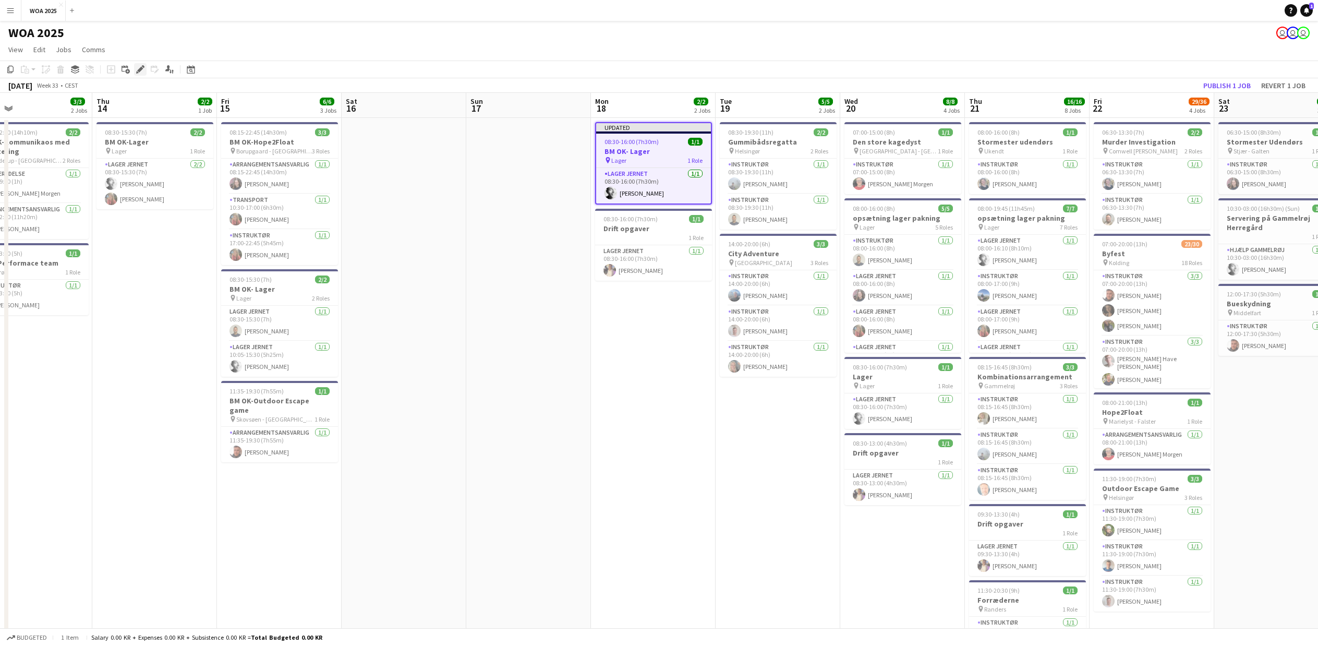
click at [143, 66] on icon at bounding box center [143, 66] width 3 height 3
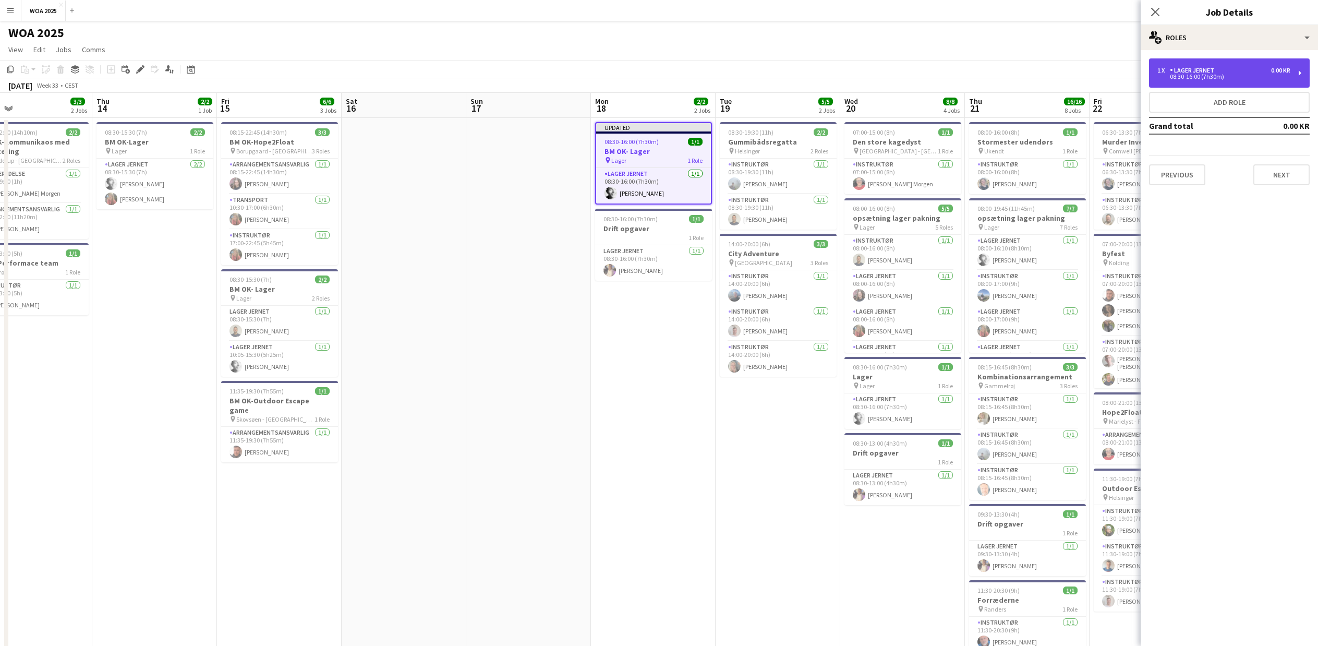
click at [1255, 73] on div "1 x Lager Jernet 0.00 KR" at bounding box center [1223, 70] width 133 height 7
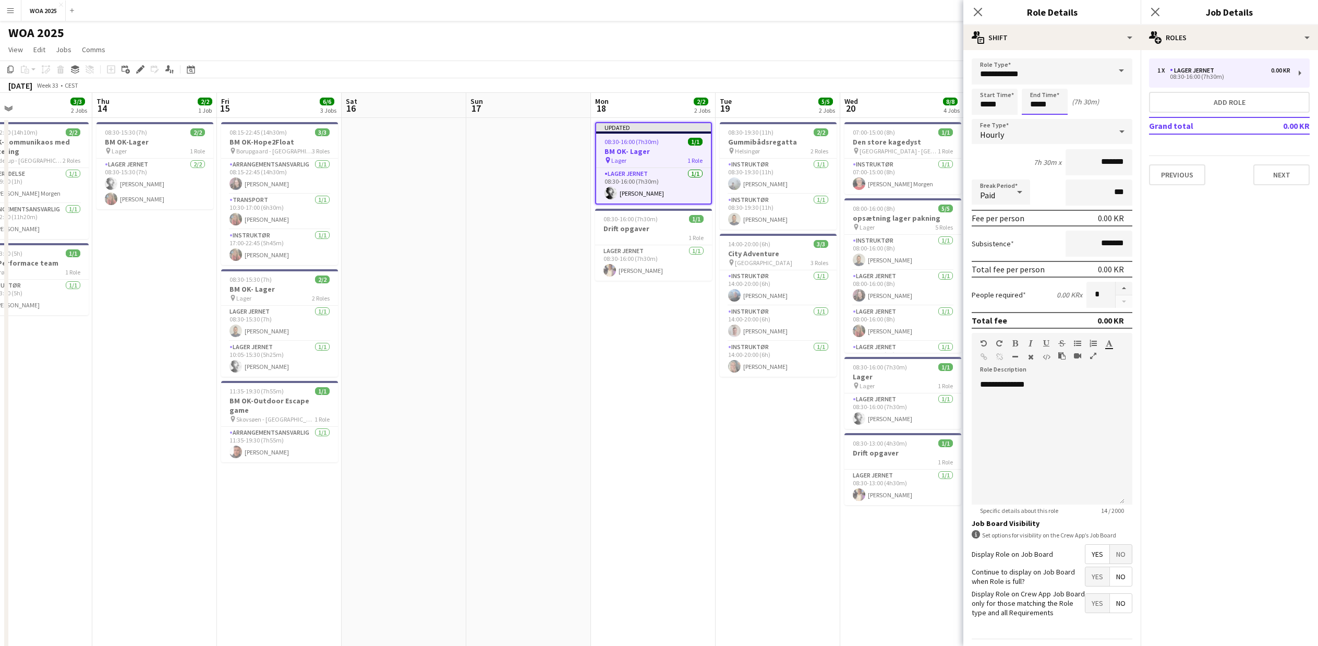
click at [1037, 109] on body "Menu Boards Boards Boards All jobs Status Workforce Workforce My Workforce Recr…" at bounding box center [659, 485] width 1318 height 970
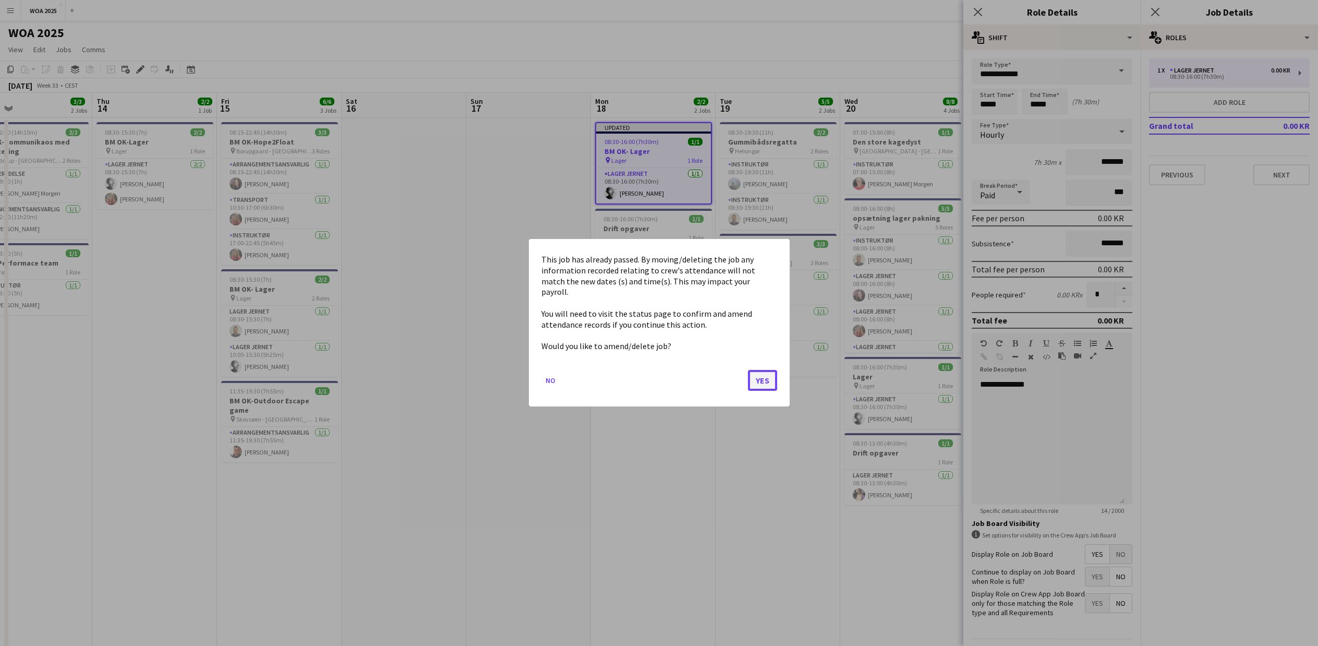
click at [767, 384] on button "Yes" at bounding box center [762, 380] width 29 height 21
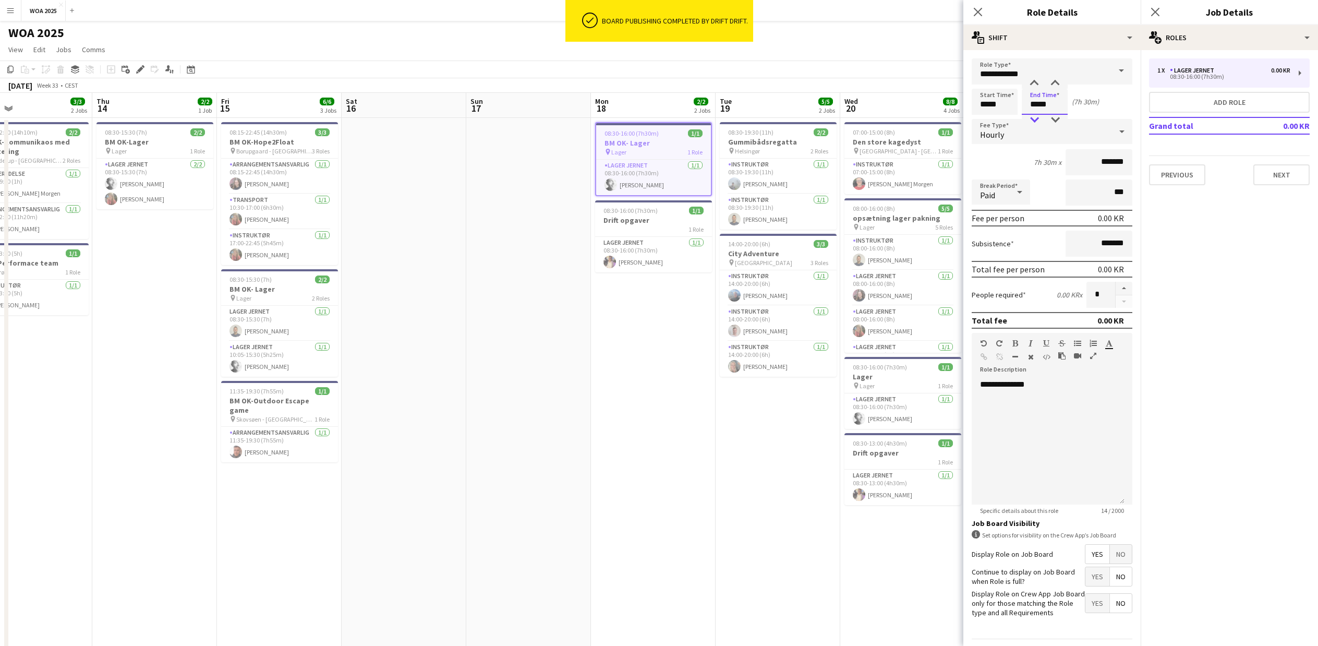
click at [1033, 119] on div at bounding box center [1034, 120] width 21 height 10
click at [1056, 119] on div at bounding box center [1055, 120] width 21 height 10
type input "*****"
click at [1056, 119] on div at bounding box center [1055, 120] width 21 height 10
click at [1079, 167] on input "*******" at bounding box center [1099, 162] width 67 height 26
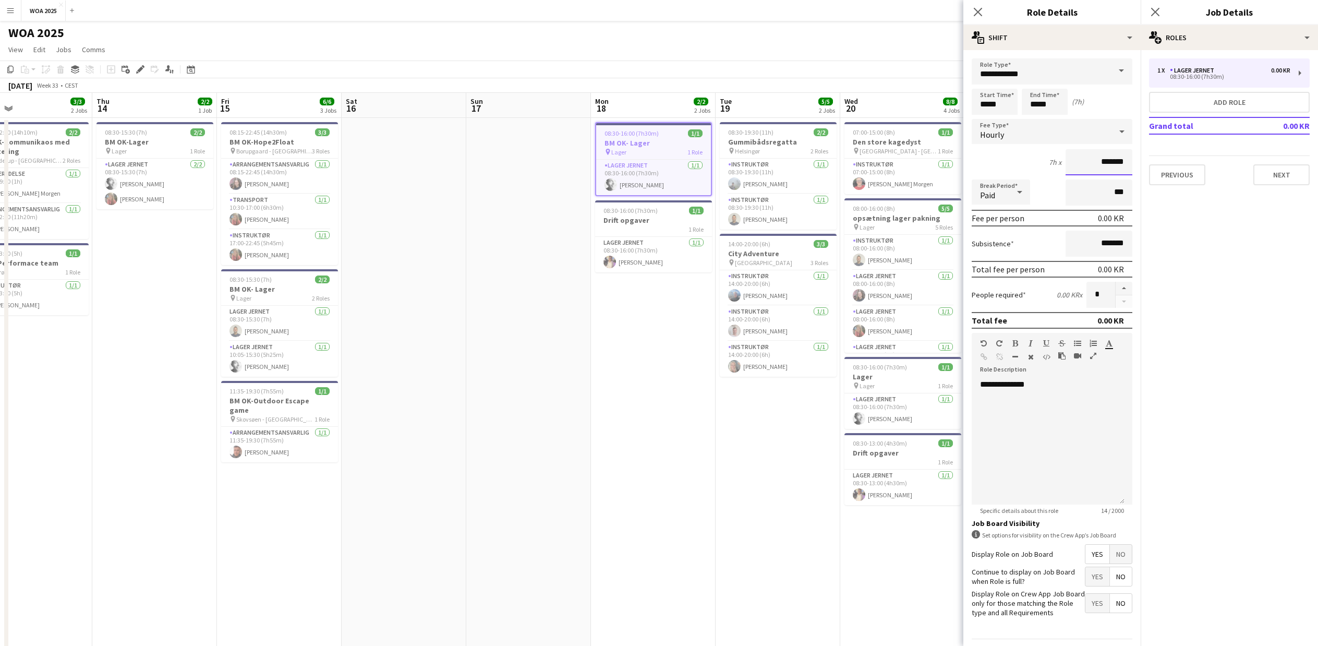
click at [1079, 167] on input "*******" at bounding box center [1099, 162] width 67 height 26
type input "******"
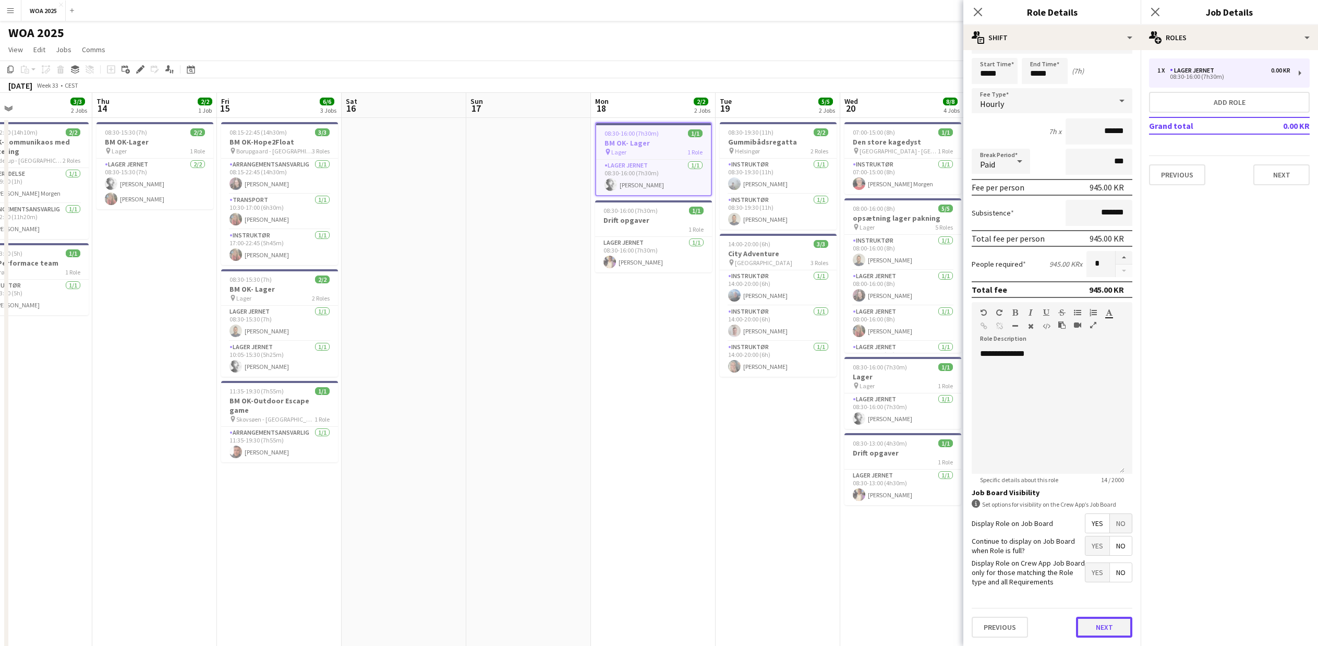
click at [1113, 631] on button "Next" at bounding box center [1104, 626] width 56 height 21
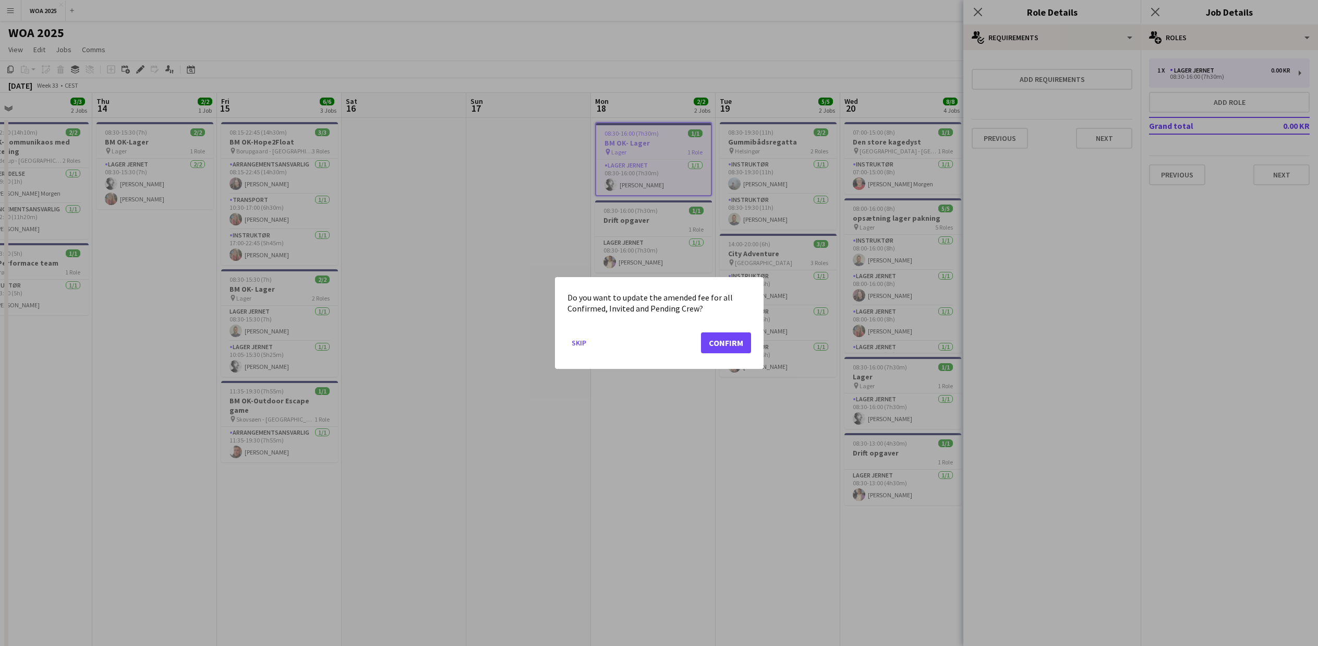
scroll to position [0, 0]
click at [736, 342] on button "Confirm" at bounding box center [726, 342] width 50 height 21
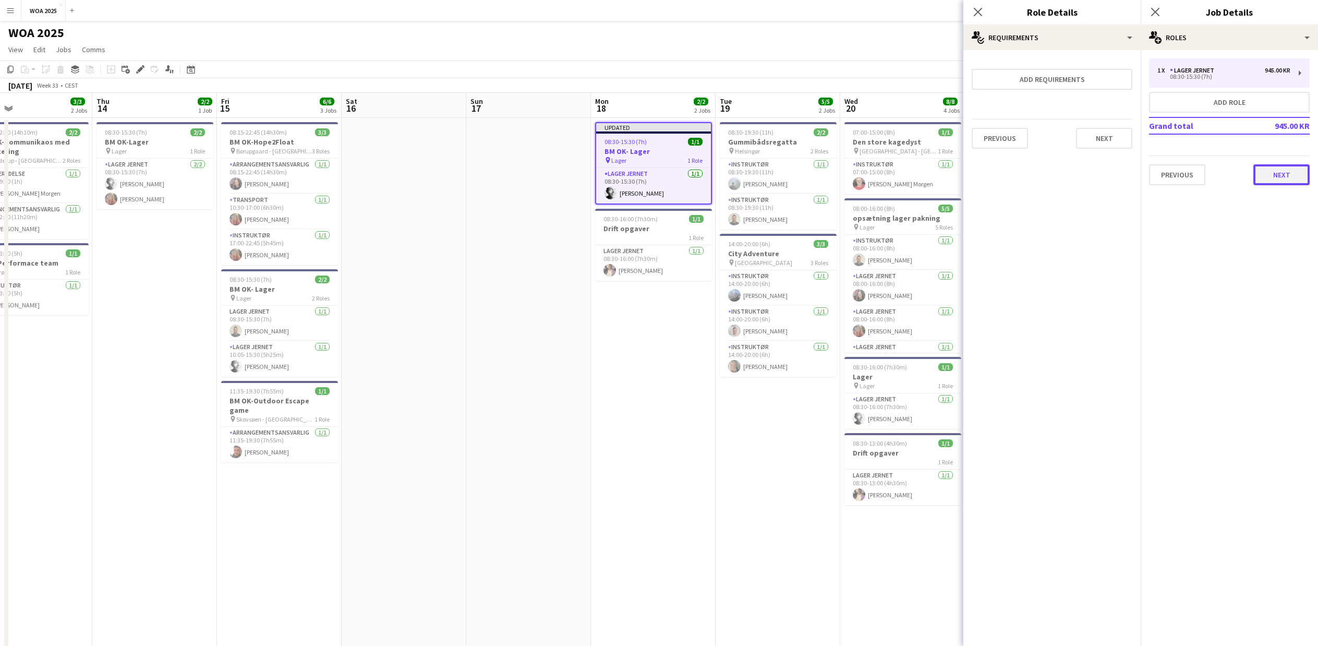
click at [1288, 179] on button "Next" at bounding box center [1281, 174] width 56 height 21
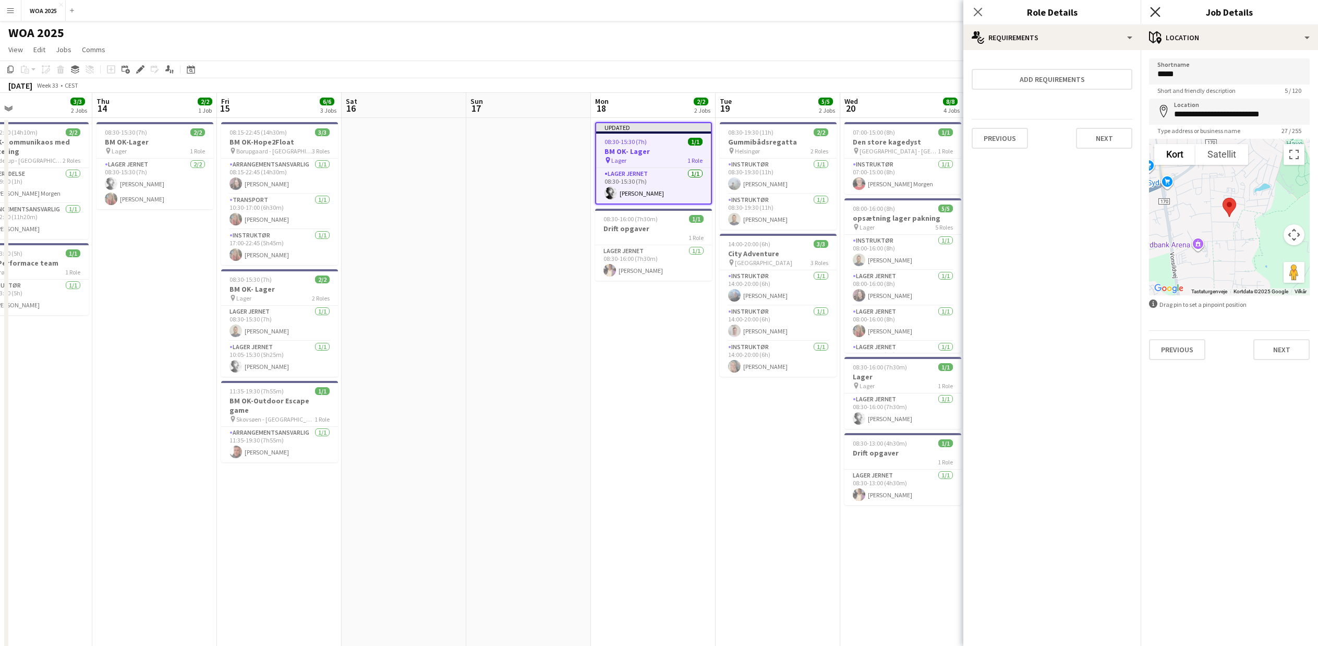
click at [1157, 9] on icon "Close pop-in" at bounding box center [1155, 12] width 10 height 10
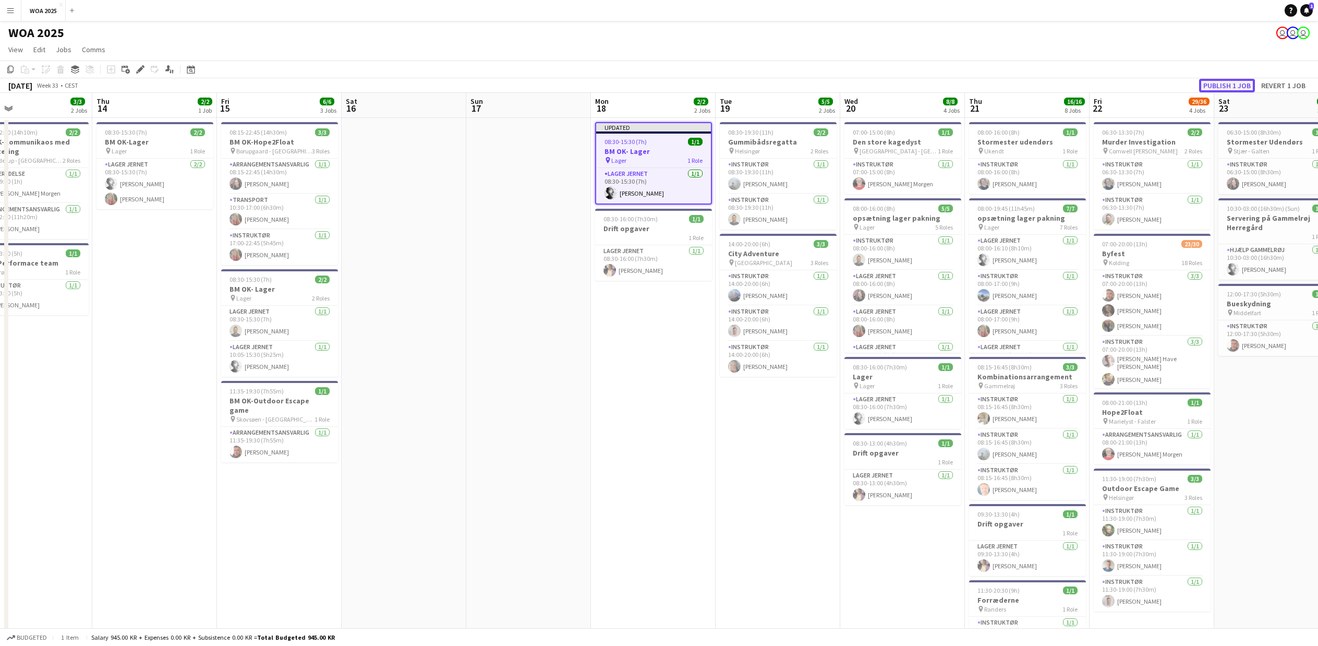
click at [1233, 87] on button "Publish 1 job" at bounding box center [1227, 86] width 56 height 14
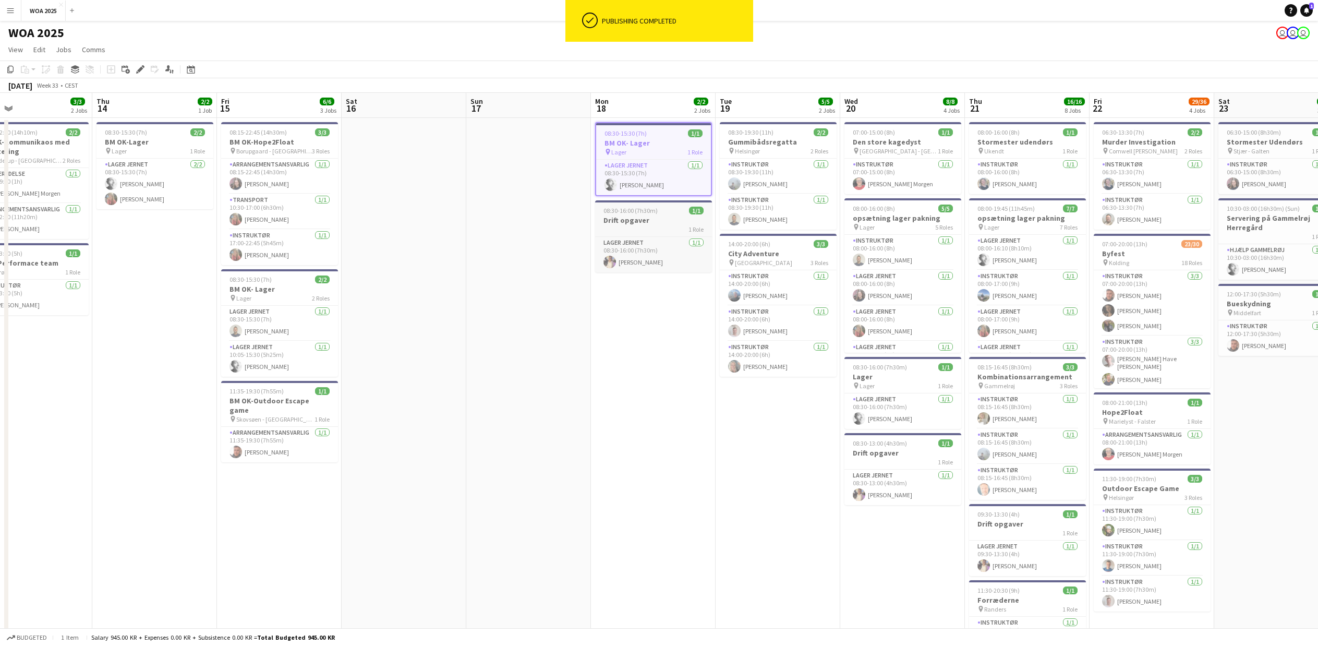
click at [630, 220] on h3 "Drift opgaver" at bounding box center [653, 219] width 117 height 9
click at [139, 71] on icon at bounding box center [140, 70] width 6 height 6
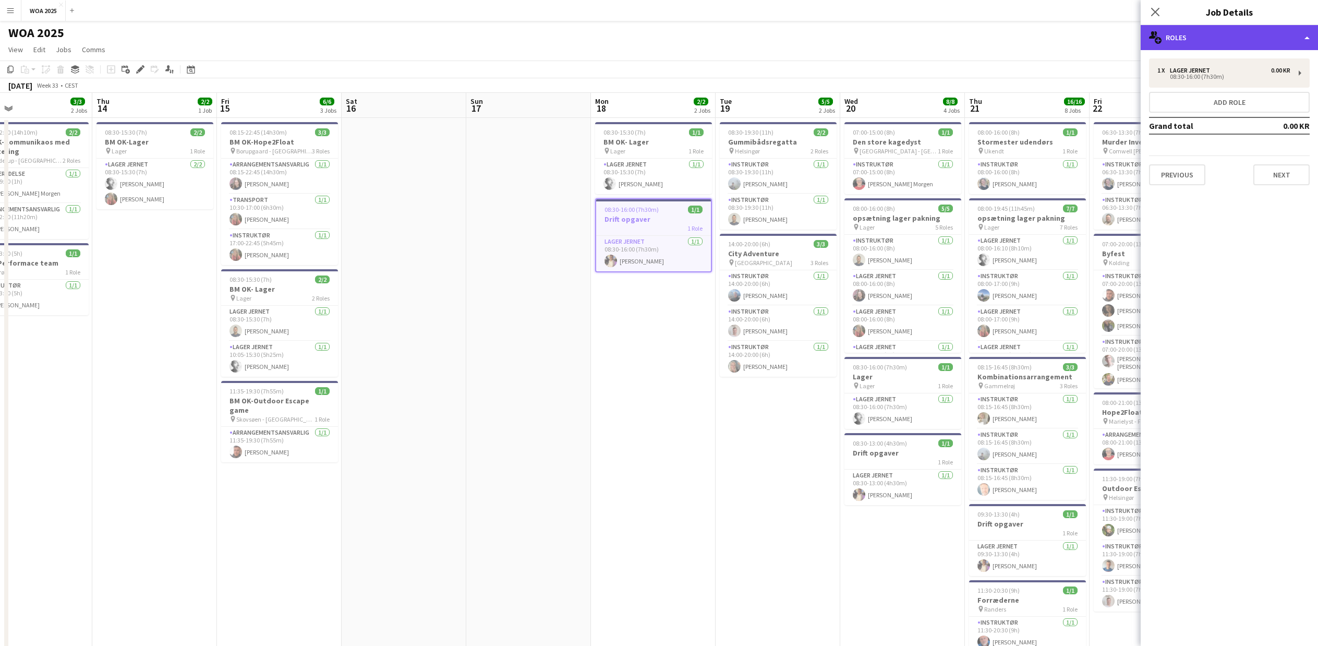
click at [1224, 41] on div "multiple-users-add Roles" at bounding box center [1229, 37] width 177 height 25
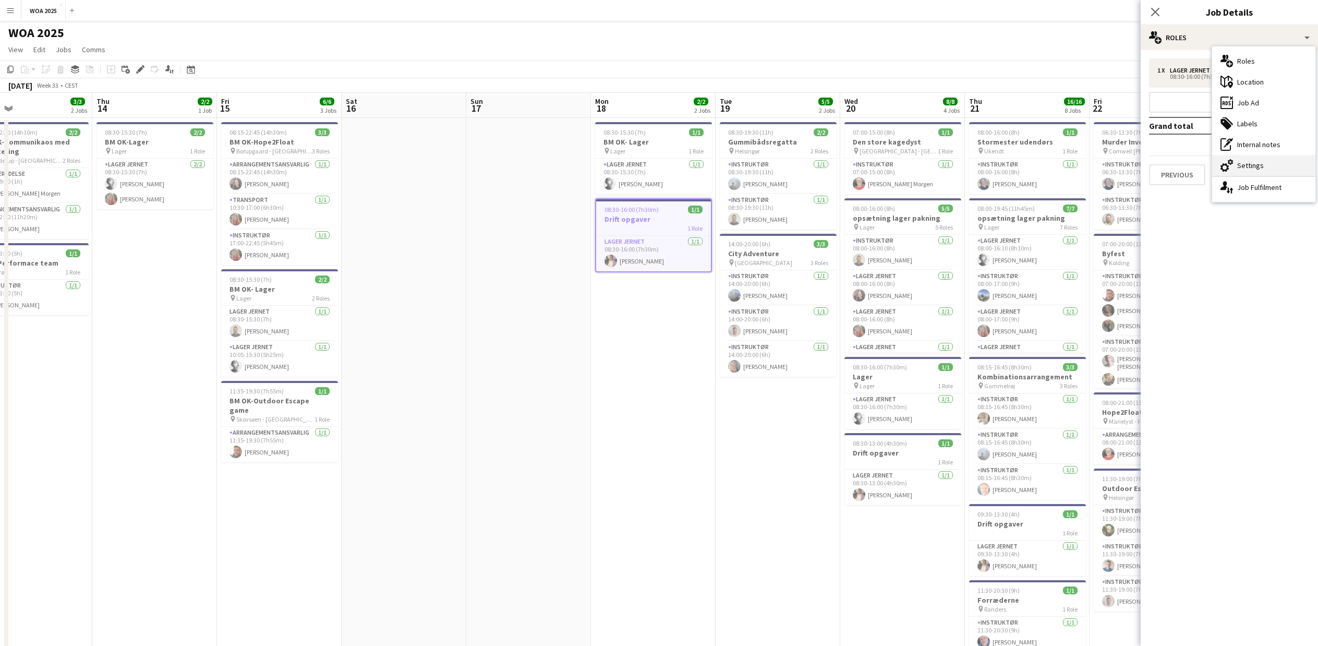
click at [1239, 164] on div "cog-double-3 Settings" at bounding box center [1263, 165] width 103 height 21
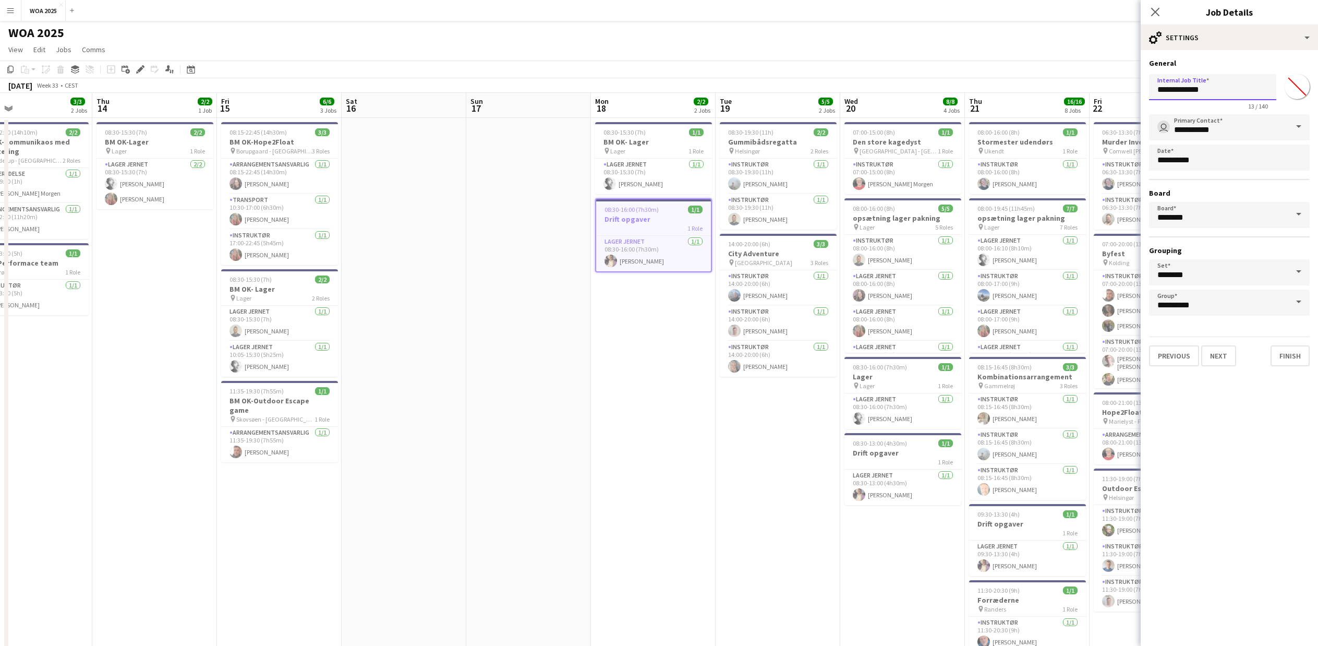
click at [1159, 89] on input "**********" at bounding box center [1212, 87] width 127 height 26
type input "**********"
click at [1173, 33] on div "cog-double-3 Settings" at bounding box center [1229, 37] width 177 height 25
click at [1260, 70] on div "multiple-users-add Roles" at bounding box center [1263, 61] width 103 height 21
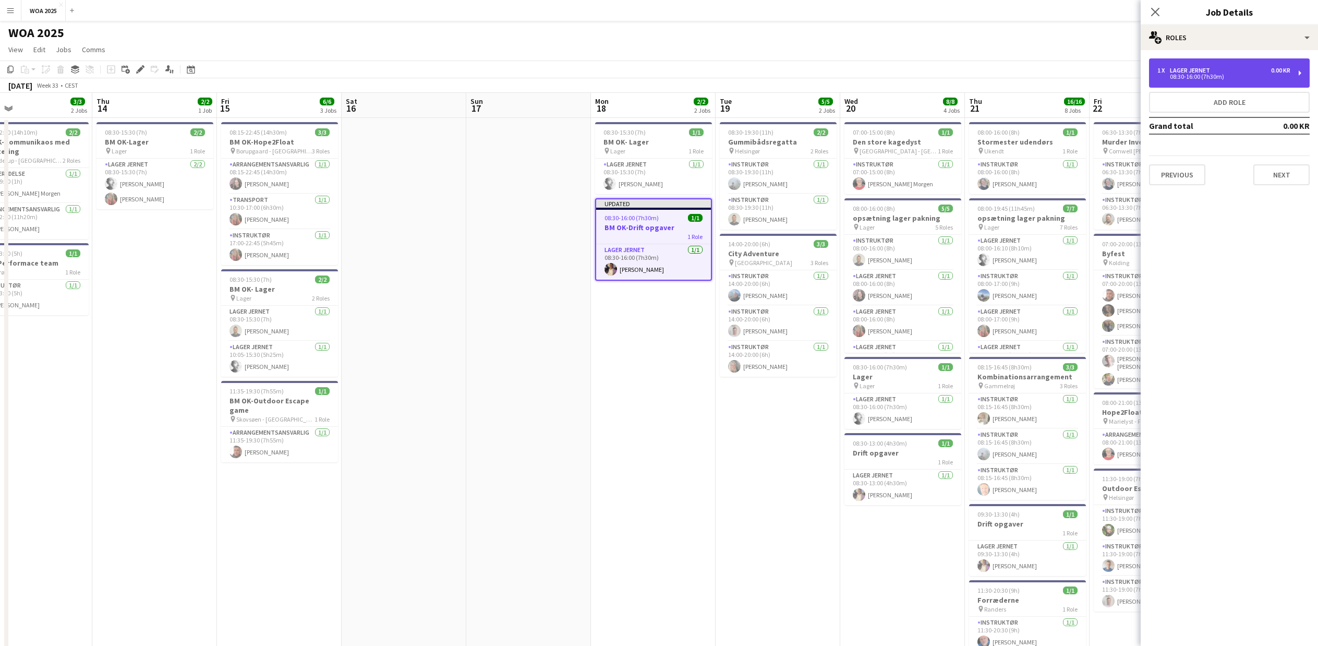
click at [1234, 70] on div "1 x Lager Jernet 0.00 KR" at bounding box center [1223, 70] width 133 height 7
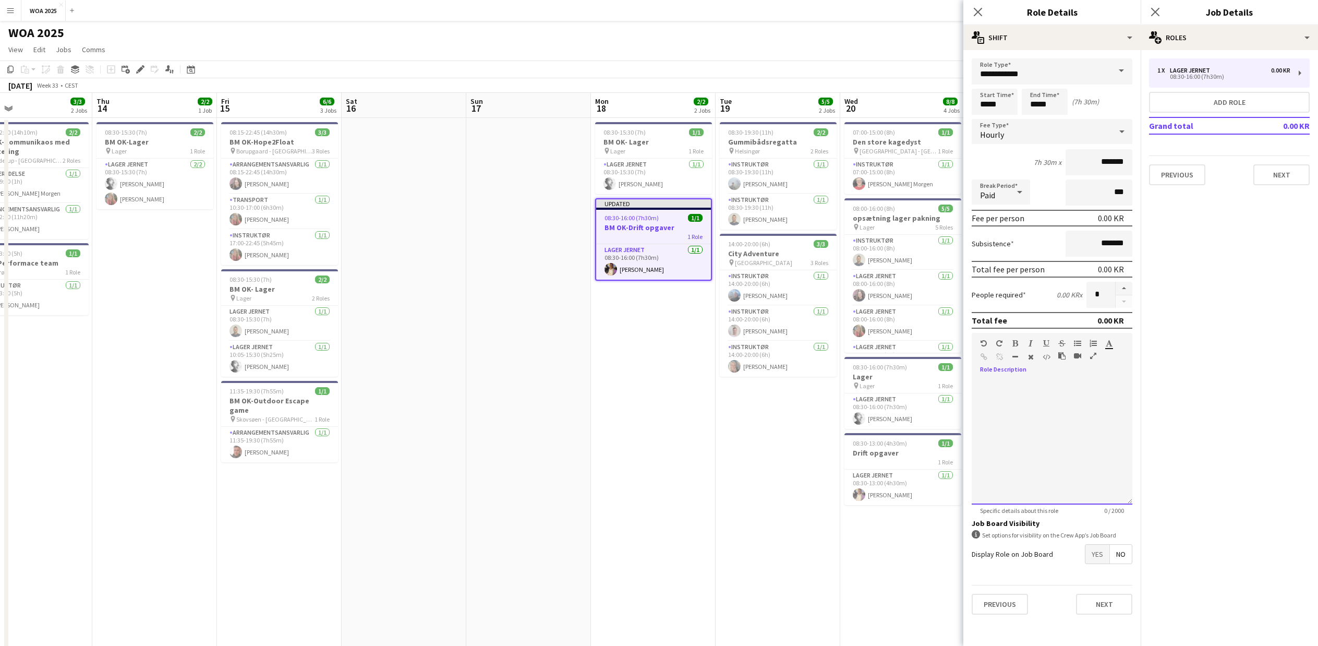
click at [1008, 381] on div at bounding box center [1052, 441] width 161 height 125
click at [1031, 106] on body "Menu Boards Boards Boards All jobs Status Workforce Workforce My Workforce Recr…" at bounding box center [659, 485] width 1318 height 970
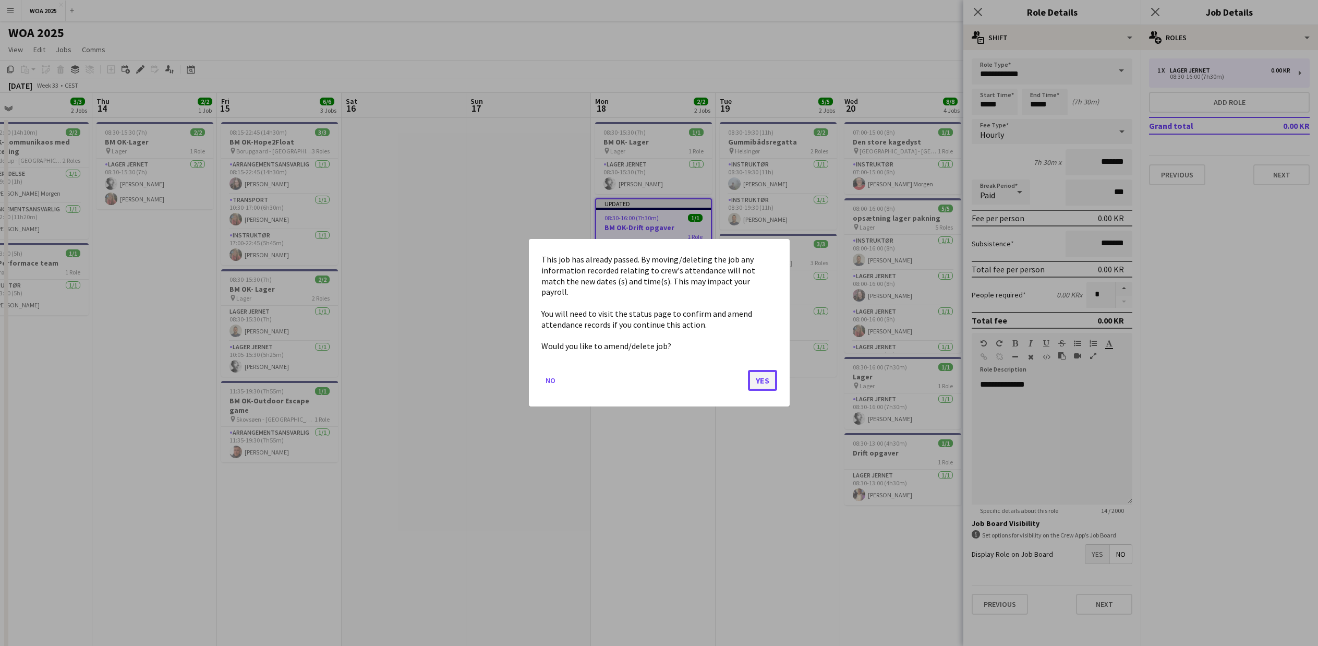
click at [772, 383] on button "Yes" at bounding box center [762, 380] width 29 height 21
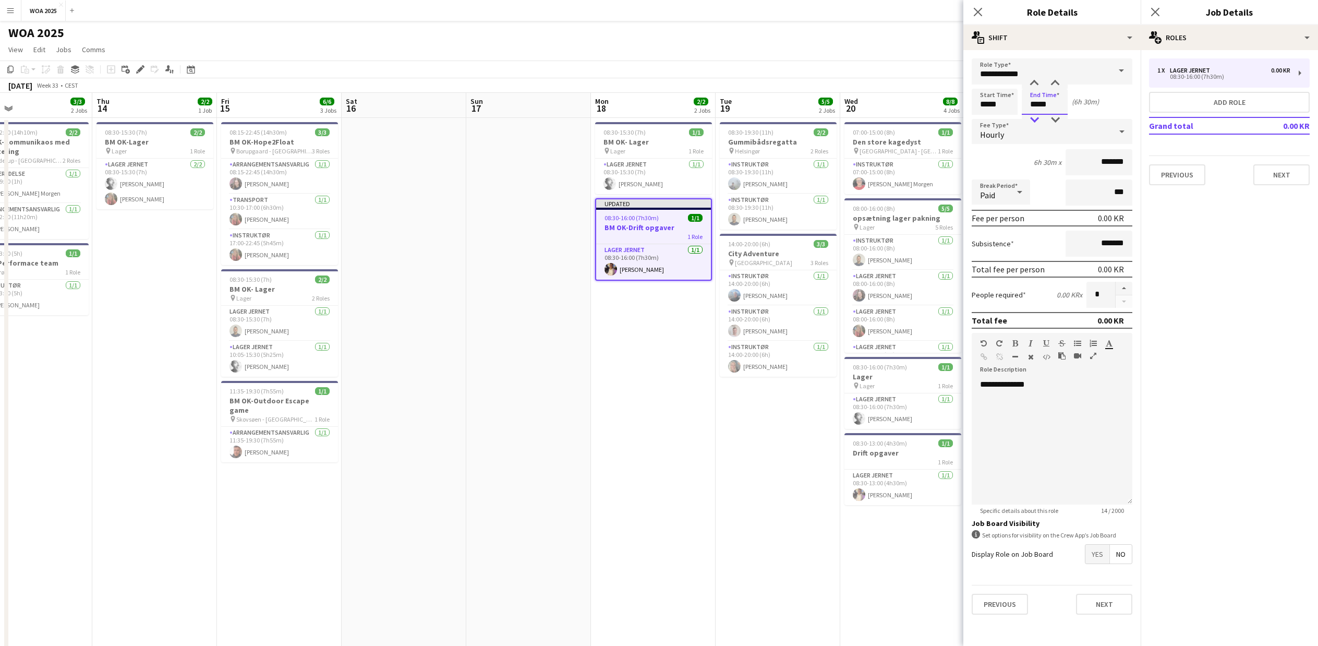
click at [1032, 122] on div at bounding box center [1034, 120] width 21 height 10
click at [1058, 120] on div at bounding box center [1055, 120] width 21 height 10
type input "*****"
click at [1058, 120] on div at bounding box center [1055, 120] width 21 height 10
click at [1092, 161] on input "*******" at bounding box center [1099, 162] width 67 height 26
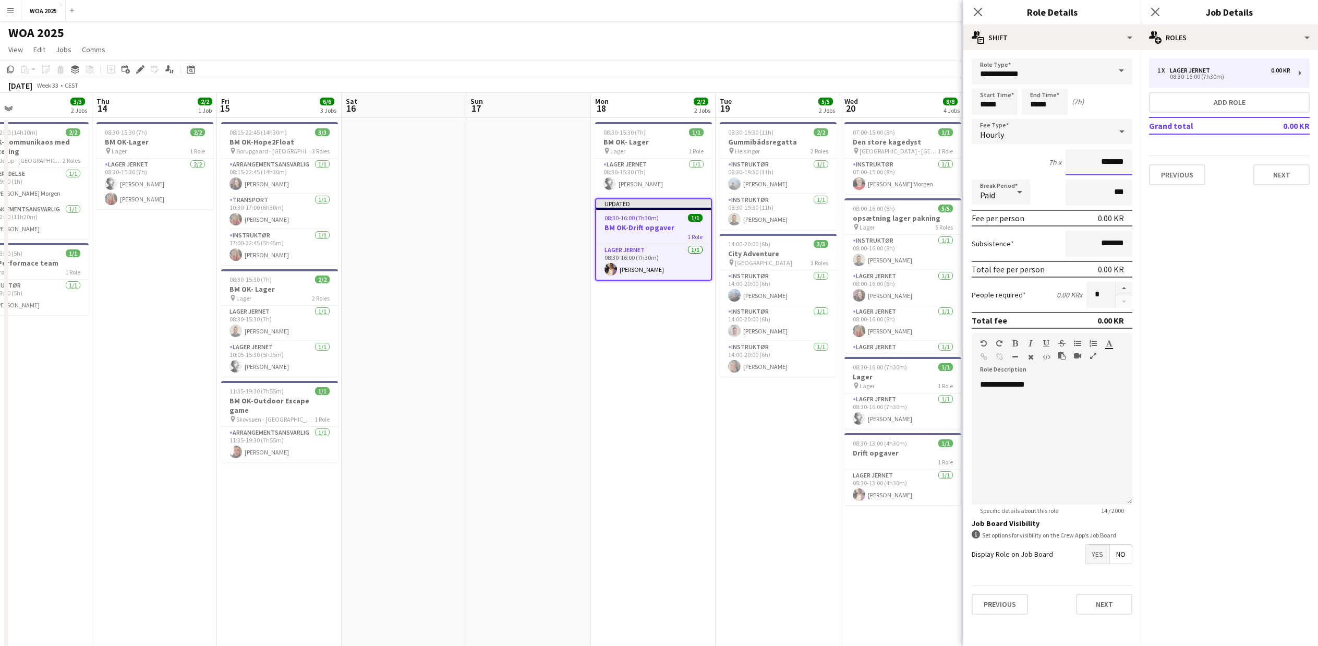
click at [1092, 161] on input "*******" at bounding box center [1099, 162] width 67 height 26
type input "******"
click at [1110, 601] on button "Next" at bounding box center [1104, 604] width 56 height 21
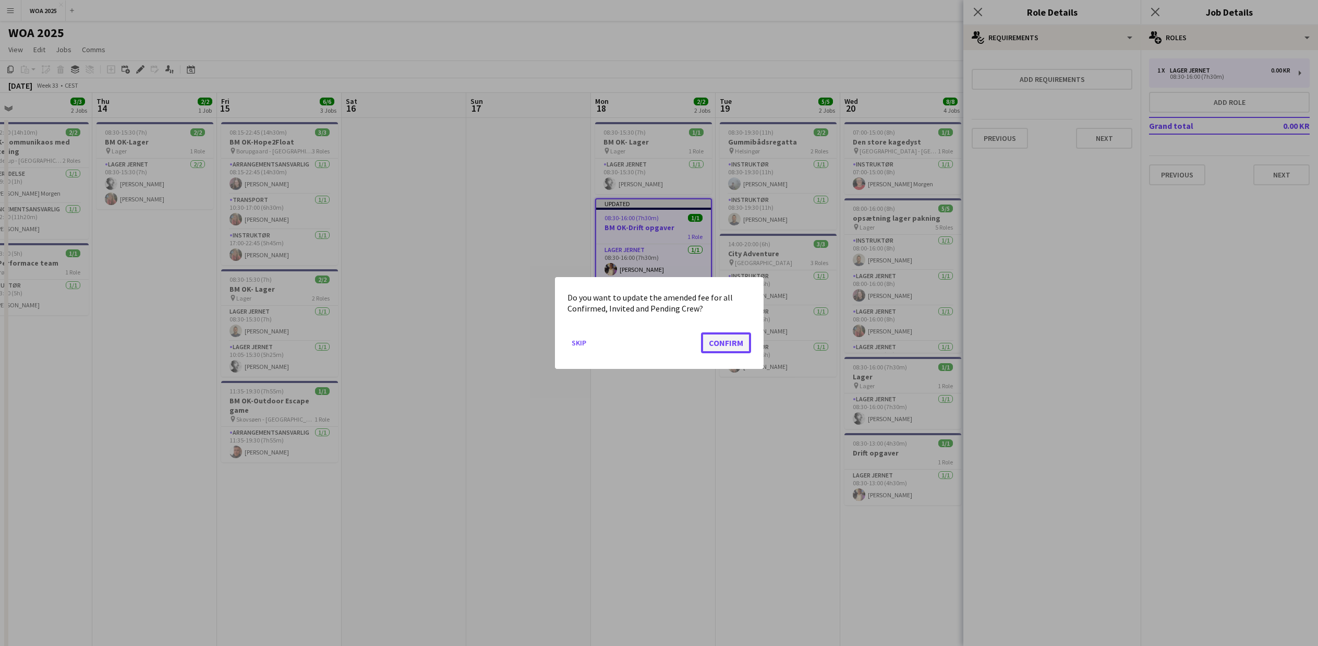
click at [715, 343] on button "Confirm" at bounding box center [726, 342] width 50 height 21
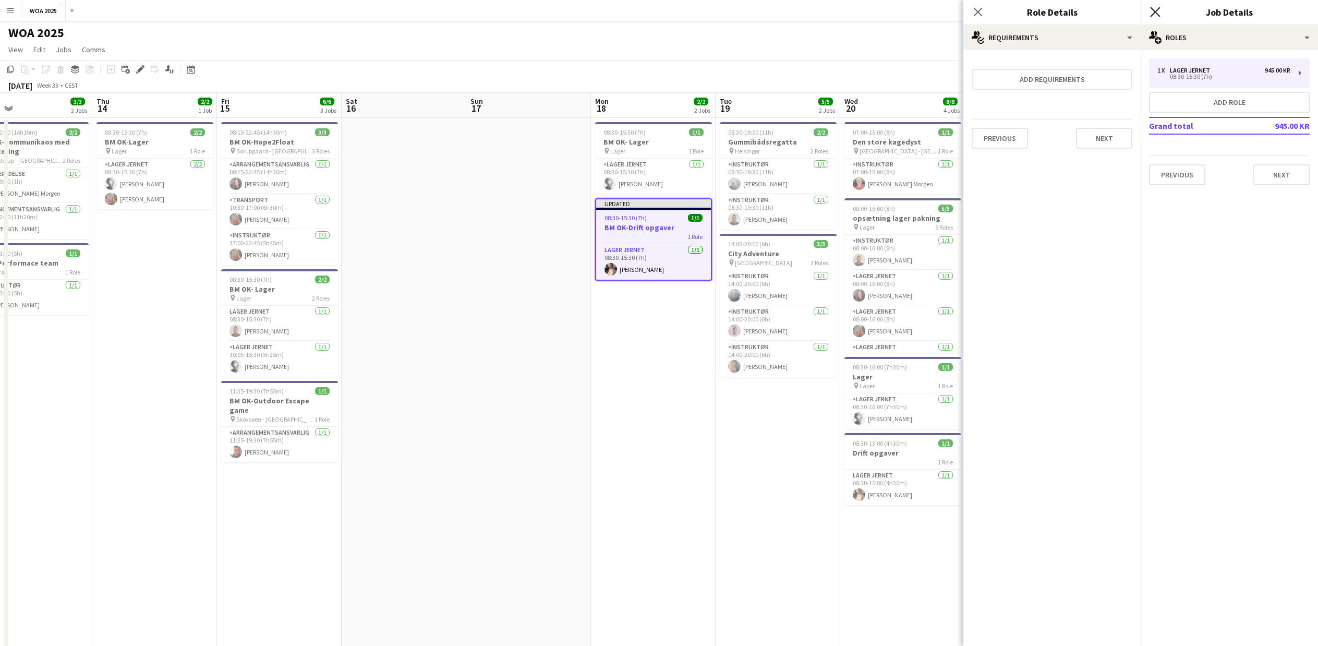
click at [1159, 10] on icon "Close pop-in" at bounding box center [1155, 12] width 10 height 10
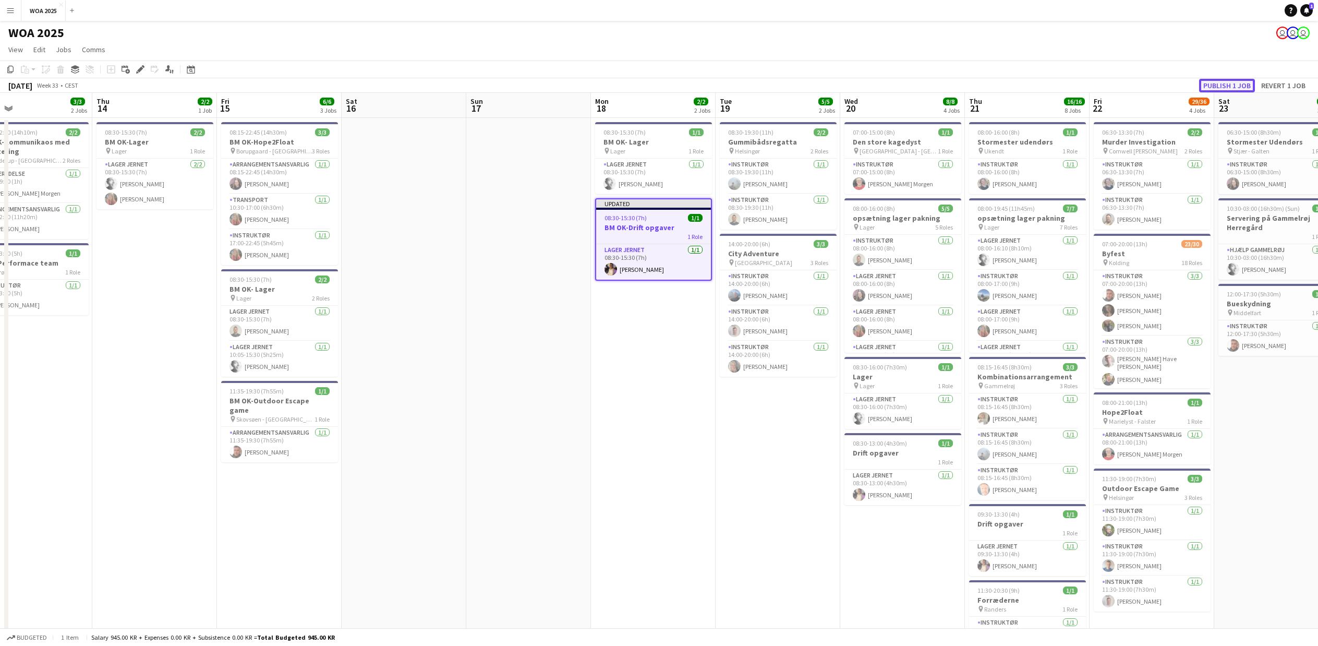
click at [1221, 85] on button "Publish 1 job" at bounding box center [1227, 86] width 56 height 14
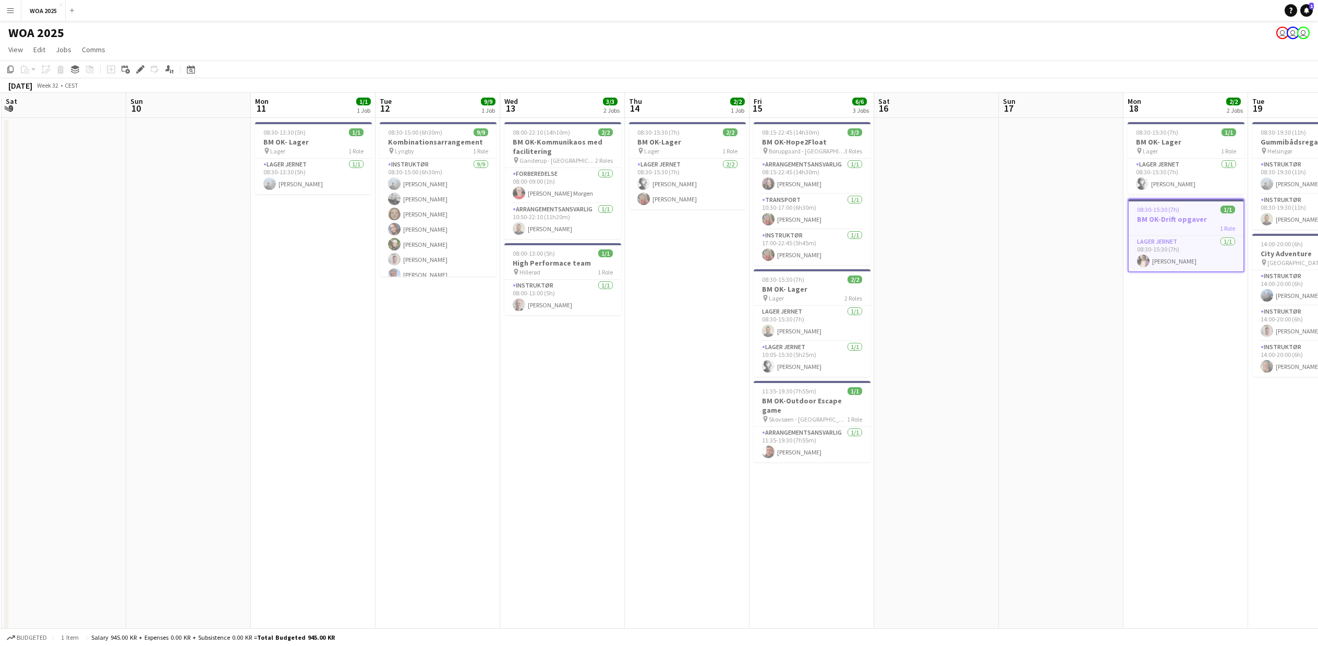
drag, startPoint x: 441, startPoint y: 428, endPoint x: 1235, endPoint y: 428, distance: 793.8
click at [1235, 428] on app-calendar-viewport "Thu 7 Fri 8 Sat 9 Sun 10 Mon 11 1/1 1 Job Tue 12 9/9 1 Job Wed 13 3/3 2 Jobs Th…" at bounding box center [659, 523] width 1318 height 860
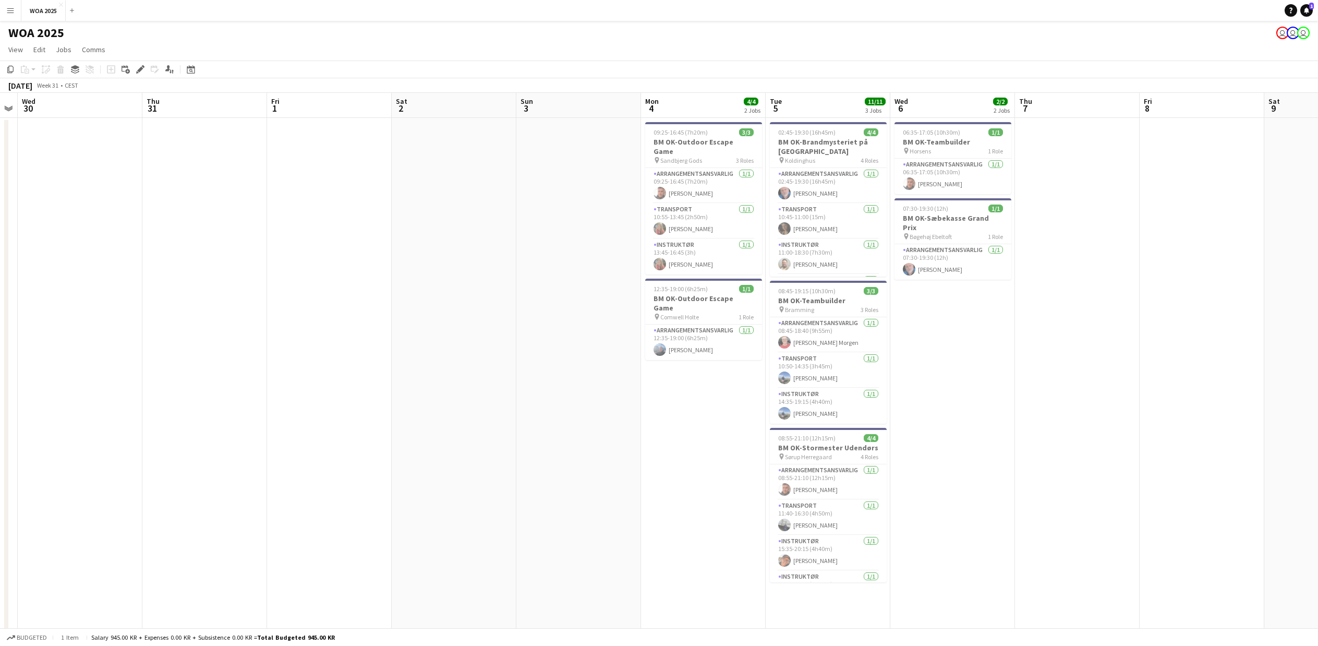
scroll to position [0, 356]
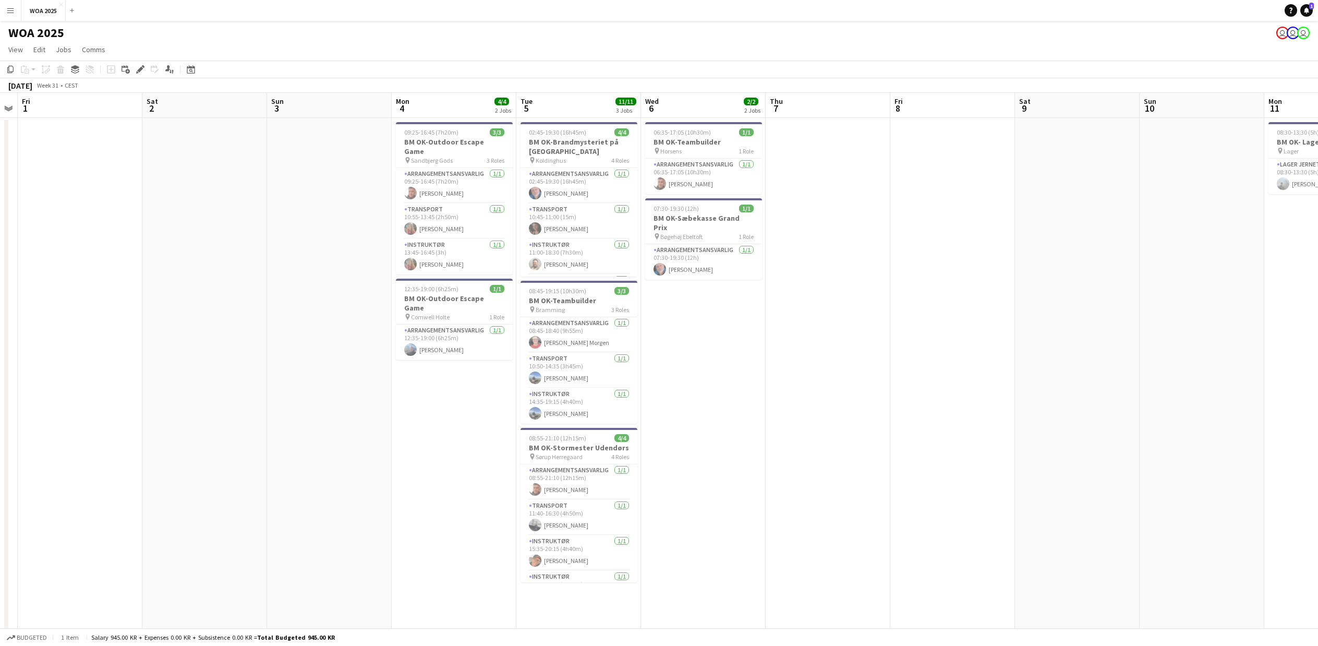
drag, startPoint x: 508, startPoint y: 428, endPoint x: 1472, endPoint y: 428, distance: 964.4
click at [1317, 428] on html "Menu Boards Boards Boards All jobs Status Workforce Workforce My Workforce Recr…" at bounding box center [659, 485] width 1318 height 970
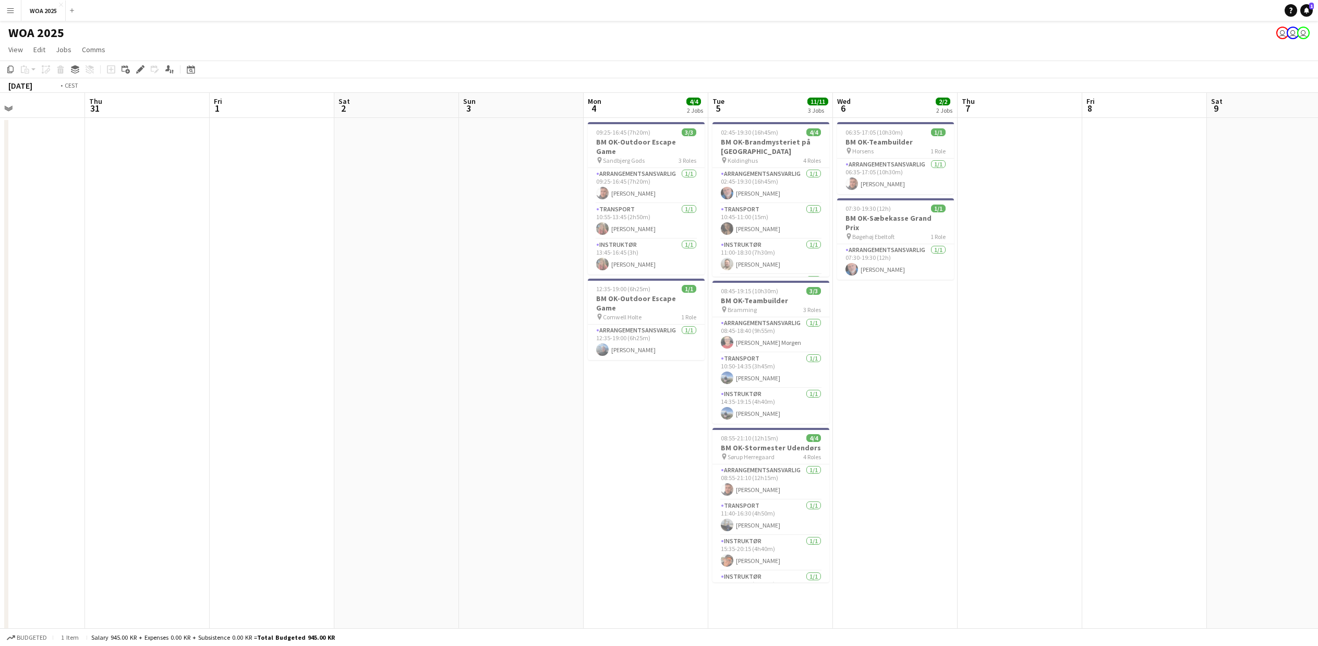
drag, startPoint x: 415, startPoint y: 430, endPoint x: 1424, endPoint y: 430, distance: 1009.2
click at [1317, 430] on html "Menu Boards Boards Boards All jobs Status Workforce Workforce My Workforce Recr…" at bounding box center [659, 485] width 1318 height 970
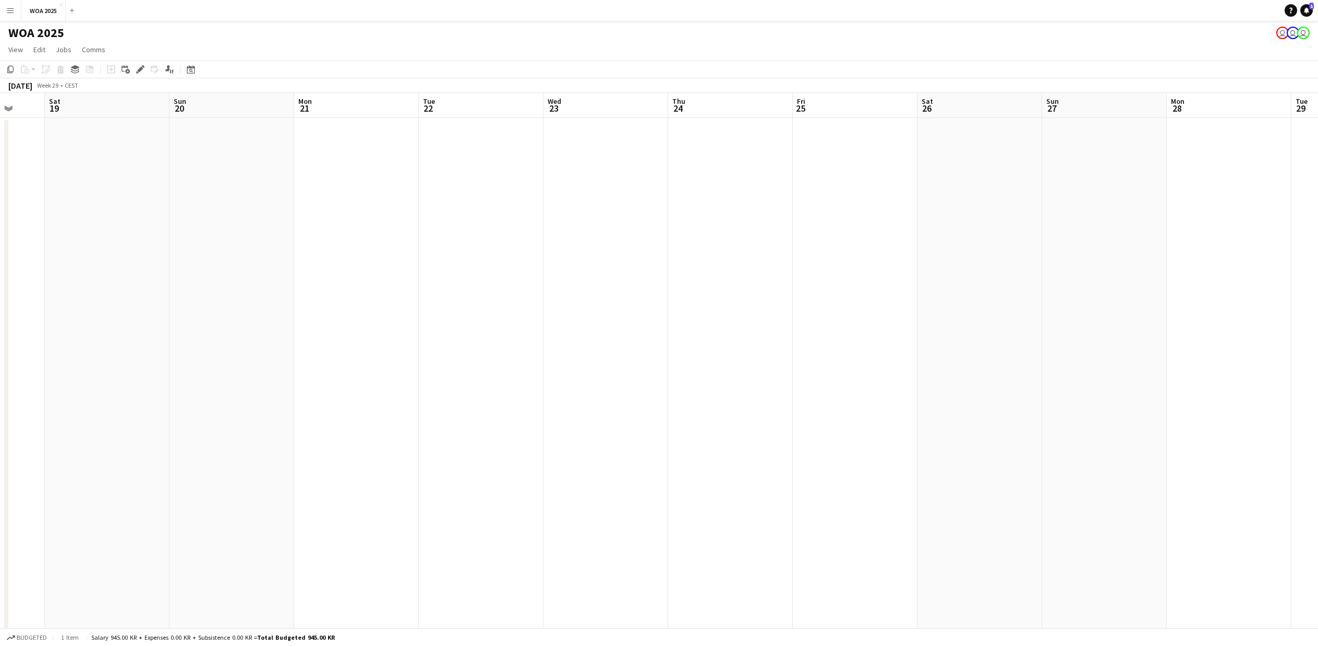
drag, startPoint x: 483, startPoint y: 427, endPoint x: 1026, endPoint y: 415, distance: 543.1
click at [1317, 427] on html "Menu Boards Boards Boards All jobs Status Workforce Workforce My Workforce Recr…" at bounding box center [659, 485] width 1318 height 970
drag, startPoint x: 408, startPoint y: 418, endPoint x: 1269, endPoint y: 414, distance: 861.1
click at [1317, 414] on html "Menu Boards Boards Boards All jobs Status Workforce Workforce My Workforce Recr…" at bounding box center [659, 485] width 1318 height 970
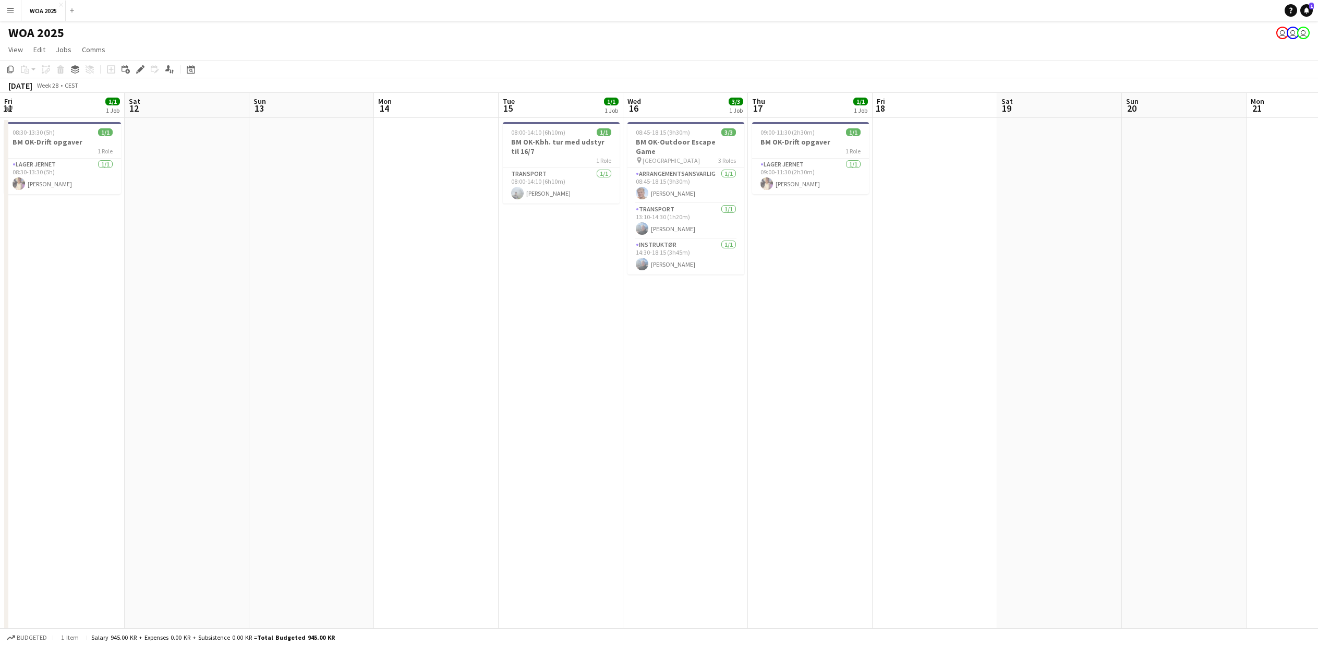
scroll to position [0, 0]
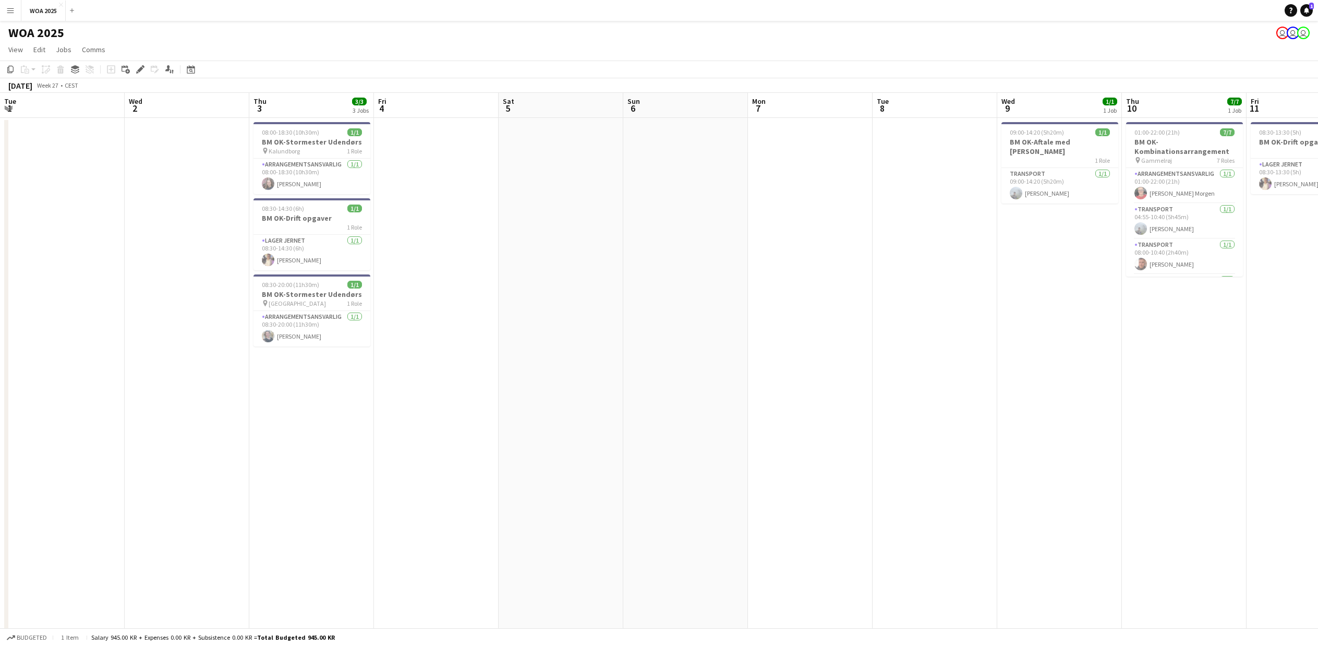
drag, startPoint x: 138, startPoint y: 416, endPoint x: 939, endPoint y: 416, distance: 800.6
click at [1295, 416] on app-calendar-viewport "Tue 1 Wed 2 Thu 3 3/3 3 Jobs Fri 4 Sat 5 Sun 6 Mon 7 Tue 8 Wed 9 1/1 1 Job Thu …" at bounding box center [659, 523] width 1318 height 860
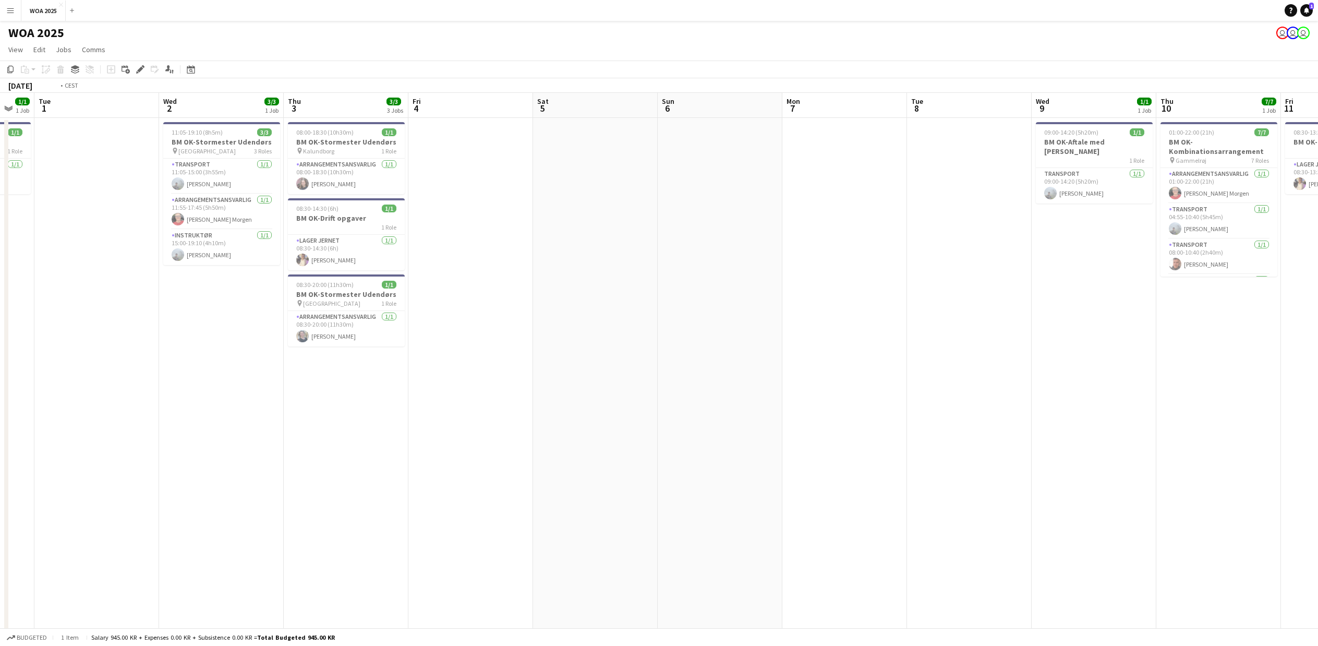
scroll to position [0, 299]
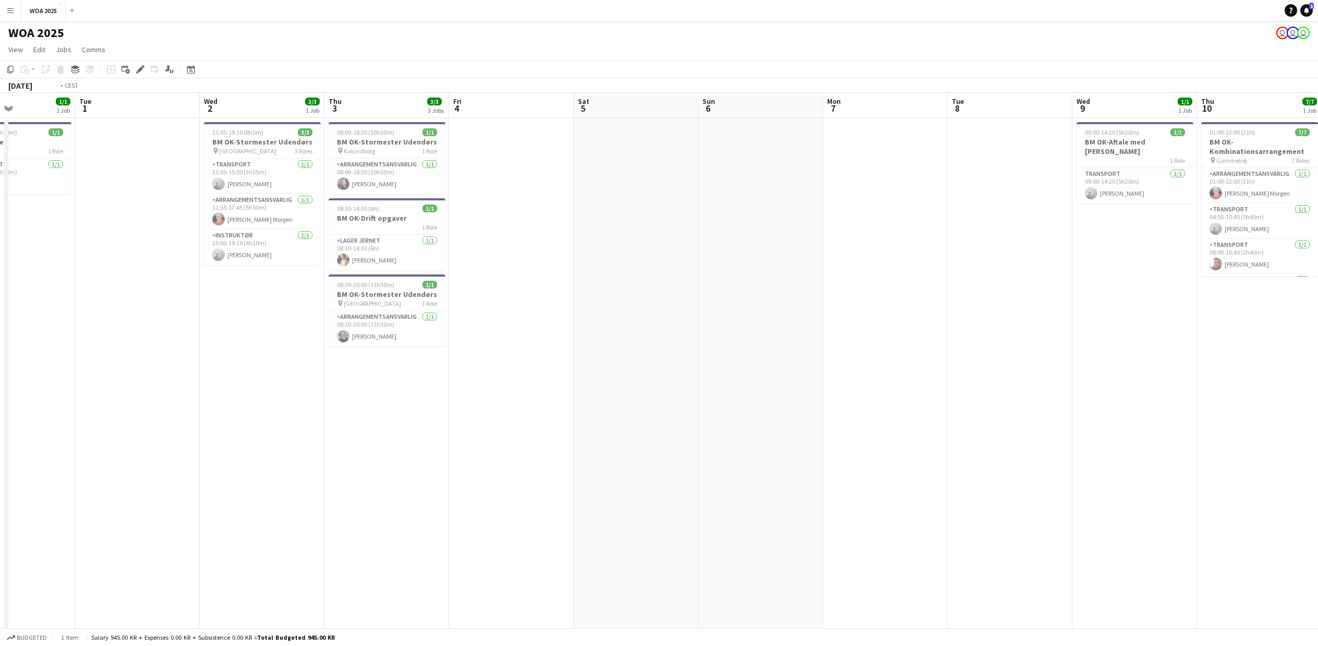
drag, startPoint x: 456, startPoint y: 416, endPoint x: 1540, endPoint y: 416, distance: 1083.8
click at [1317, 416] on html "Menu Boards Boards Boards All jobs Status Workforce Workforce My Workforce Recr…" at bounding box center [659, 485] width 1318 height 970
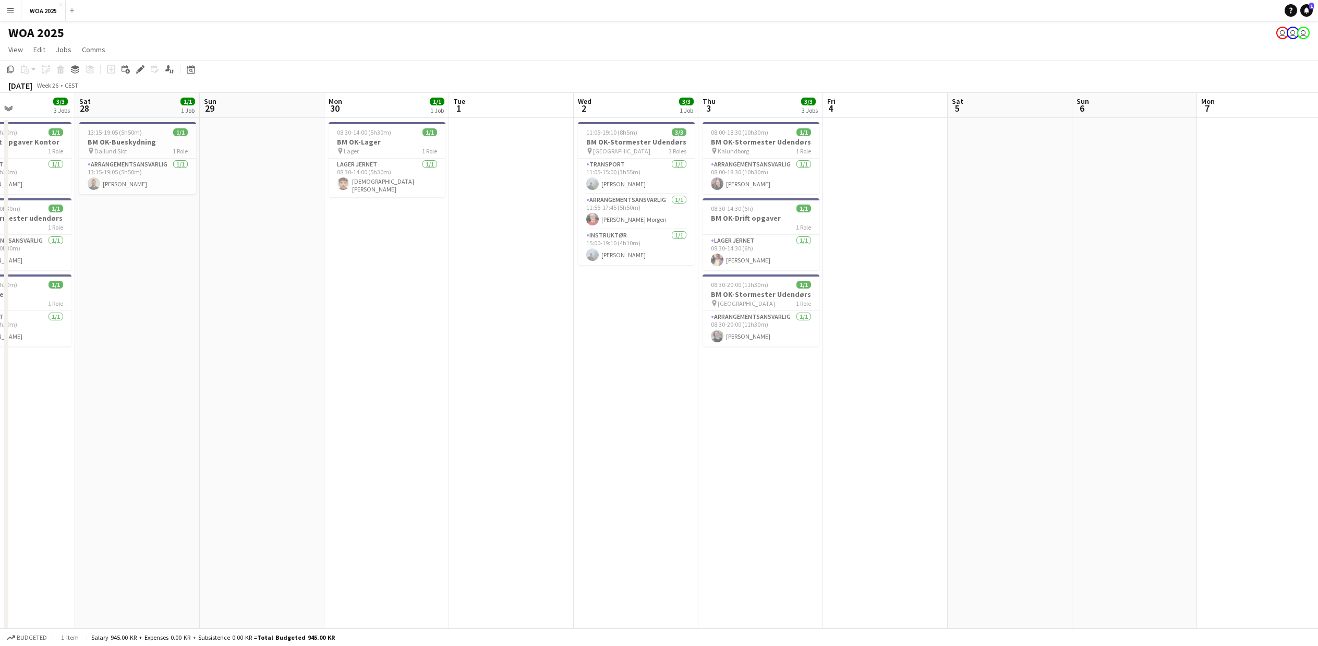
scroll to position [0, 0]
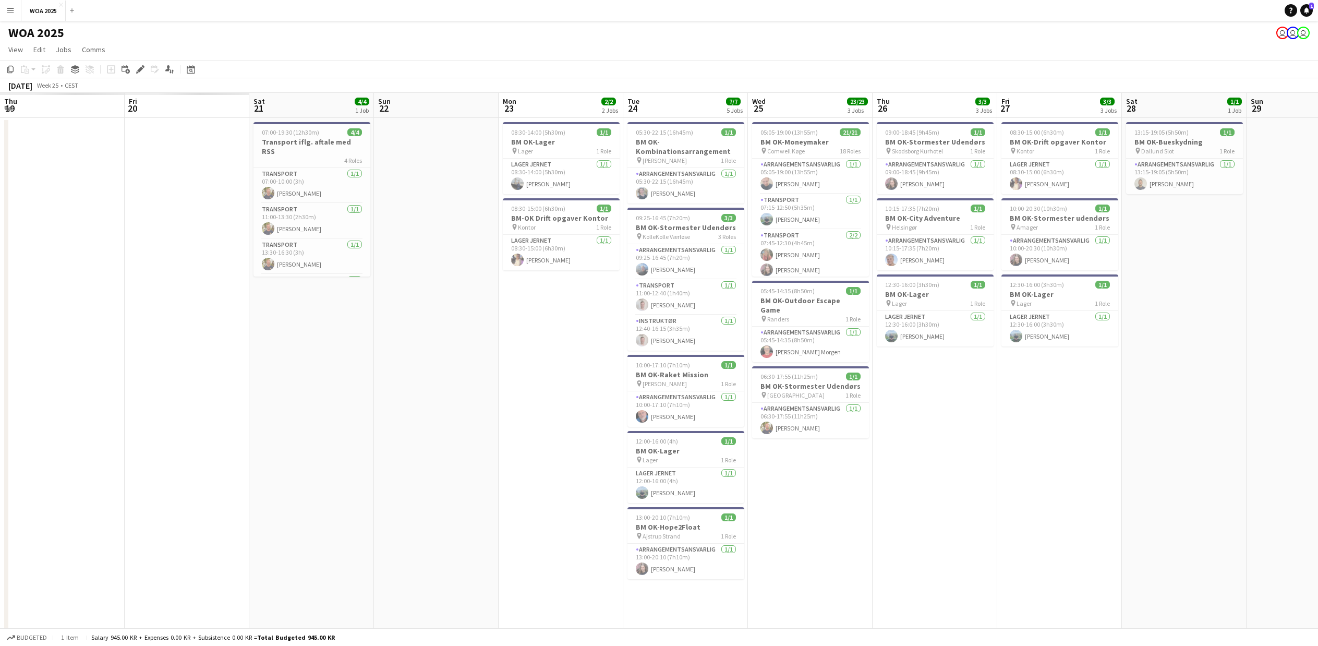
drag, startPoint x: 117, startPoint y: 429, endPoint x: 1254, endPoint y: 429, distance: 1137.0
click at [1254, 429] on app-calendar-viewport "Thu 19 Fri 20 Sat 21 4/4 1 Job Sun 22 Mon 23 2/2 2 Jobs Tue 24 7/7 5 Jobs Wed 2…" at bounding box center [659, 523] width 1318 height 860
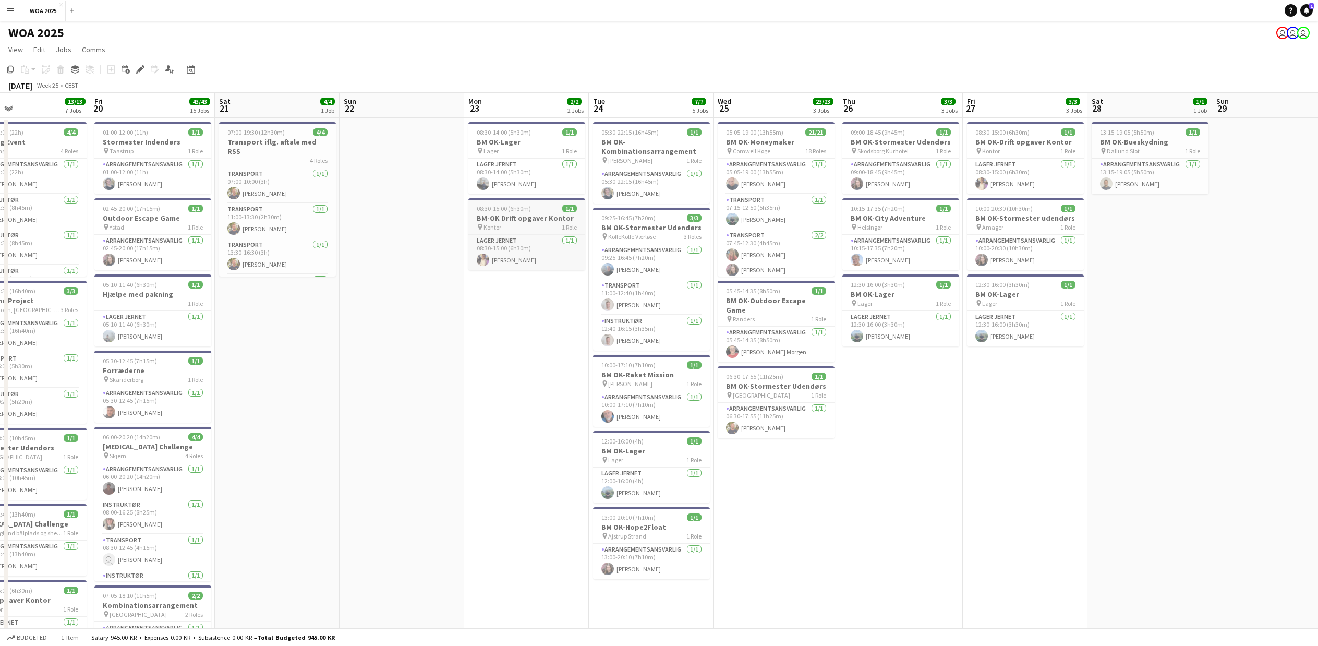
click at [501, 213] on h3 "BM-OK Drift opgaver Kontor" at bounding box center [526, 217] width 117 height 9
click at [142, 68] on icon at bounding box center [140, 70] width 6 height 6
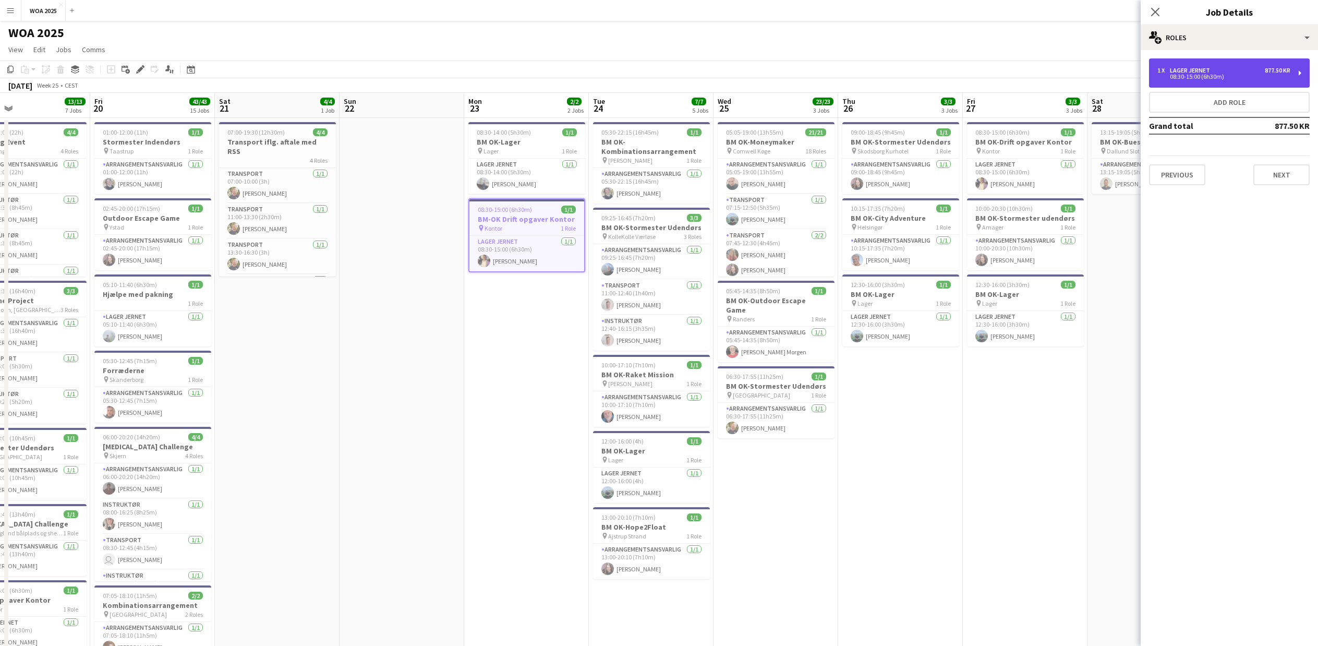
click at [1182, 69] on div "Lager Jernet" at bounding box center [1192, 70] width 44 height 7
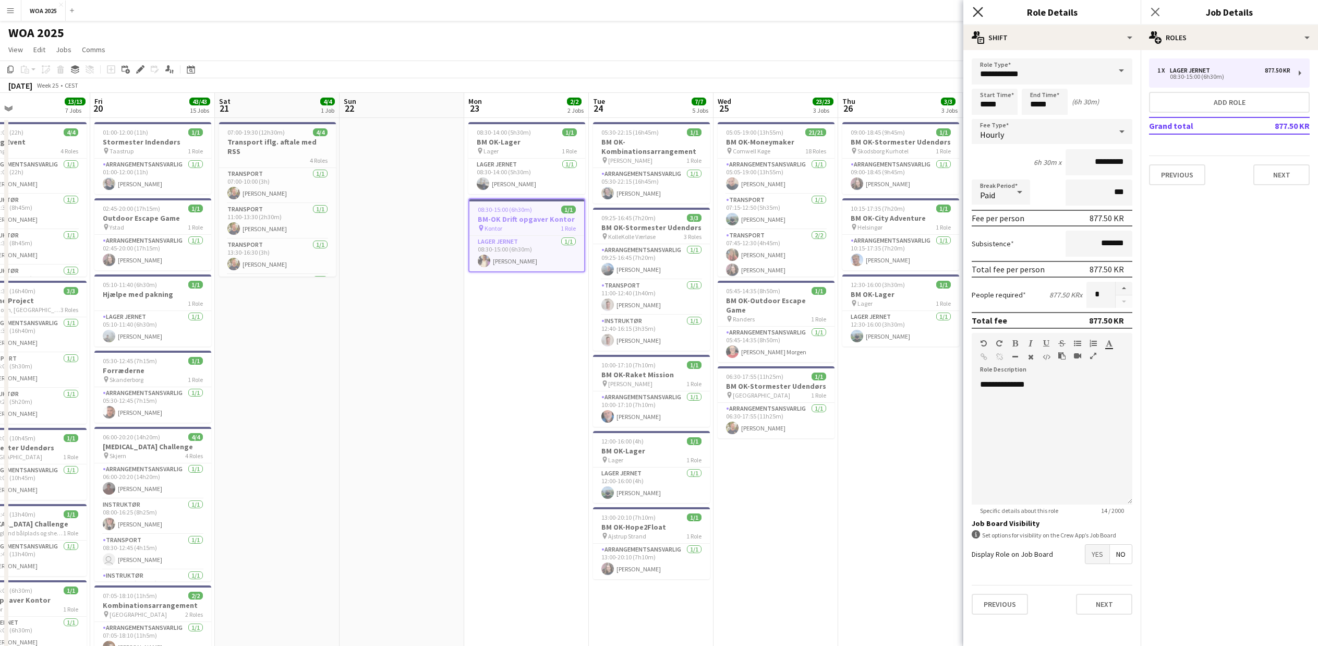
click at [980, 14] on icon at bounding box center [978, 12] width 10 height 10
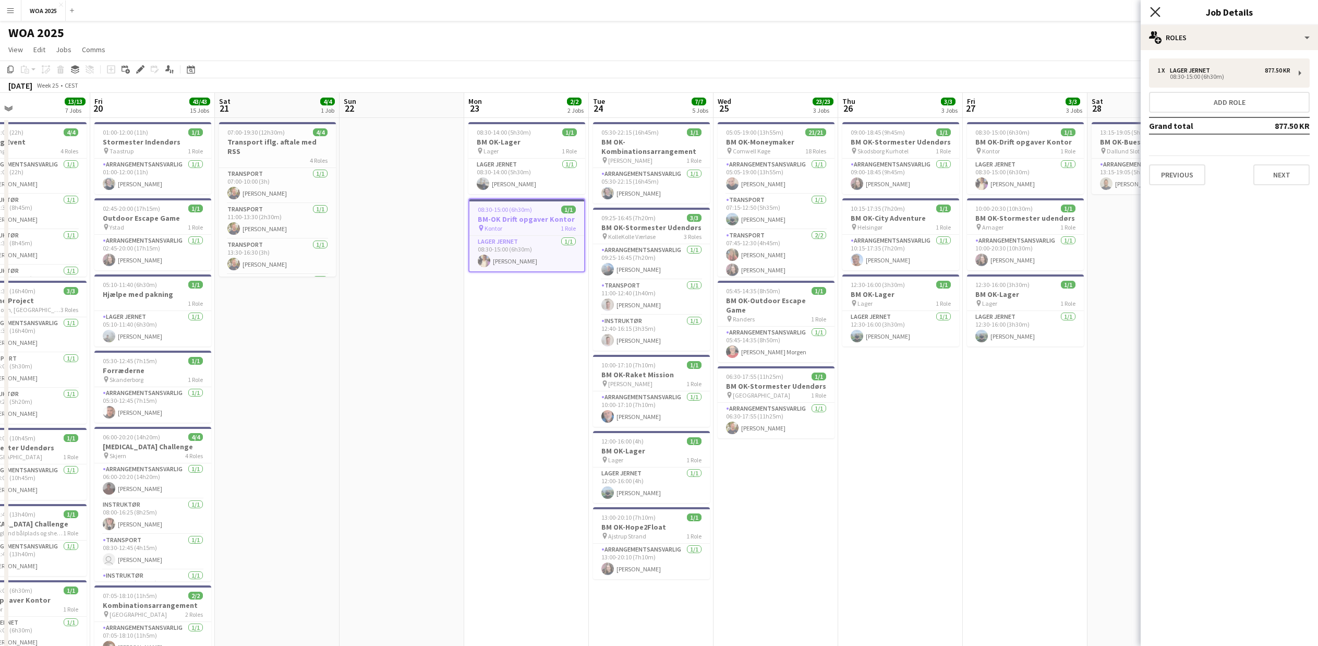
click at [1159, 14] on icon "Close pop-in" at bounding box center [1155, 12] width 10 height 10
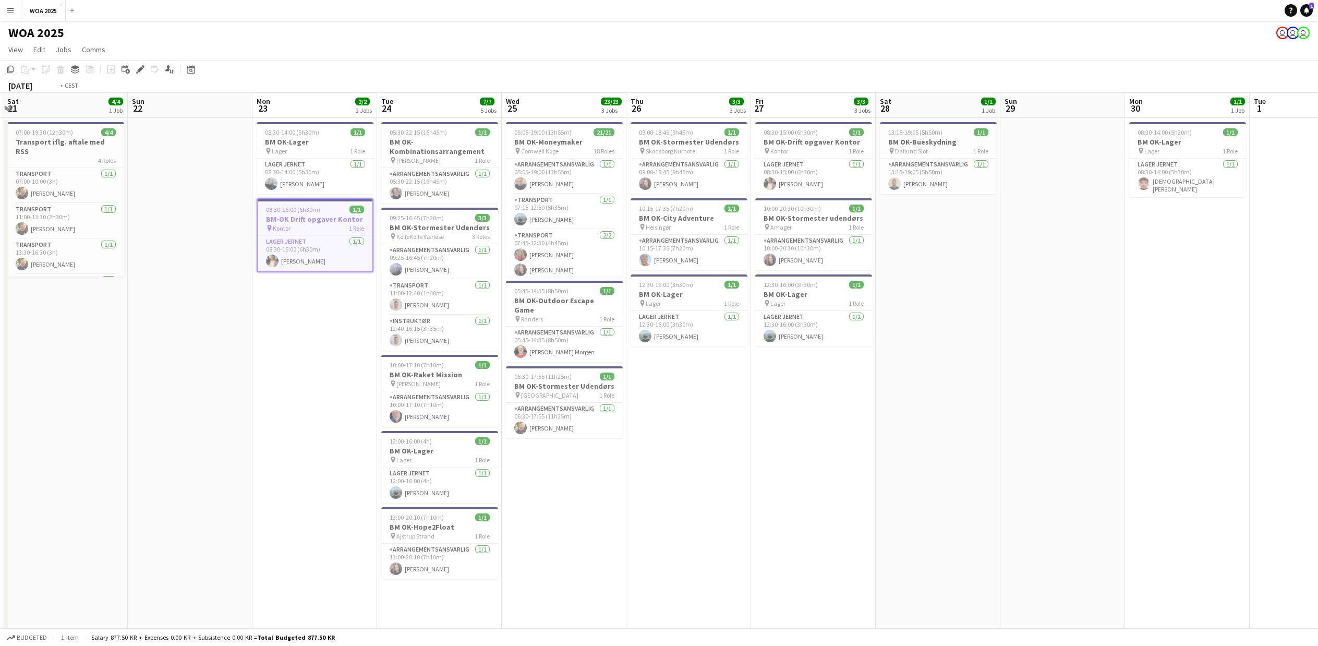
drag, startPoint x: 1084, startPoint y: 491, endPoint x: 179, endPoint y: 491, distance: 904.9
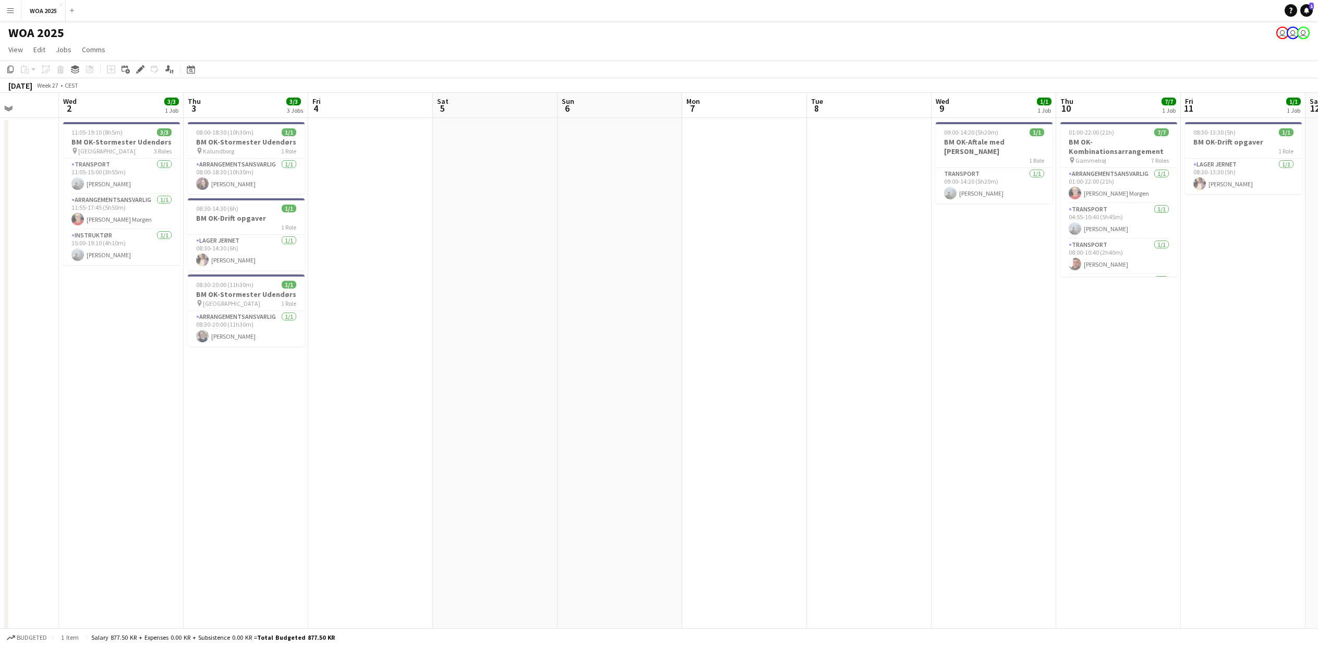
drag, startPoint x: 824, startPoint y: 491, endPoint x: -198, endPoint y: 491, distance: 1021.2
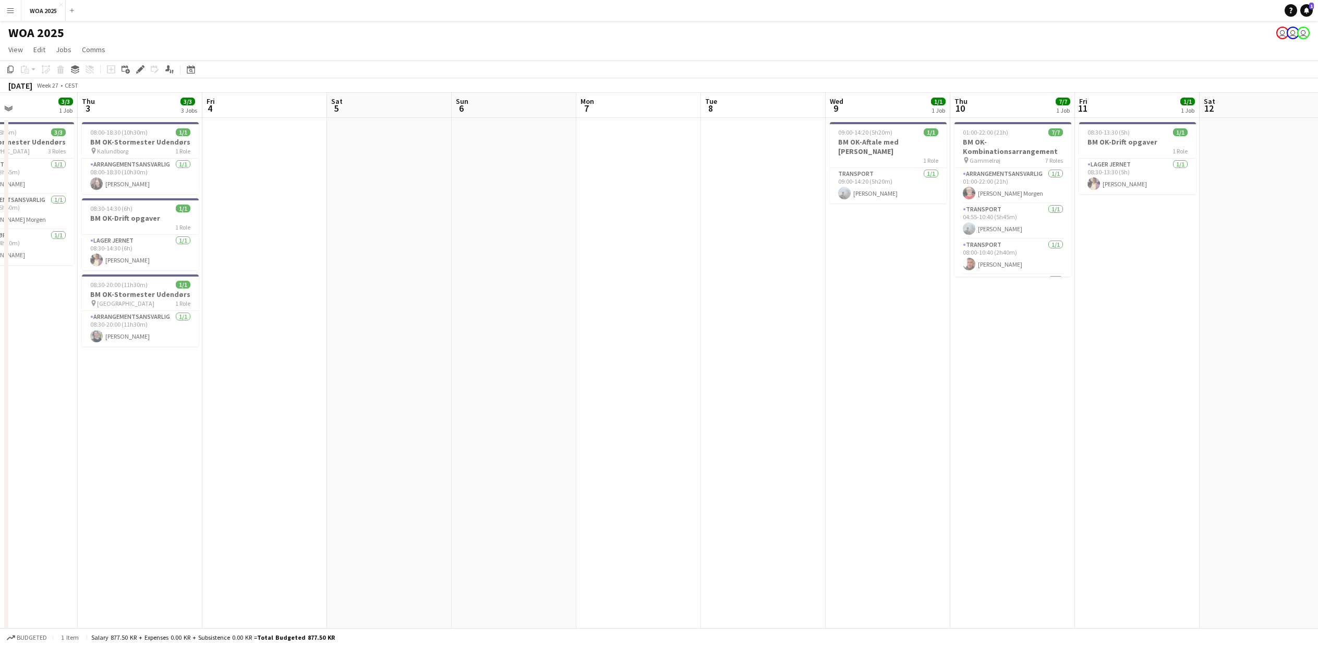
drag, startPoint x: 349, startPoint y: 490, endPoint x: -241, endPoint y: 490, distance: 589.9
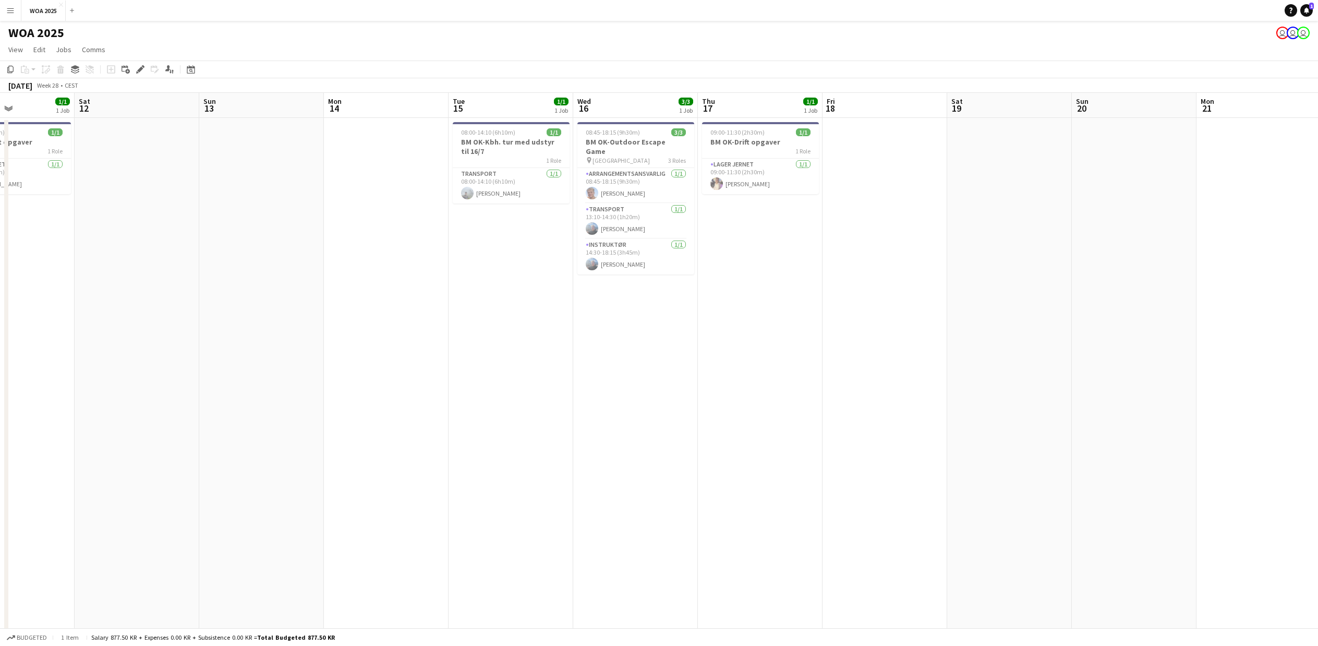
scroll to position [0, 377]
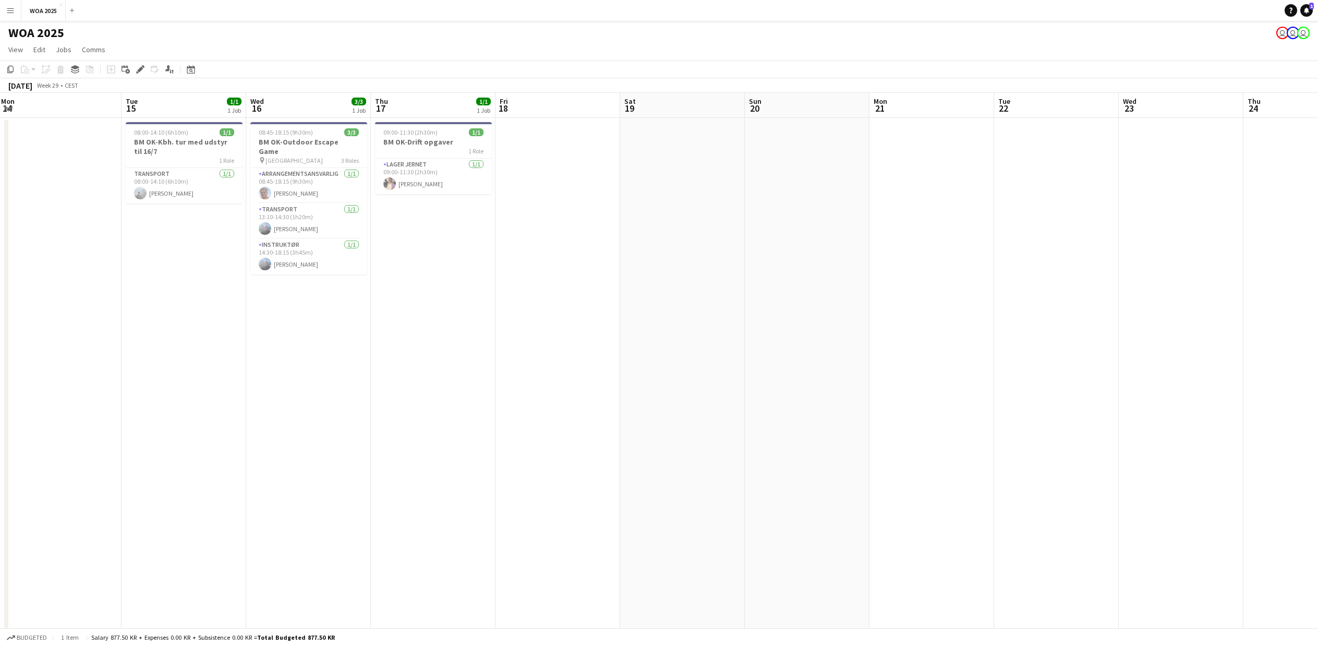
drag, startPoint x: 965, startPoint y: 356, endPoint x: -122, endPoint y: 356, distance: 1086.9
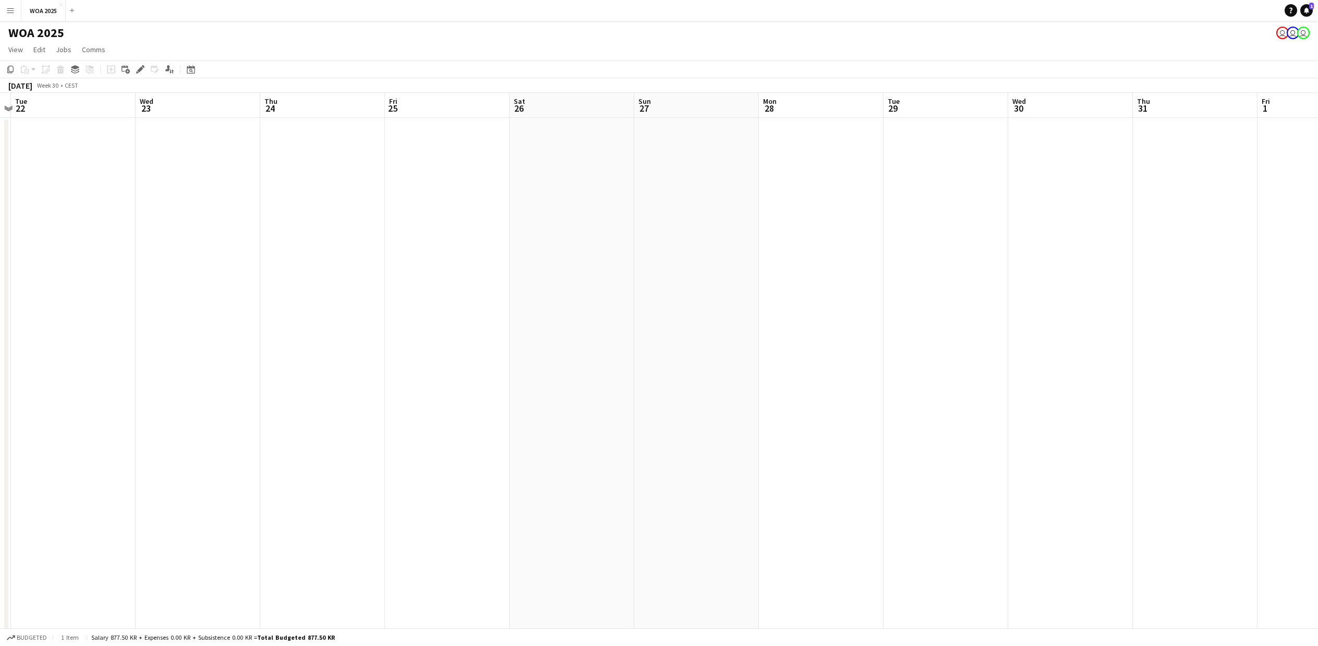
drag, startPoint x: 1014, startPoint y: 356, endPoint x: 49, endPoint y: 356, distance: 965.9
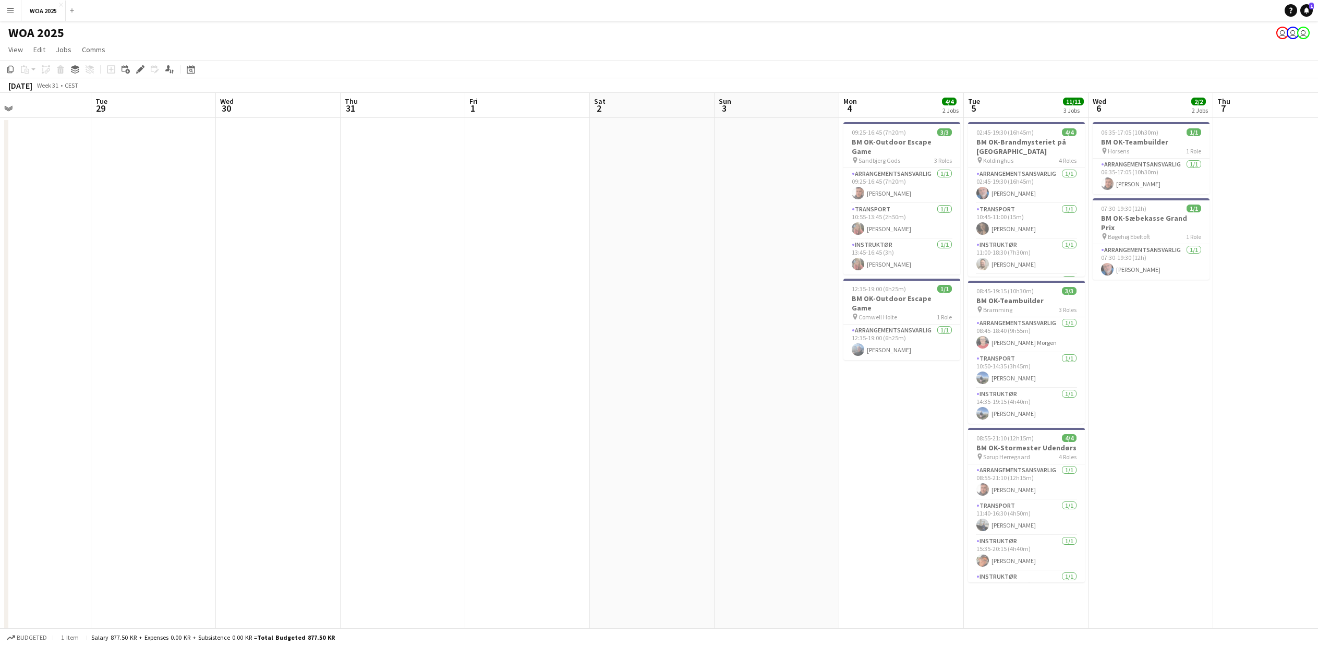
scroll to position [0, 428]
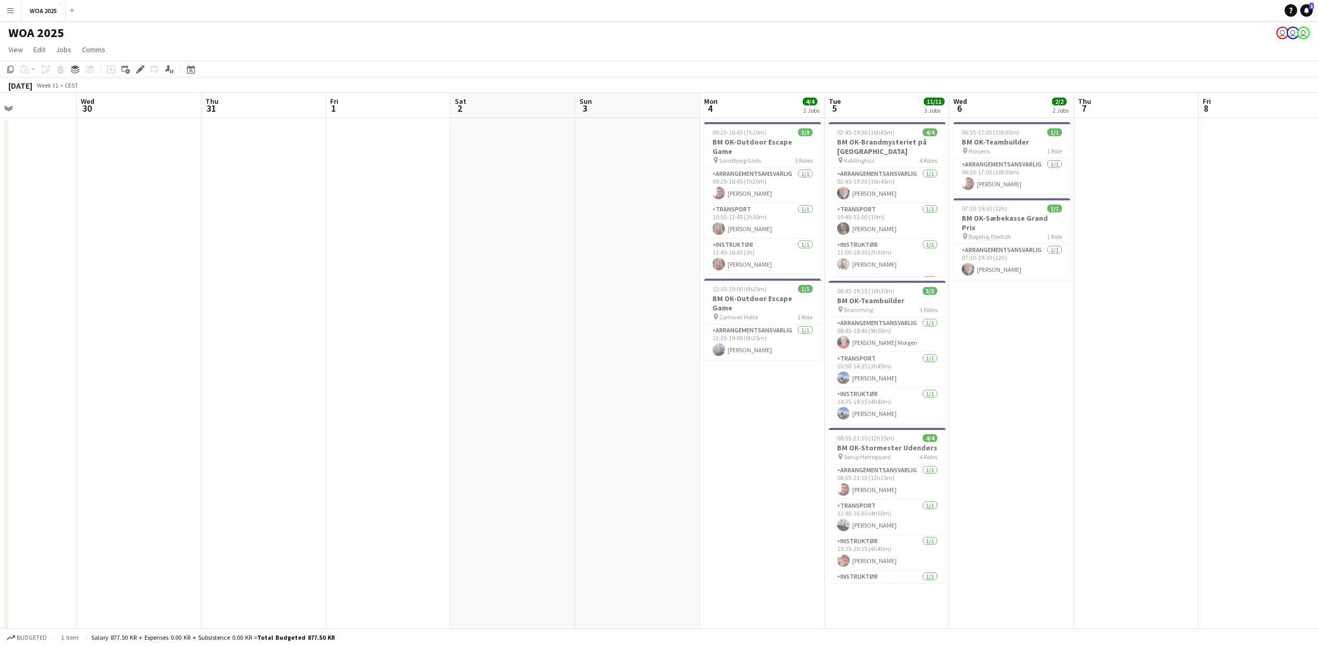
drag, startPoint x: 1074, startPoint y: 356, endPoint x: 101, endPoint y: 356, distance: 973.2
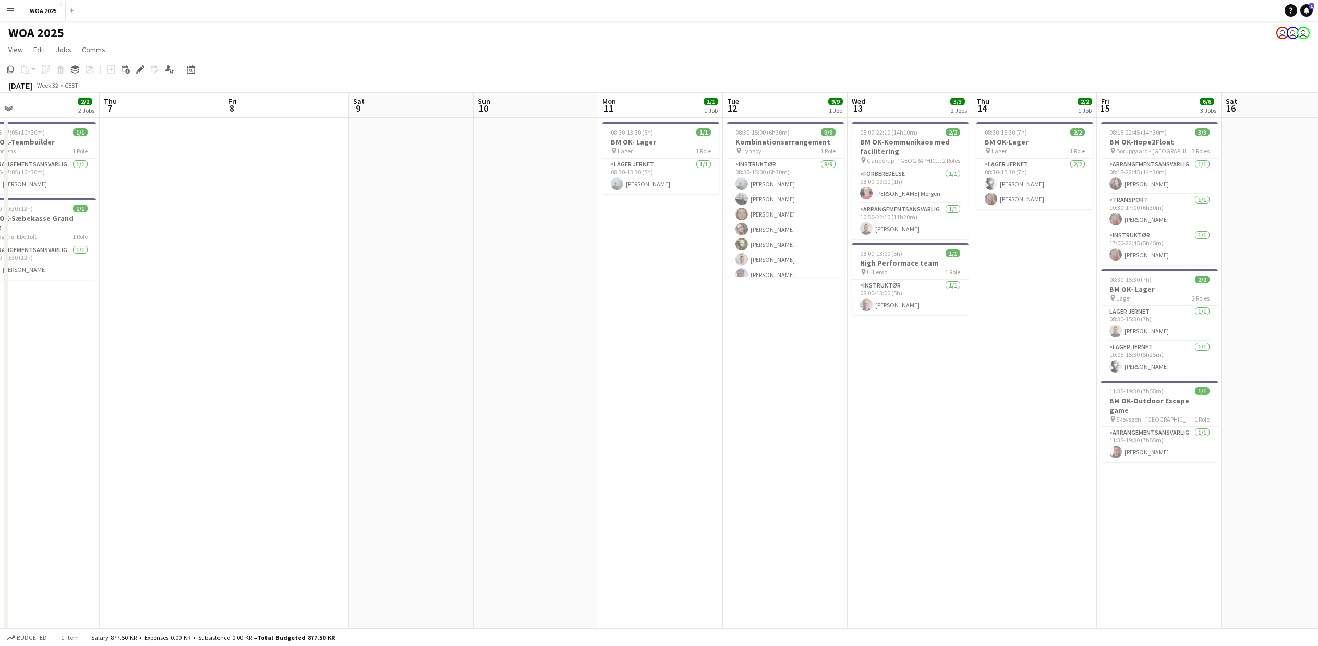
scroll to position [0, 334]
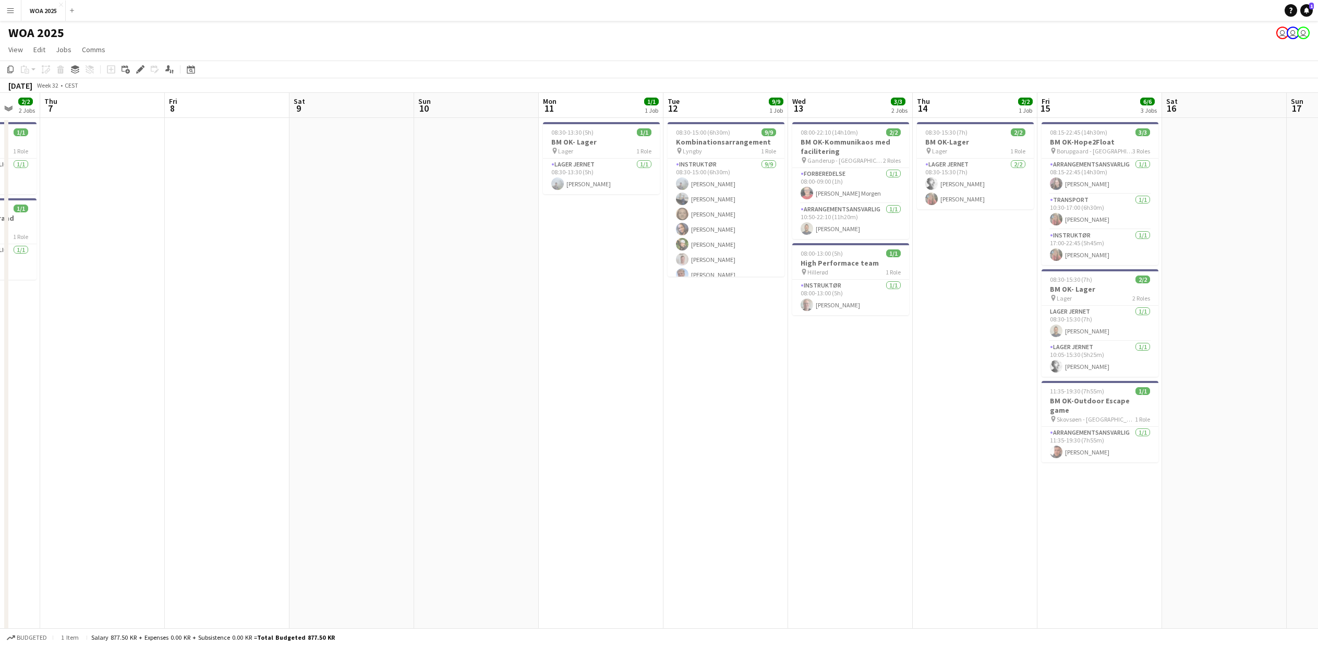
drag, startPoint x: 999, startPoint y: 358, endPoint x: 11, endPoint y: 358, distance: 987.8
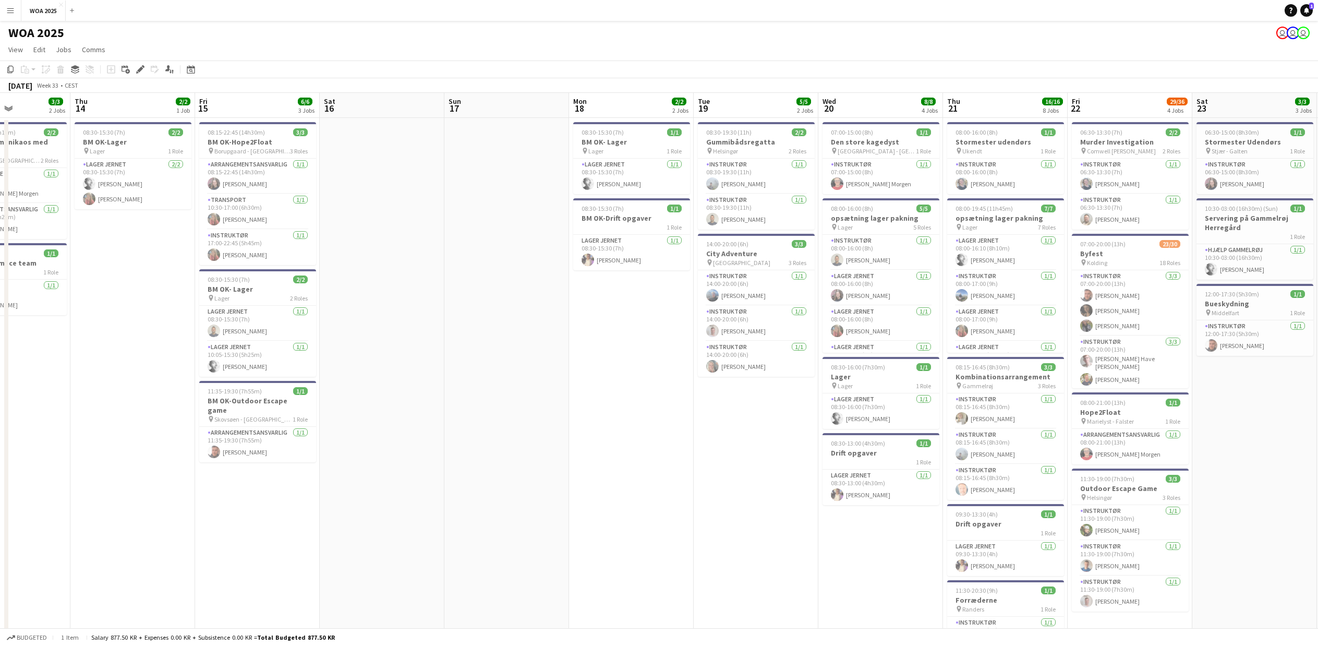
drag, startPoint x: 1008, startPoint y: 412, endPoint x: 94, endPoint y: 412, distance: 913.2
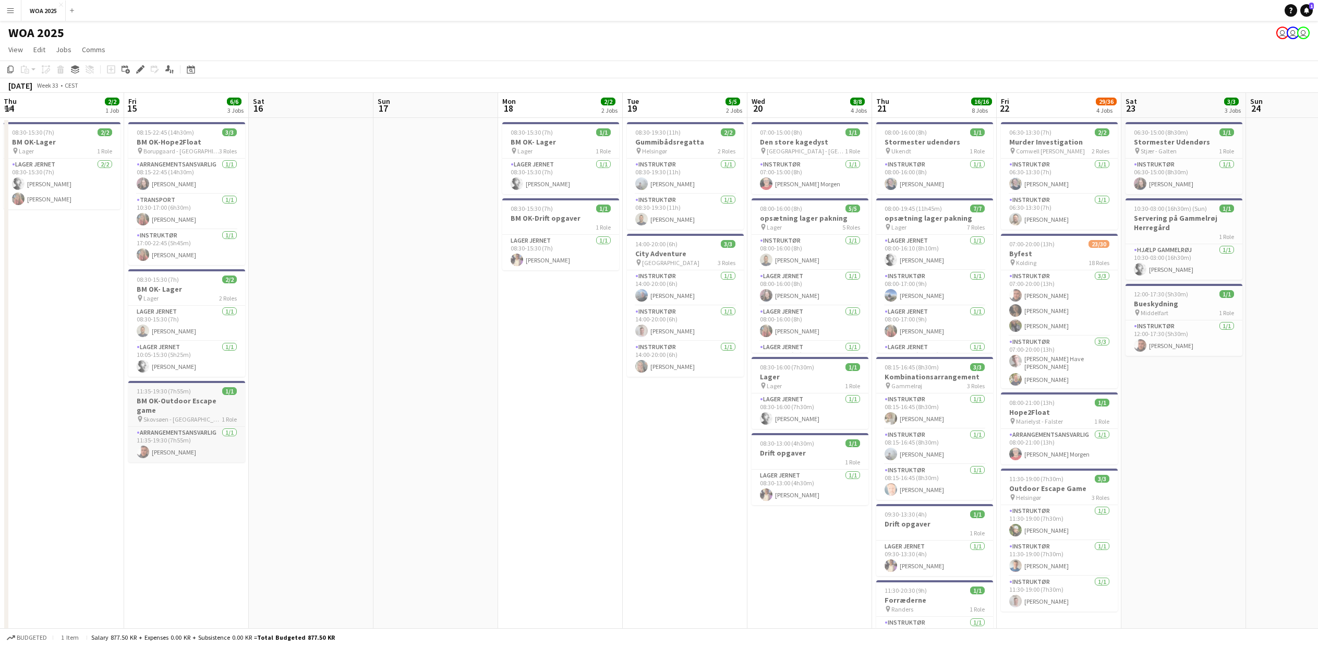
click at [179, 398] on h3 "BM OK-Outdoor Escape game" at bounding box center [186, 405] width 117 height 19
click at [138, 69] on icon "Edit" at bounding box center [140, 69] width 8 height 8
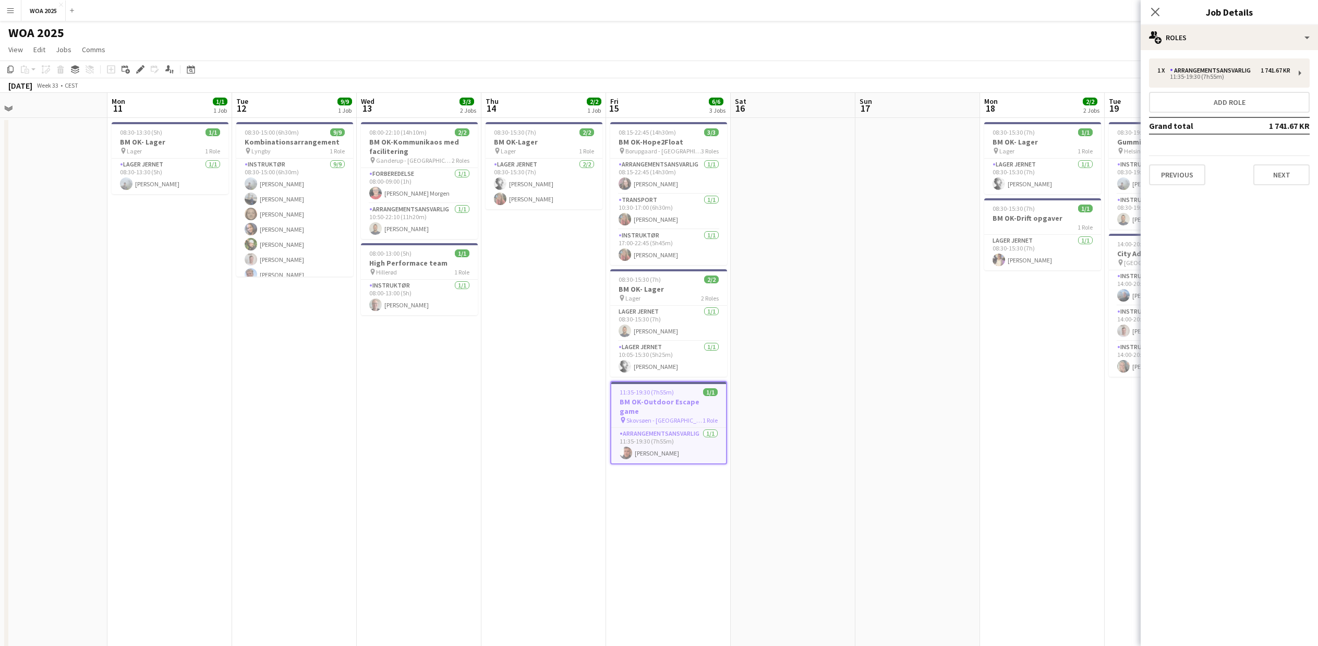
scroll to position [0, 266]
drag, startPoint x: 140, startPoint y: 505, endPoint x: 622, endPoint y: 501, distance: 482.5
click at [285, 138] on h3 "Kombinationsarrangement" at bounding box center [295, 141] width 117 height 9
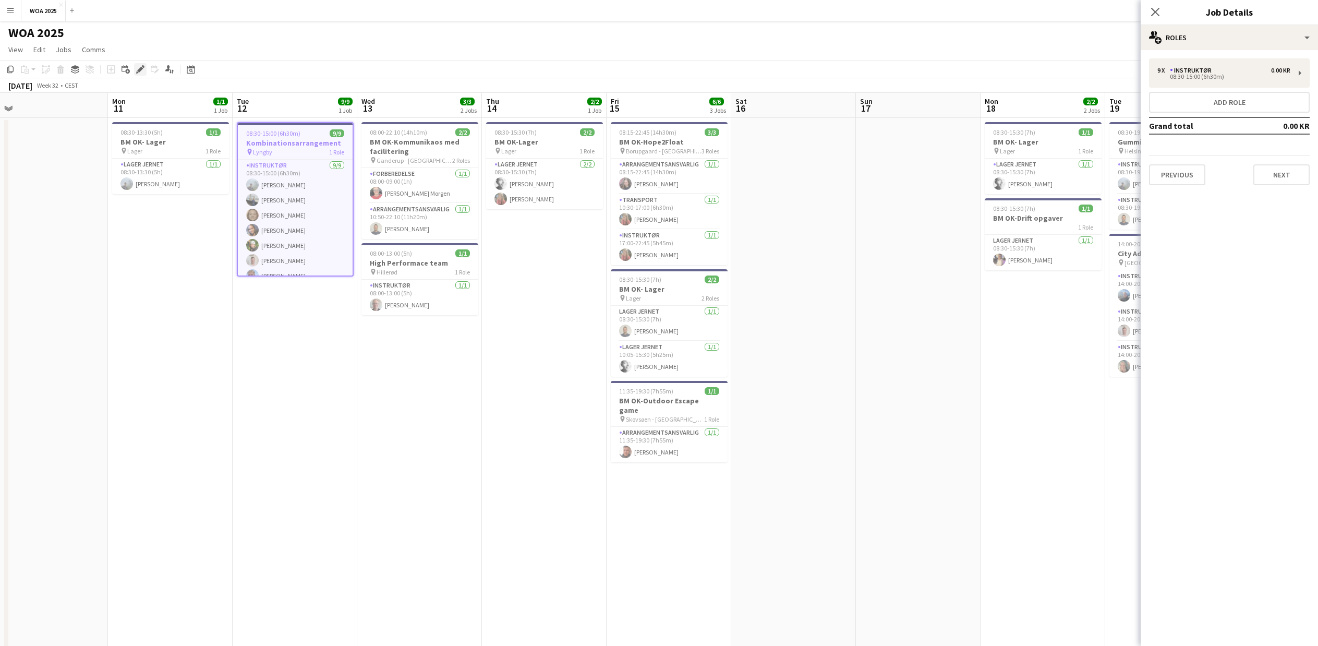
click at [137, 67] on icon "Edit" at bounding box center [140, 69] width 8 height 8
click at [1235, 42] on div "multiple-users-add Roles" at bounding box center [1229, 37] width 177 height 25
click at [1235, 167] on div "cog-double-3 Settings" at bounding box center [1263, 165] width 103 height 21
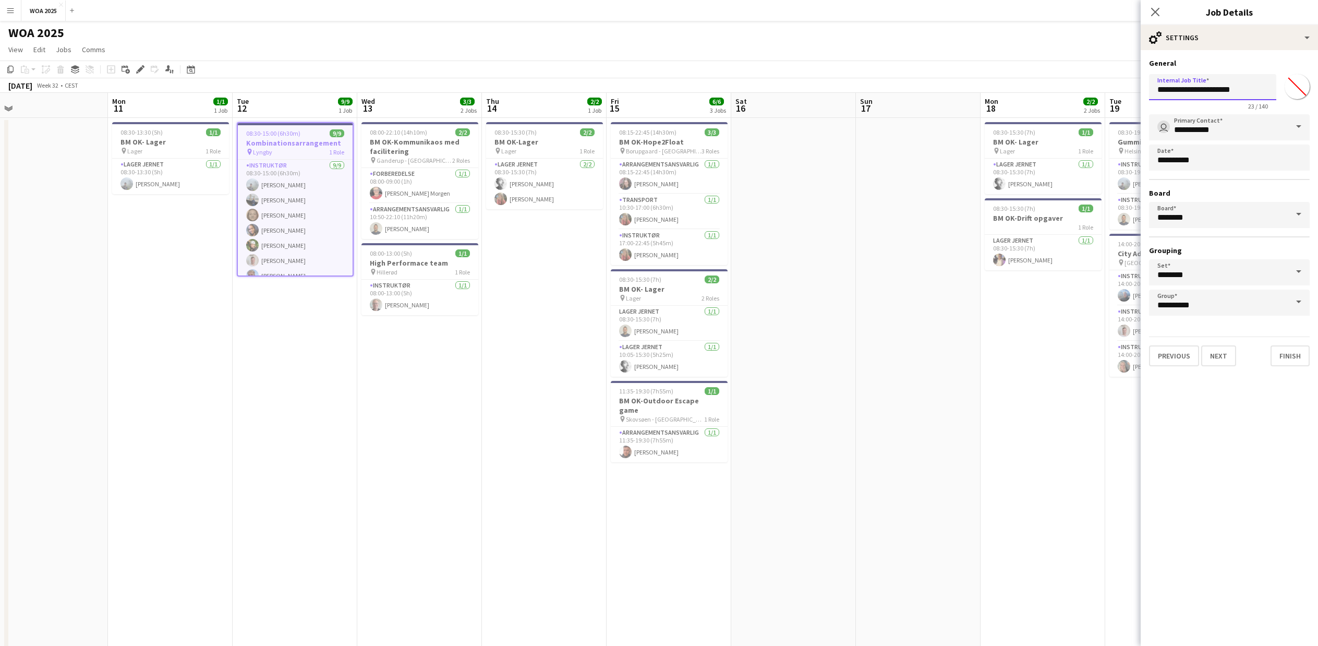
click at [1155, 86] on input "**********" at bounding box center [1212, 87] width 127 height 26
type input "**********"
click at [1219, 347] on button "Next" at bounding box center [1218, 355] width 35 height 21
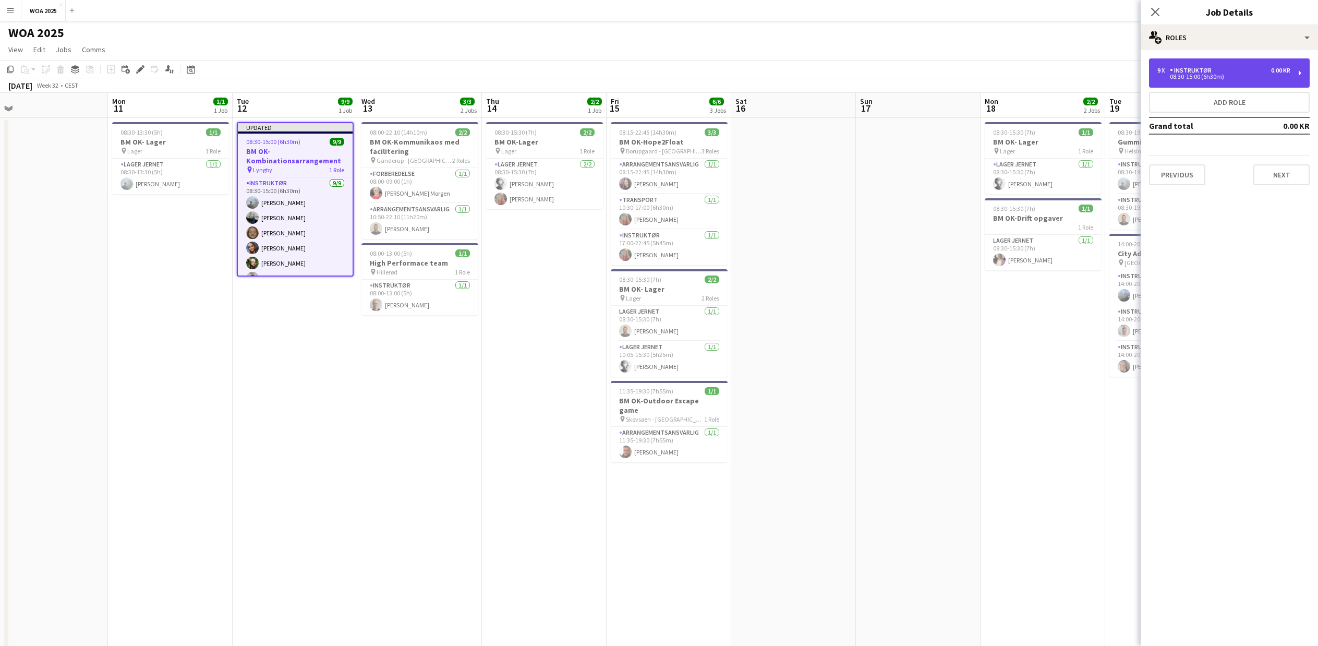
click at [1220, 78] on div "08:30-15:00 (6h30m)" at bounding box center [1223, 76] width 133 height 5
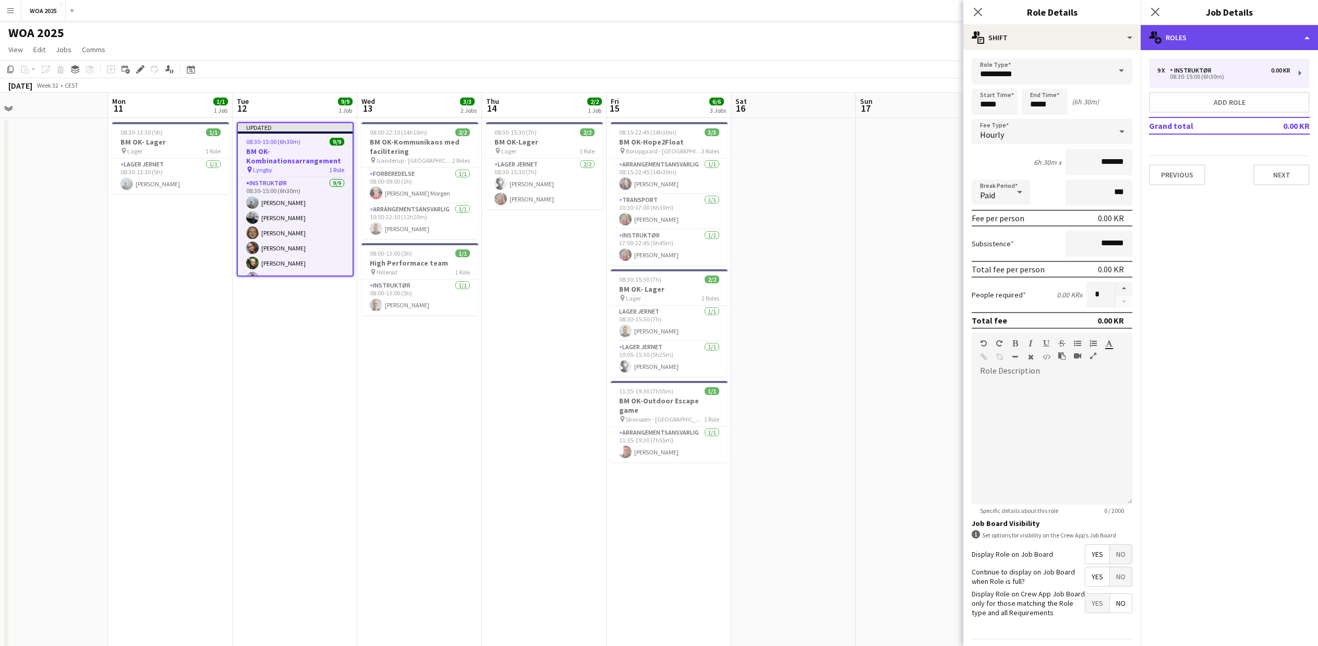
click at [1299, 37] on div "multiple-users-add Roles" at bounding box center [1229, 37] width 177 height 25
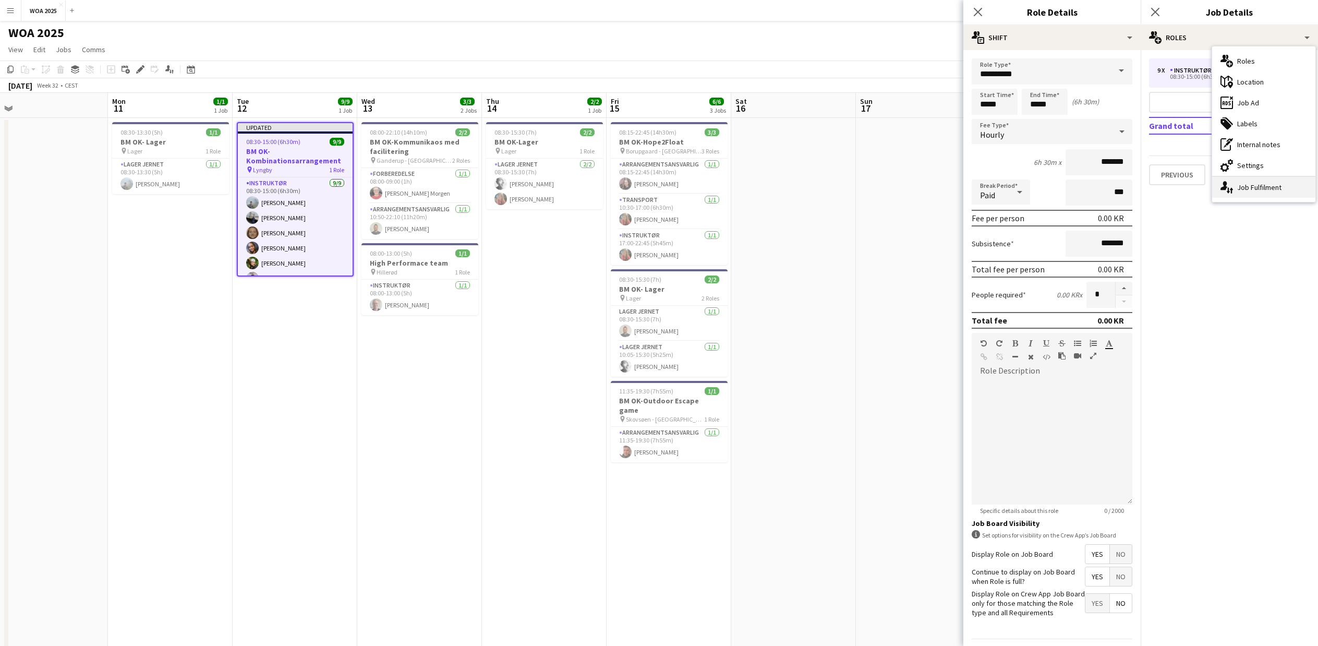
click at [1253, 183] on div "single-neutral-actions-up-down Job Fulfilment" at bounding box center [1263, 187] width 103 height 21
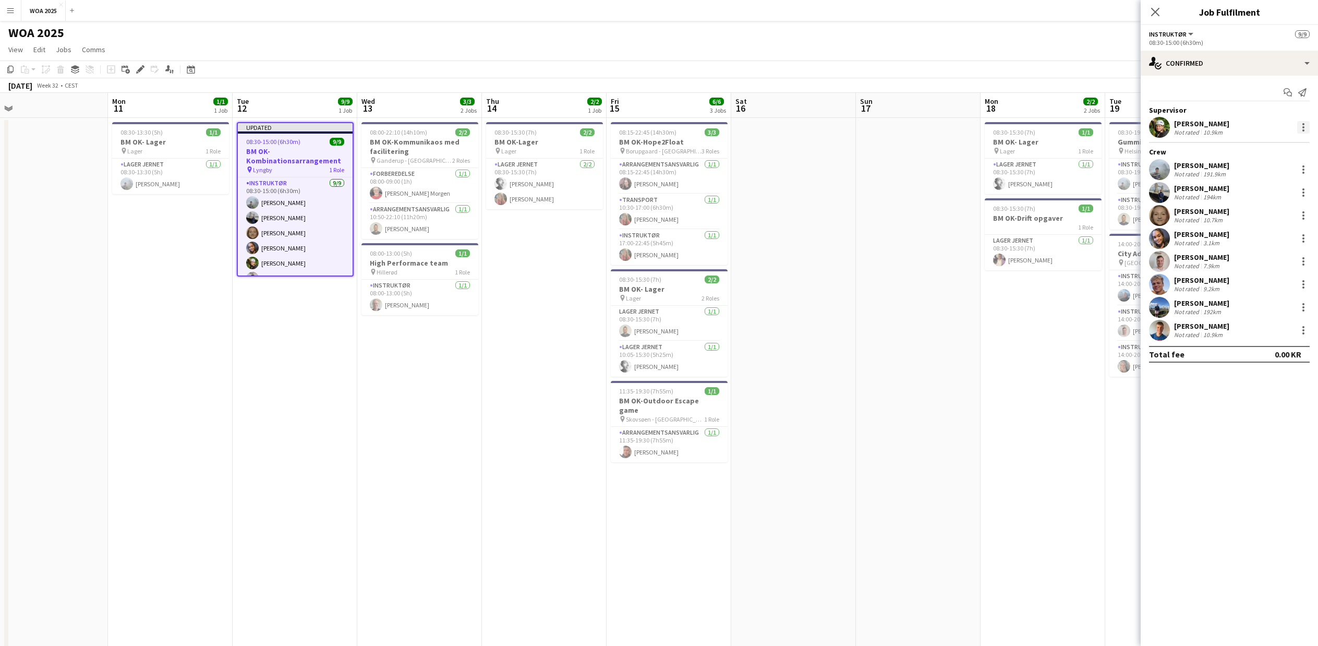
click at [1304, 132] on div at bounding box center [1303, 127] width 13 height 13
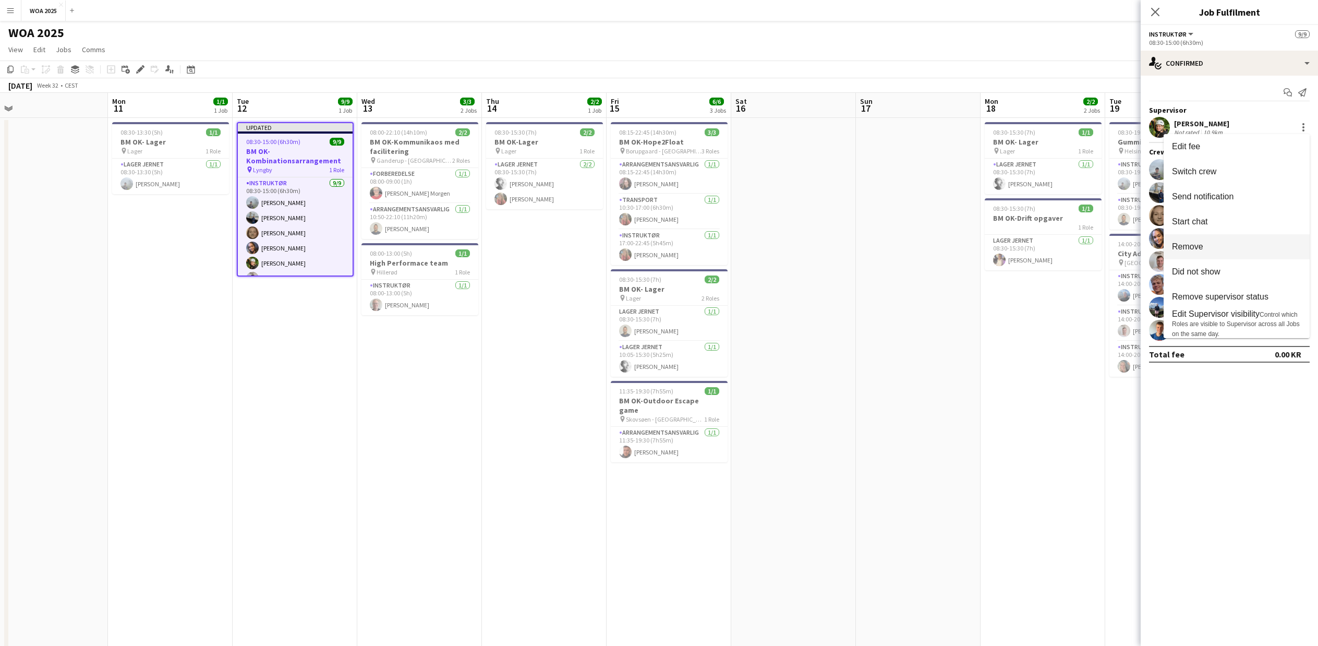
click at [1241, 247] on span "Remove" at bounding box center [1236, 246] width 129 height 9
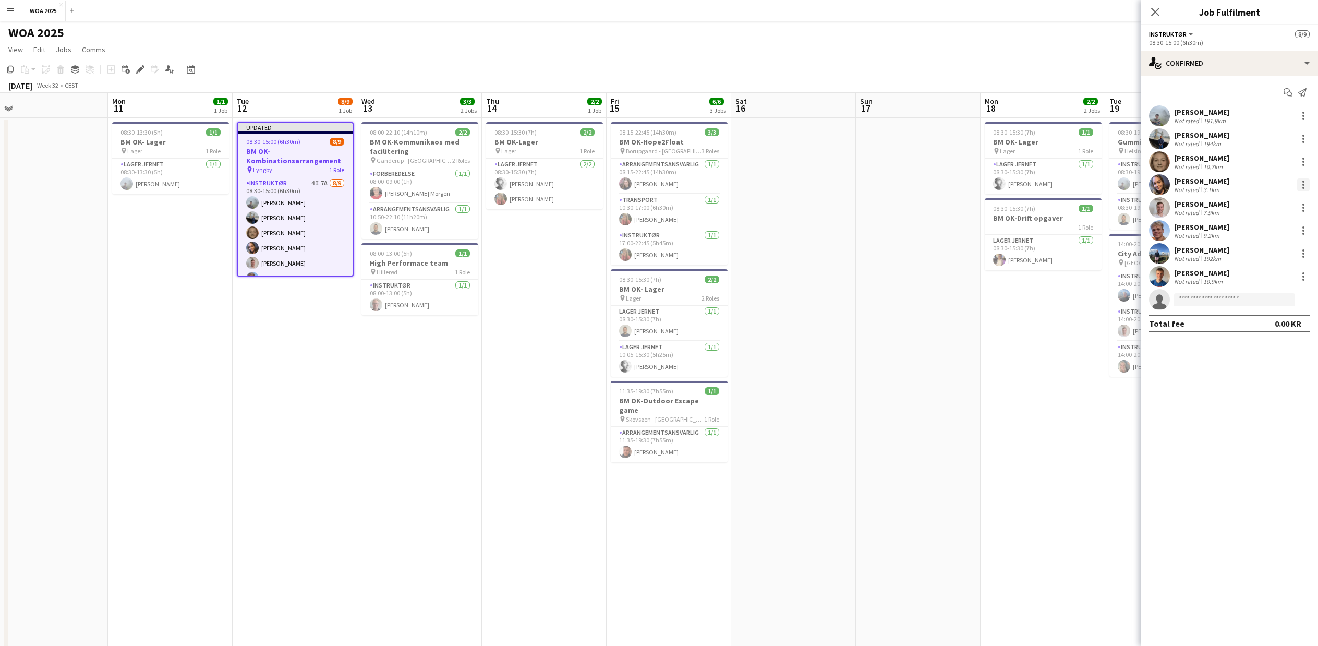
click at [1301, 189] on div at bounding box center [1303, 184] width 13 height 13
click at [1263, 309] on span "Remove" at bounding box center [1269, 303] width 65 height 9
click at [1301, 202] on div at bounding box center [1303, 207] width 13 height 13
click at [1253, 319] on button "Remove" at bounding box center [1268, 326] width 81 height 25
click at [1304, 182] on div at bounding box center [1303, 184] width 13 height 13
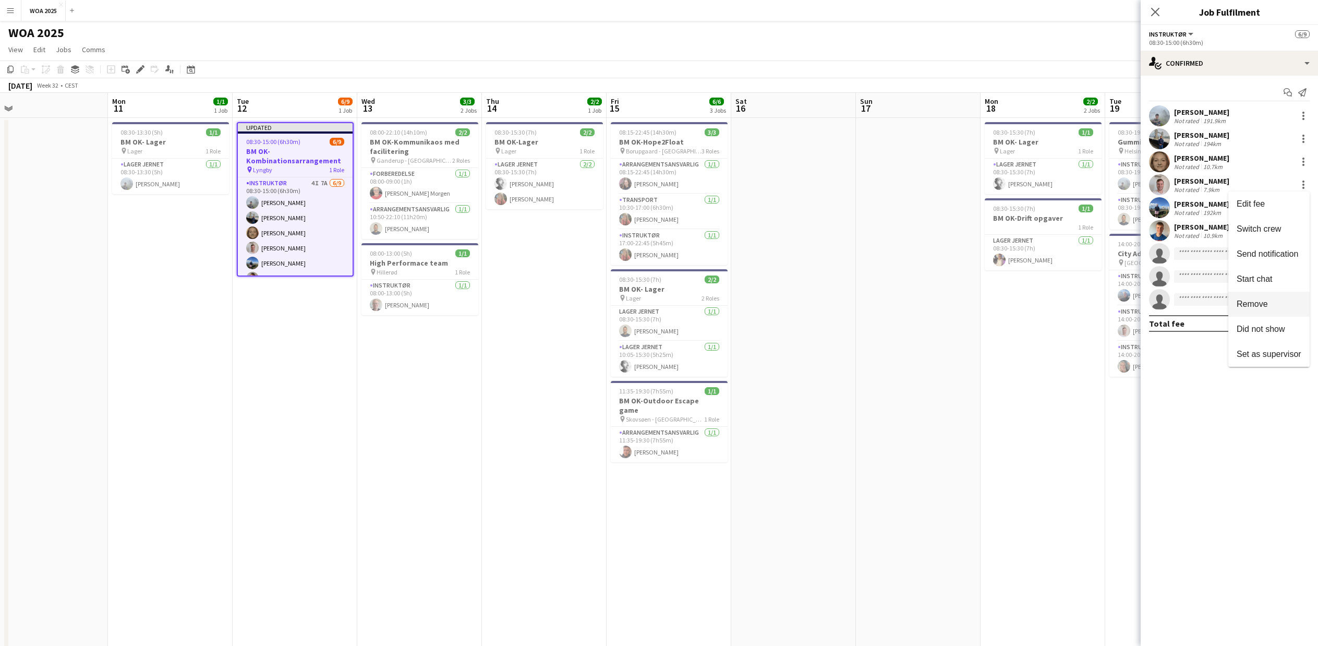
click at [1293, 299] on span "Remove" at bounding box center [1269, 303] width 65 height 9
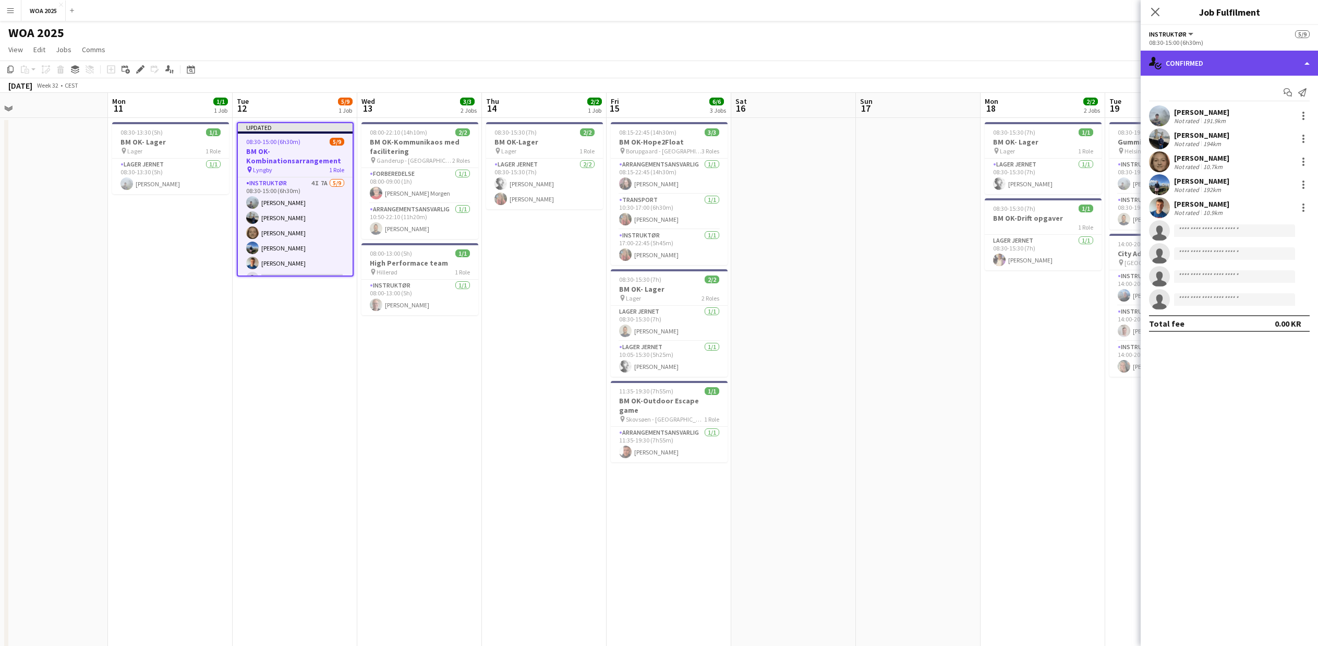
click at [1217, 62] on div "single-neutral-actions-check-2 Confirmed" at bounding box center [1229, 63] width 177 height 25
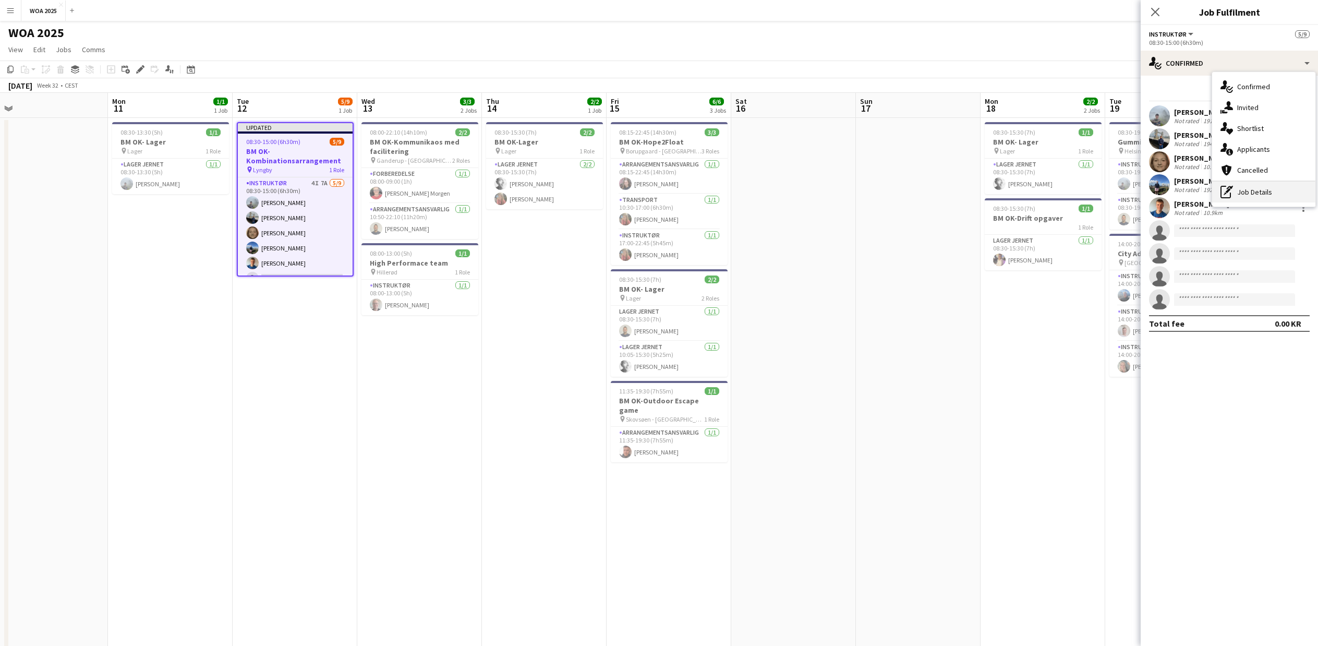
click at [1236, 198] on div "pen-write Job Details" at bounding box center [1263, 192] width 103 height 21
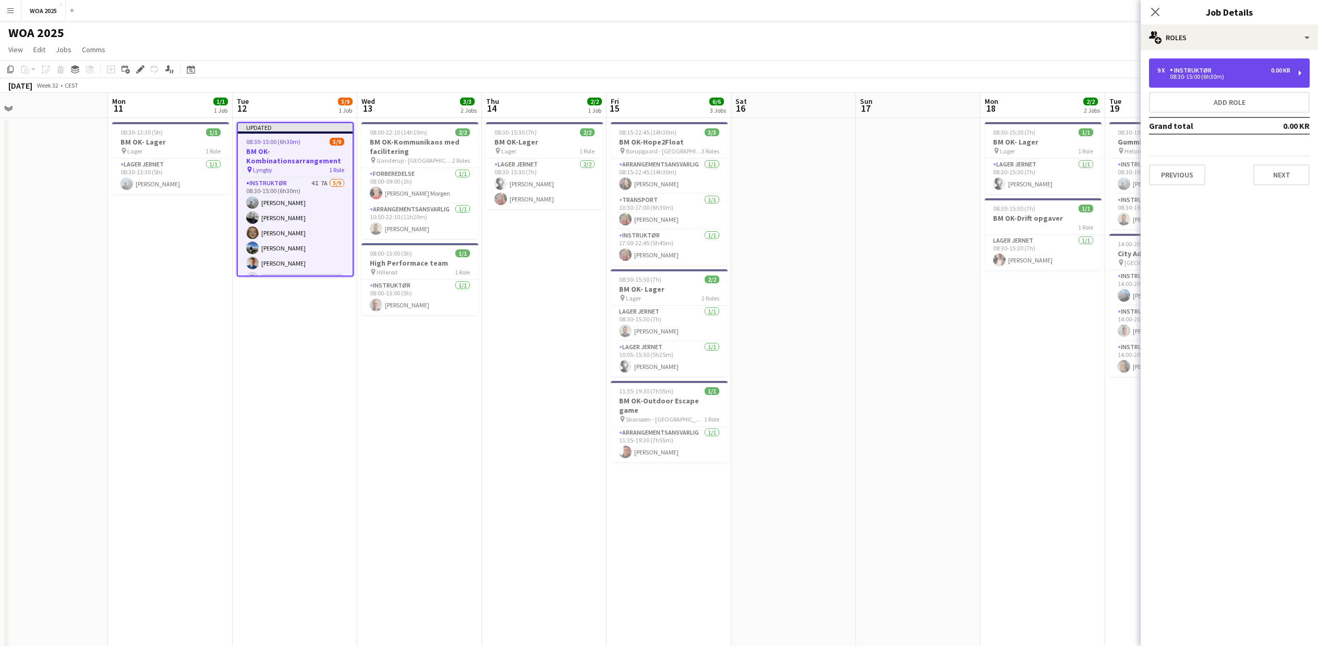
click at [1173, 68] on div "Instruktør" at bounding box center [1193, 70] width 46 height 7
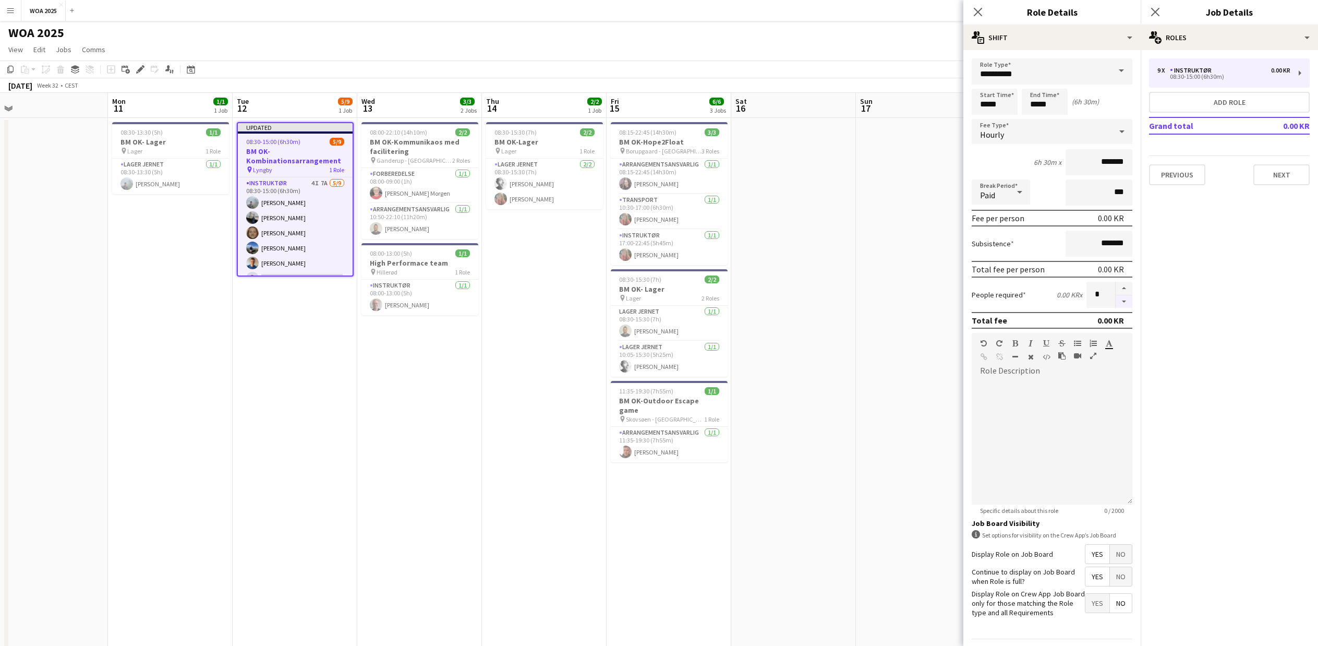
click at [1119, 303] on button "button" at bounding box center [1124, 301] width 17 height 13
type input "*"
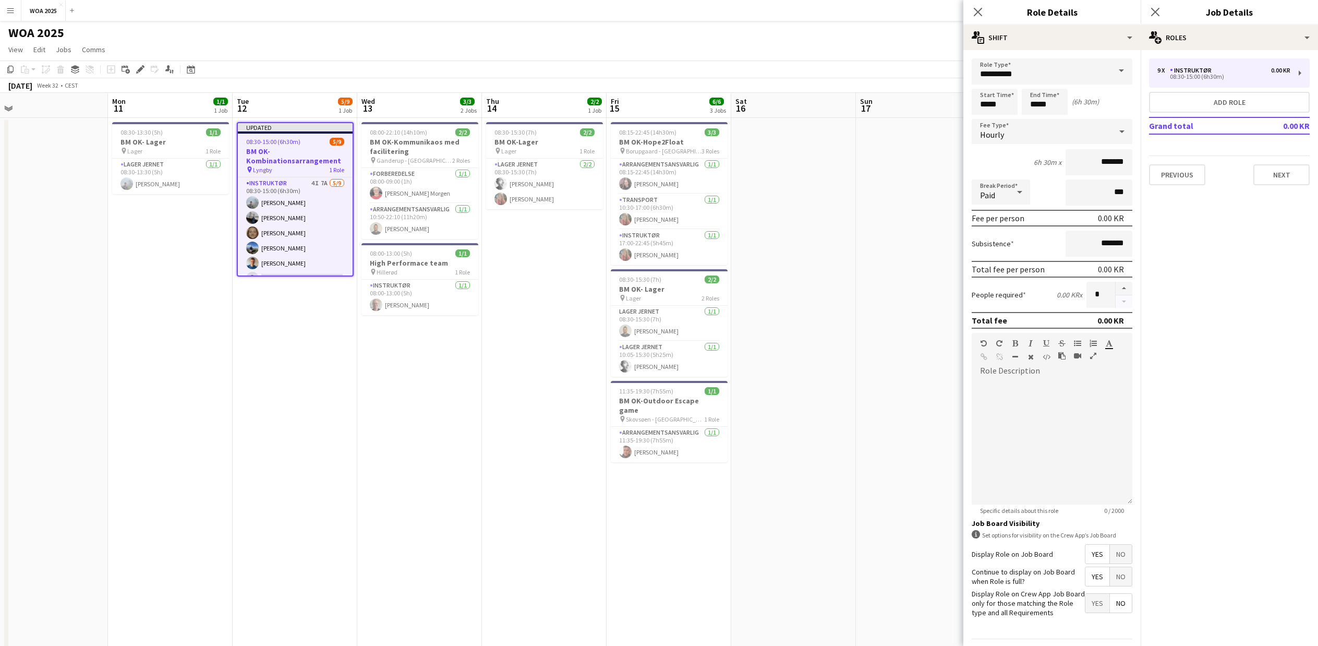
click at [1119, 303] on div at bounding box center [1123, 295] width 17 height 26
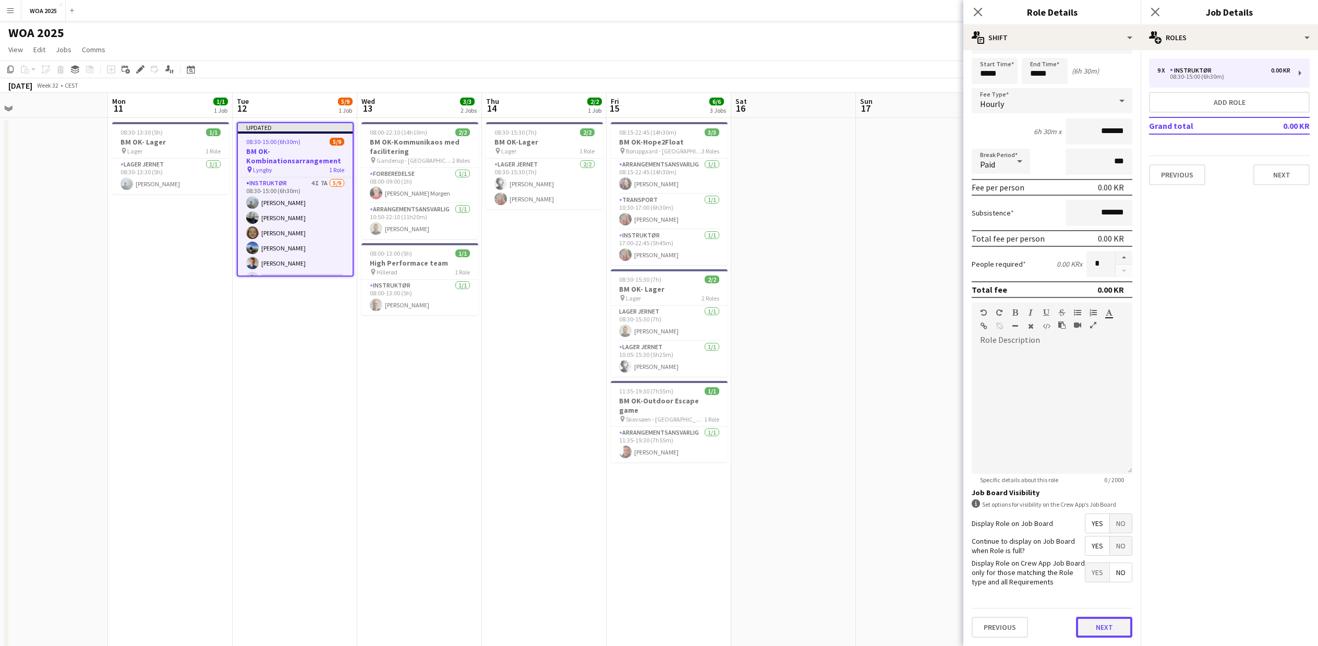
click at [1115, 628] on button "Next" at bounding box center [1104, 626] width 56 height 21
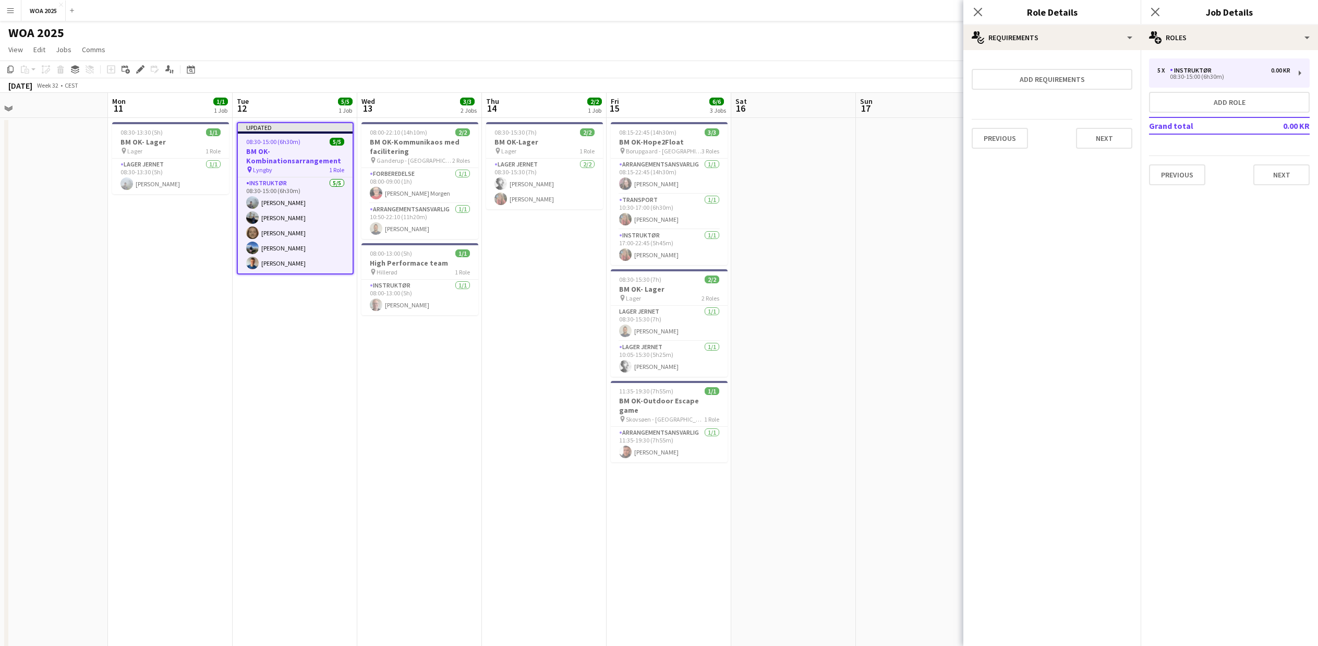
scroll to position [0, 0]
click at [1229, 104] on button "Add role" at bounding box center [1229, 102] width 161 height 21
type input "**********"
type input "*****"
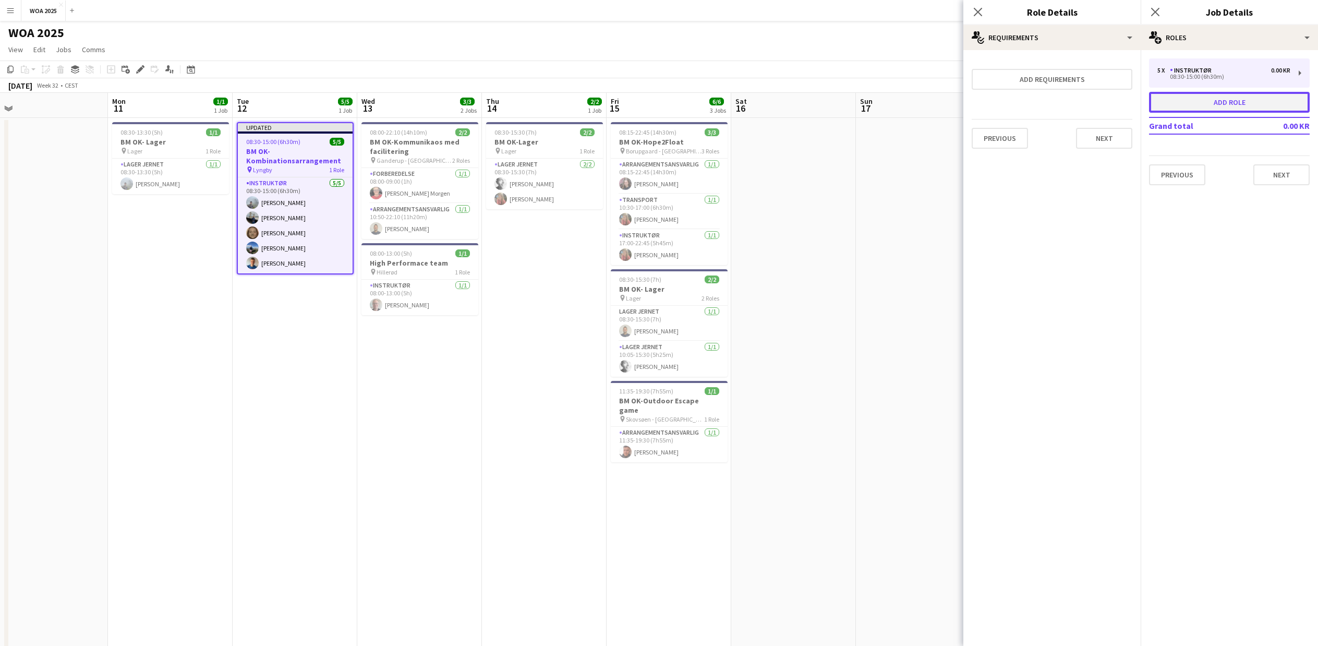
type input "*"
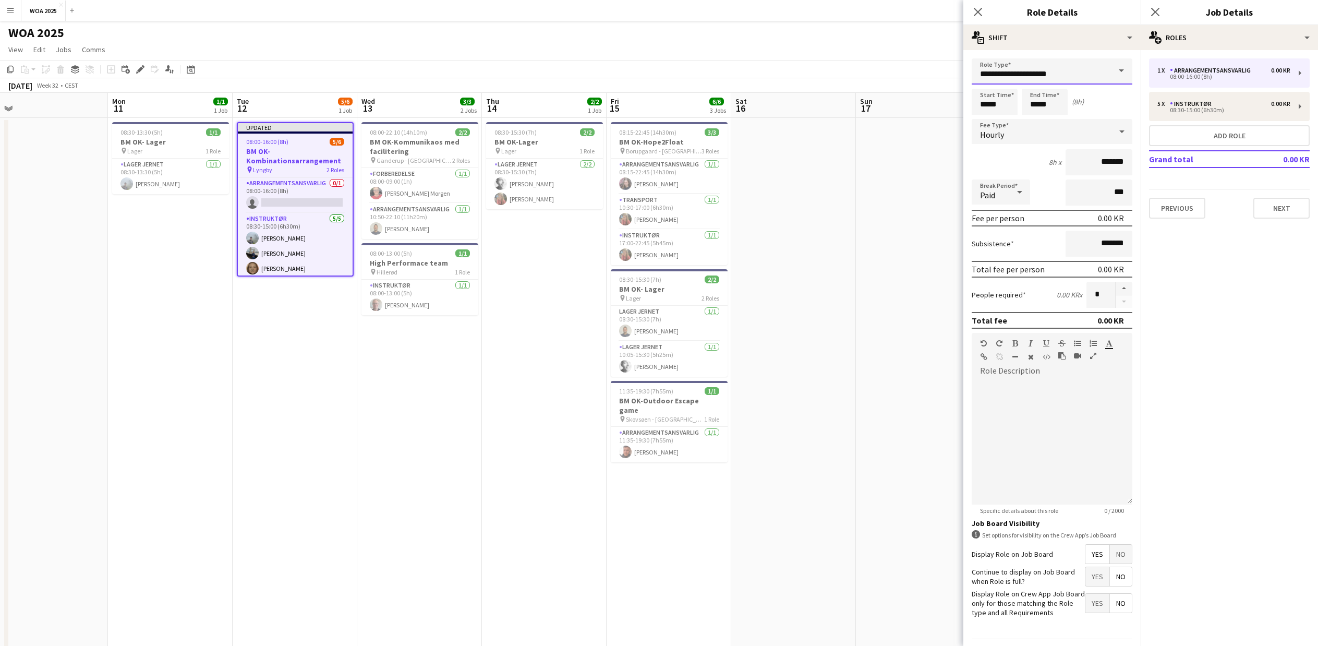
click at [1068, 69] on input "**********" at bounding box center [1052, 71] width 161 height 26
click at [1064, 104] on span "Arrangementsansvarlig" at bounding box center [1044, 101] width 128 height 10
